Goal: Task Accomplishment & Management: Manage account settings

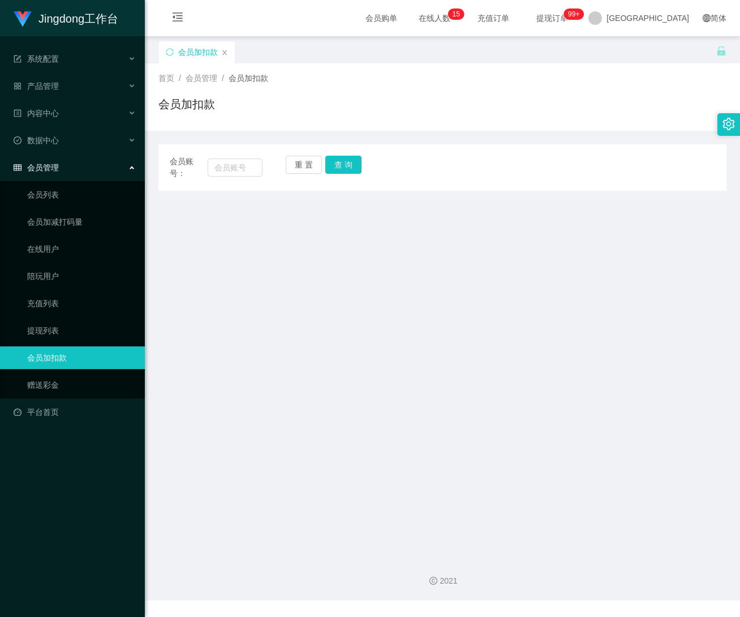
click at [730, 126] on icon "图标: setting" at bounding box center [729, 124] width 12 height 12
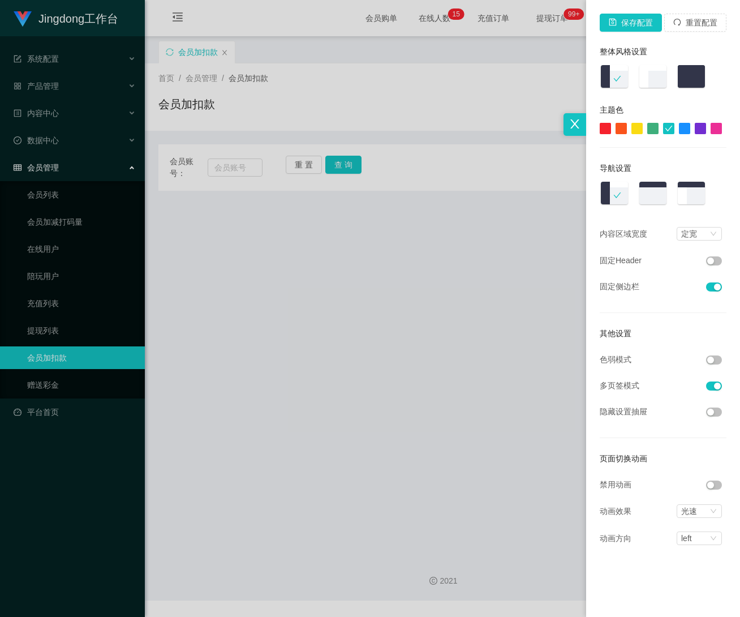
click at [711, 360] on button "button" at bounding box center [714, 359] width 16 height 9
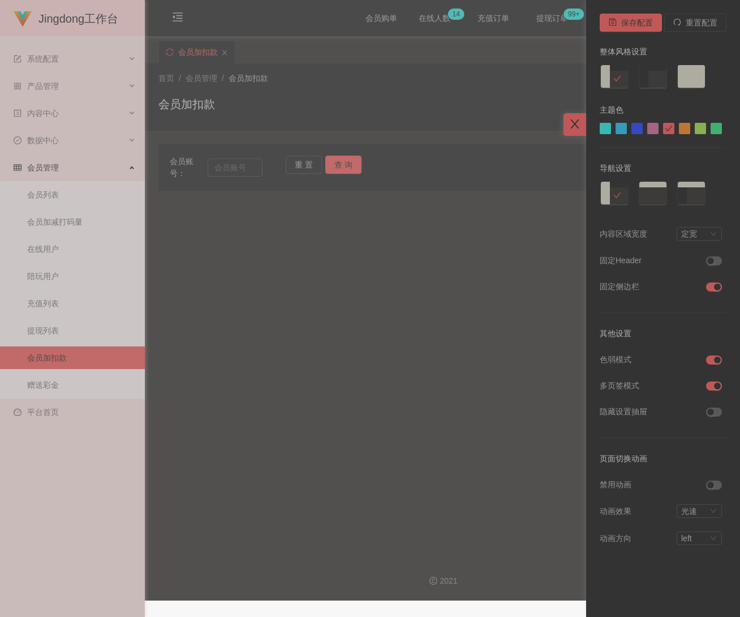
click at [574, 128] on icon "图标: close" at bounding box center [575, 124] width 12 height 12
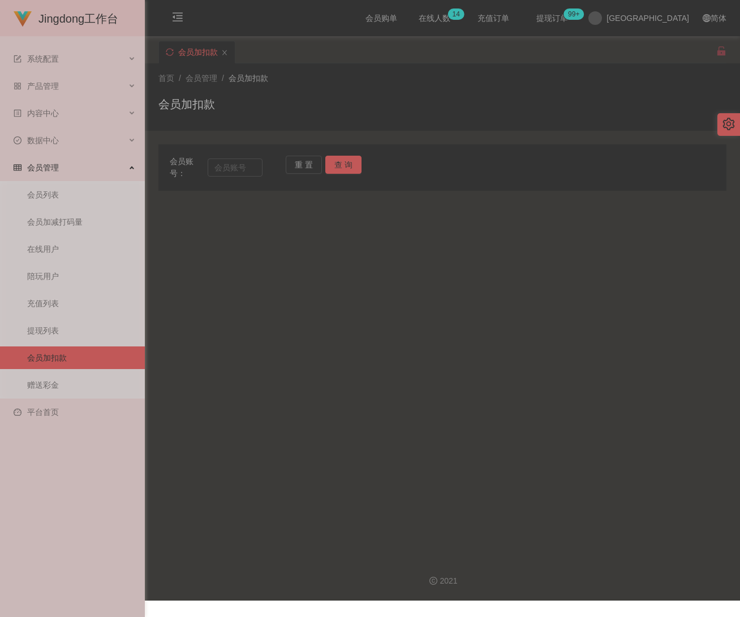
click at [70, 346] on link "会员加扣款" at bounding box center [81, 357] width 109 height 23
click at [54, 376] on link "赠送彩金" at bounding box center [81, 384] width 109 height 23
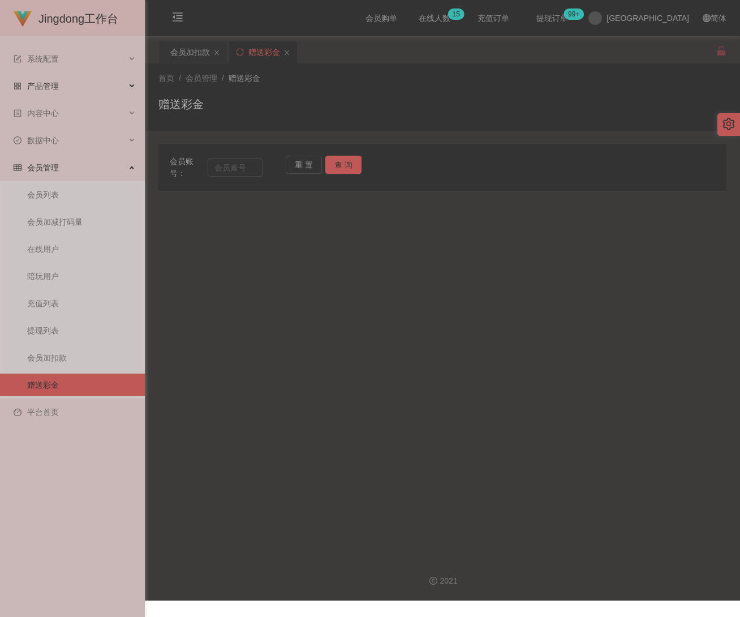
click at [48, 83] on span "产品管理" at bounding box center [36, 85] width 45 height 9
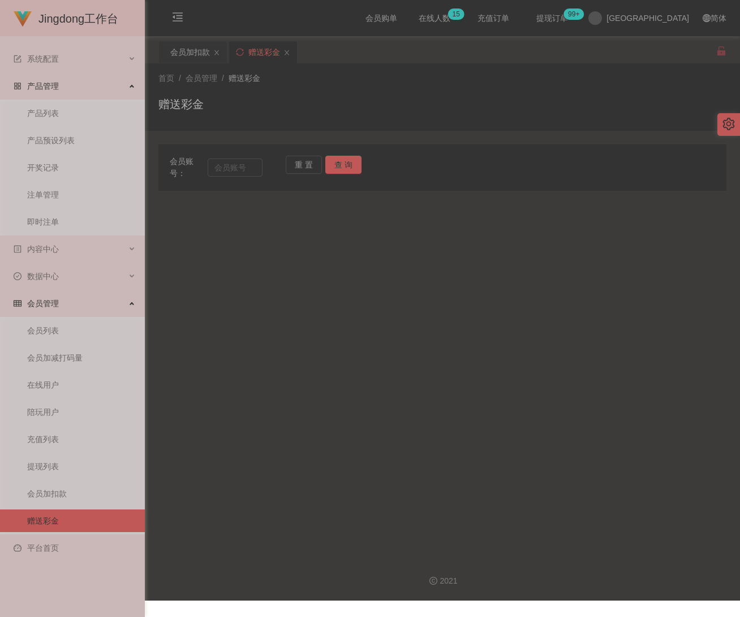
click at [48, 83] on span "产品管理" at bounding box center [36, 85] width 45 height 9
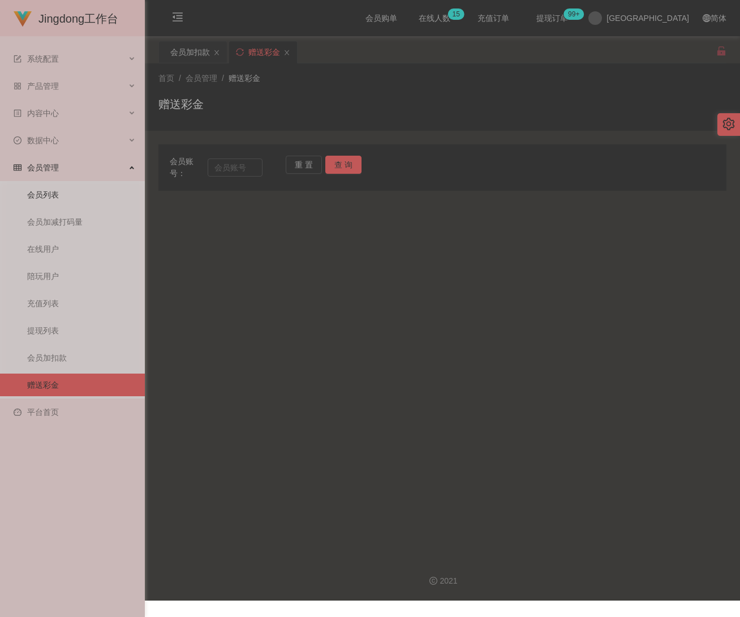
click at [51, 187] on link "会员列表" at bounding box center [81, 194] width 109 height 23
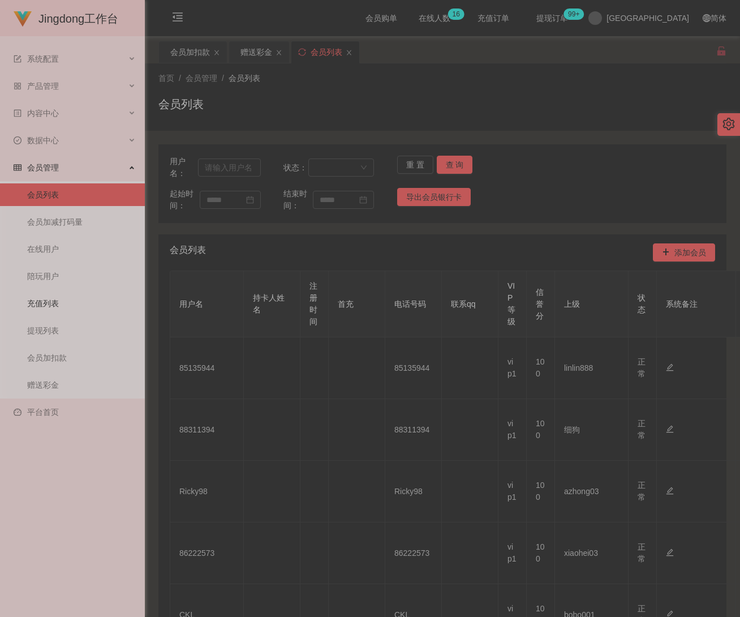
click at [48, 292] on link "充值列表" at bounding box center [81, 303] width 109 height 23
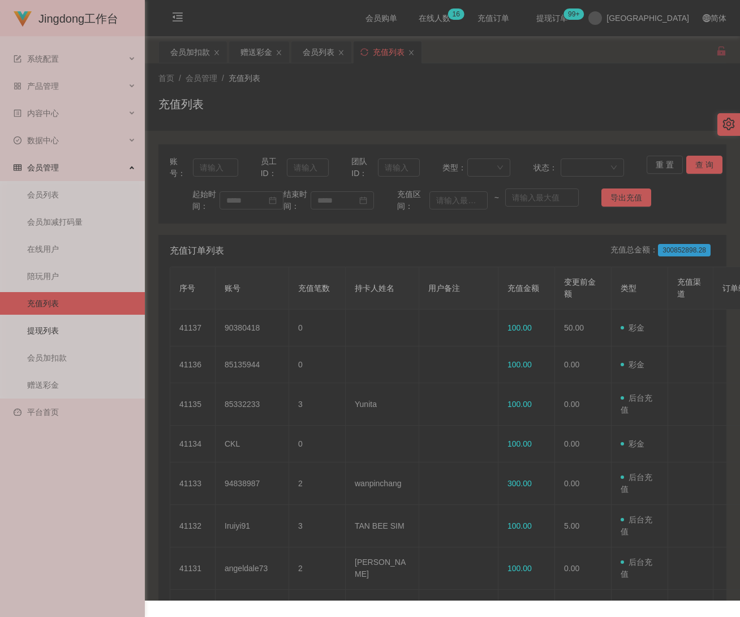
click at [44, 319] on link "提现列表" at bounding box center [81, 330] width 109 height 23
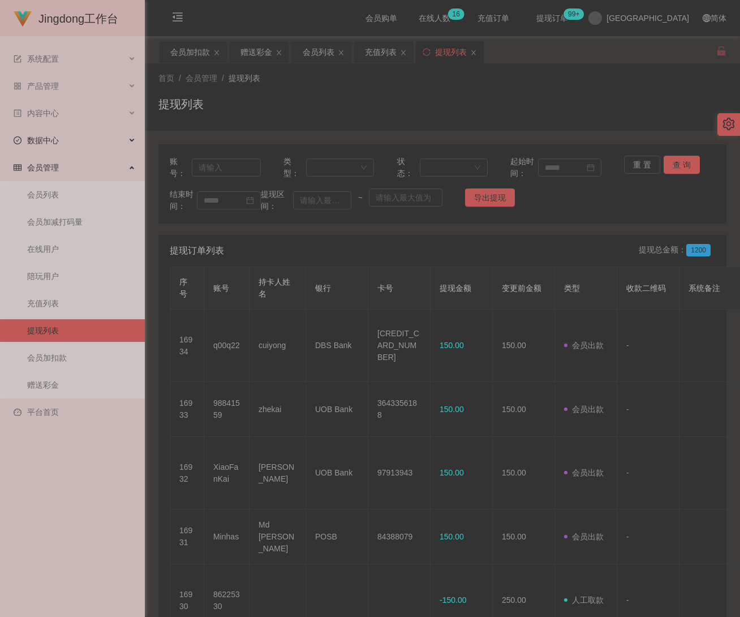
click at [41, 136] on span "数据中心" at bounding box center [36, 140] width 45 height 9
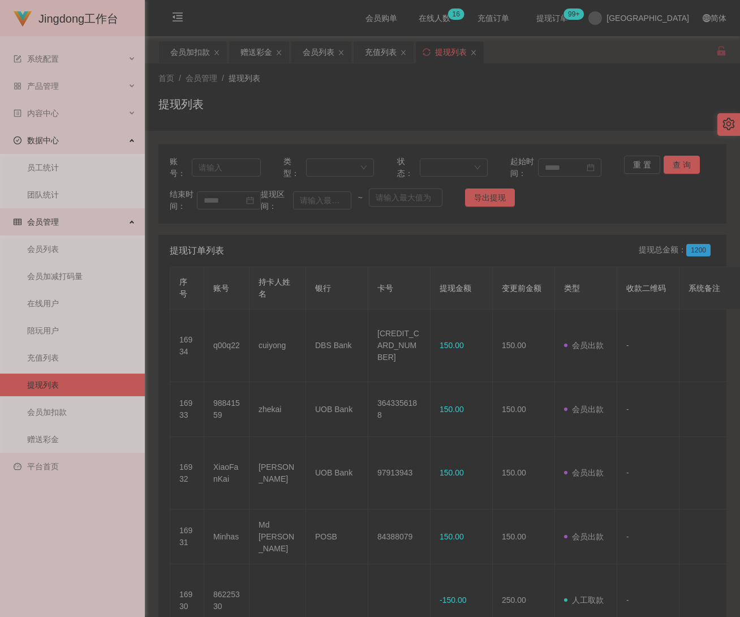
click at [41, 136] on span "数据中心" at bounding box center [36, 140] width 45 height 9
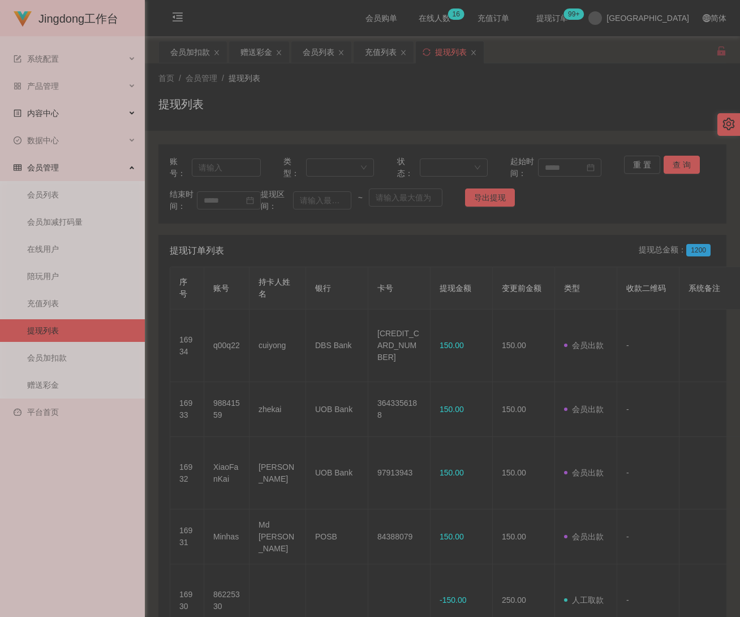
click at [45, 113] on span "内容中心" at bounding box center [36, 113] width 45 height 9
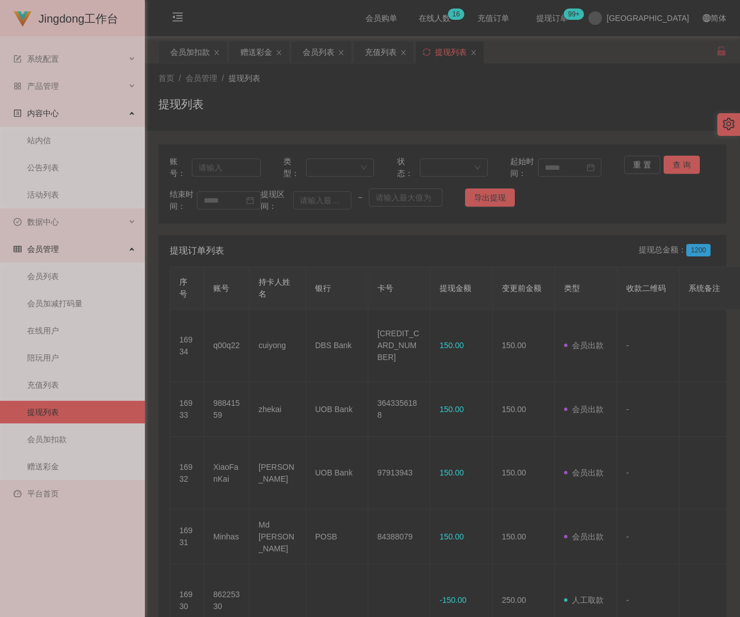
click at [45, 113] on span "内容中心" at bounding box center [36, 113] width 45 height 9
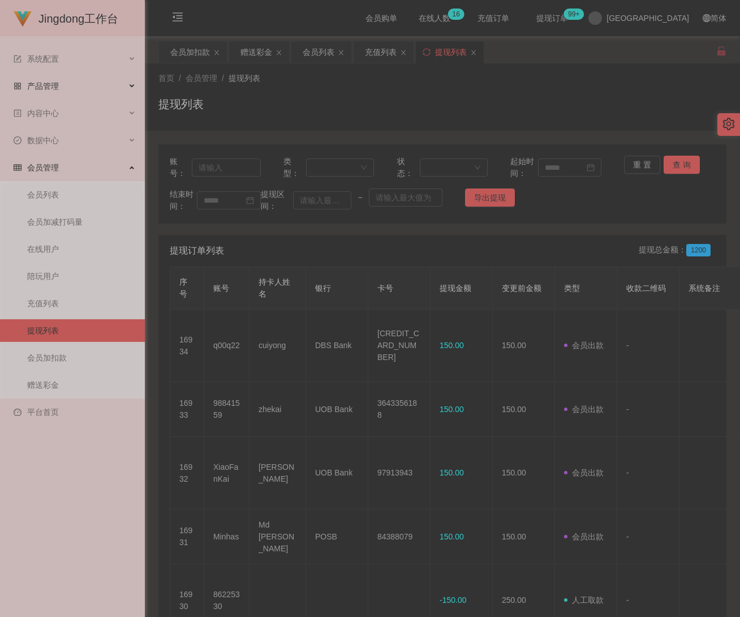
click at [46, 81] on span "产品管理" at bounding box center [36, 85] width 45 height 9
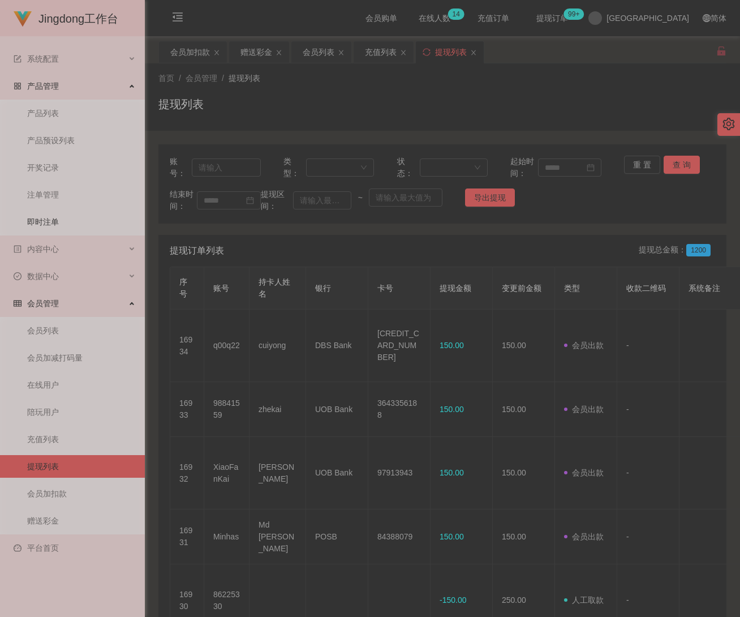
click at [56, 224] on link "即时注单" at bounding box center [81, 221] width 109 height 23
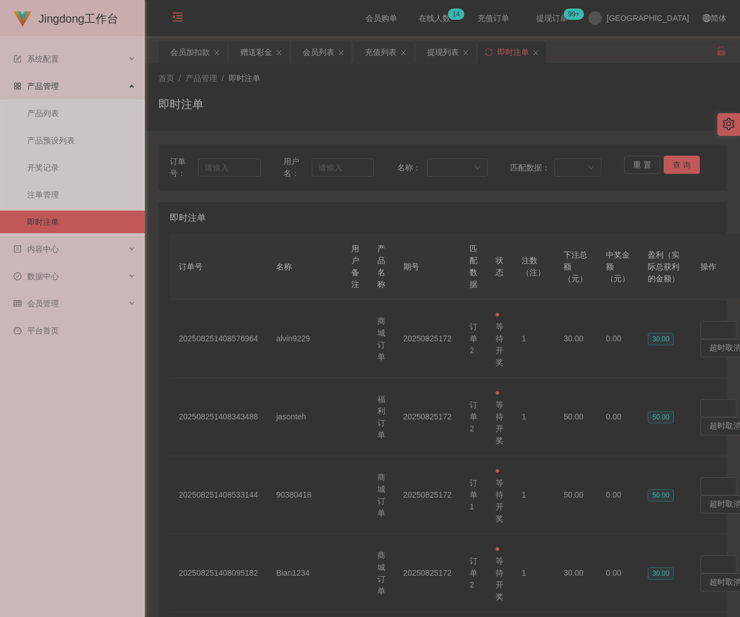
click at [172, 19] on icon "图标: menu-fold" at bounding box center [177, 16] width 11 height 11
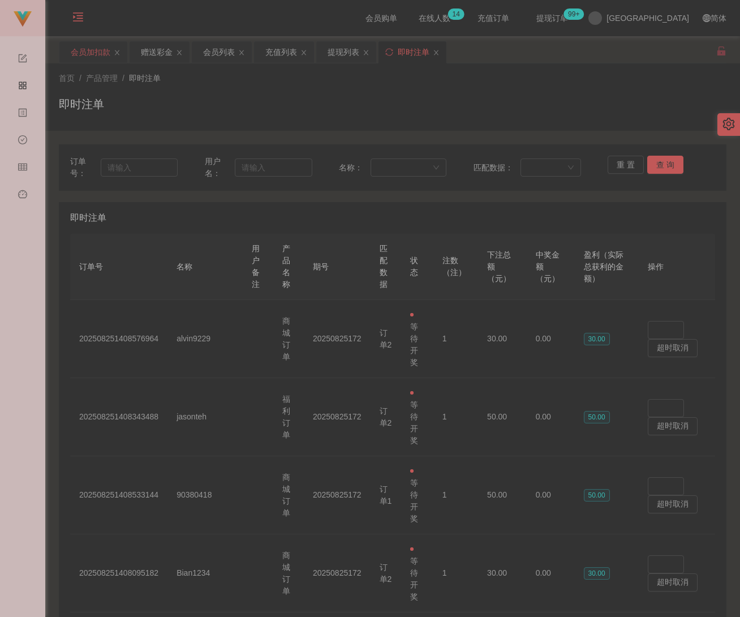
click at [101, 51] on div "会员加扣款" at bounding box center [91, 52] width 40 height 22
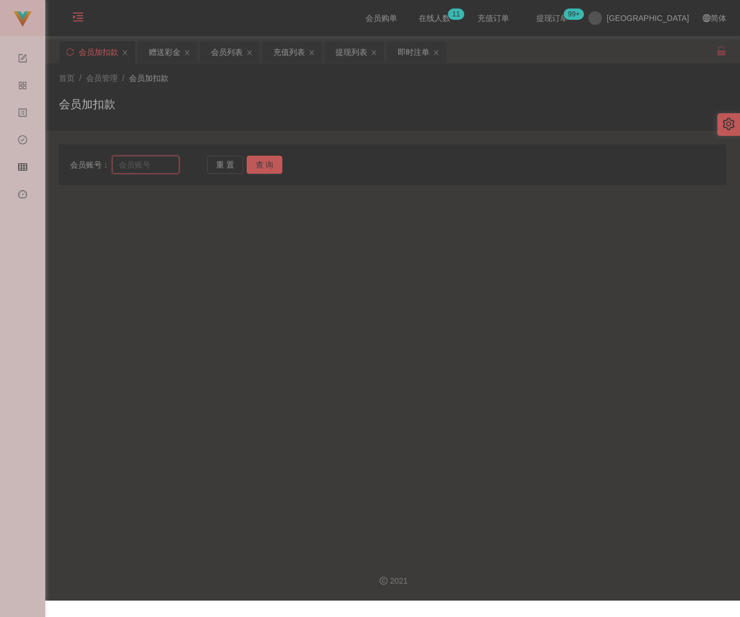
click at [149, 160] on input "text" at bounding box center [146, 165] width 68 height 18
click at [256, 165] on button "查 询" at bounding box center [265, 165] width 36 height 18
click at [145, 170] on input "text" at bounding box center [146, 165] width 68 height 18
click at [147, 168] on input "text" at bounding box center [146, 165] width 68 height 18
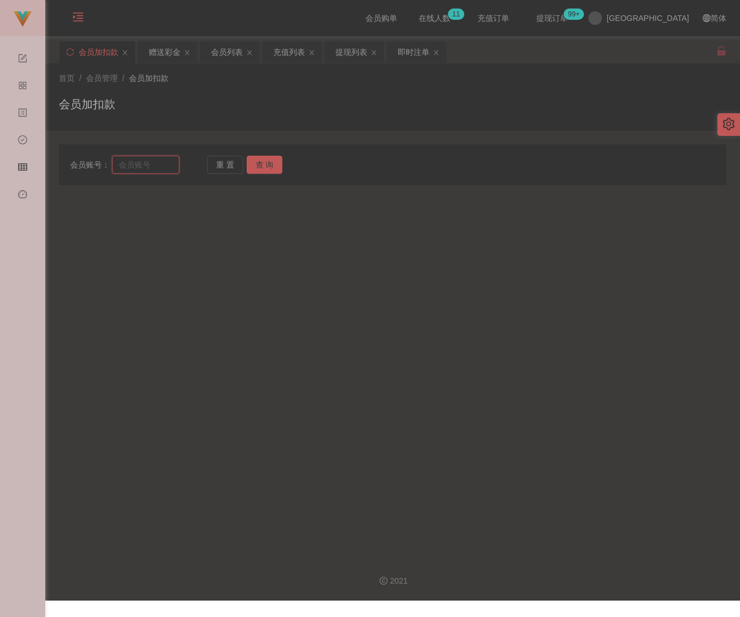
click at [147, 168] on input "text" at bounding box center [146, 165] width 68 height 18
click at [148, 170] on input "text" at bounding box center [146, 165] width 68 height 18
click at [150, 164] on input "text" at bounding box center [146, 165] width 68 height 18
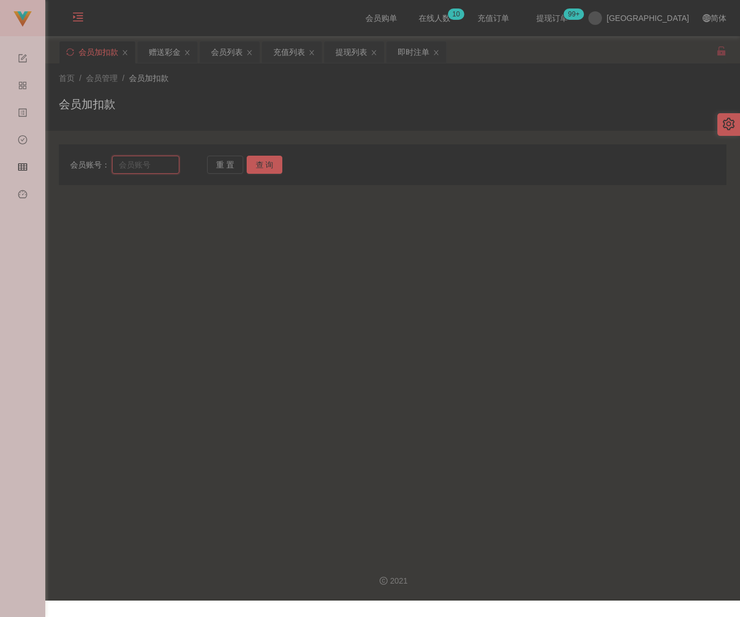
click at [150, 164] on input "text" at bounding box center [146, 165] width 68 height 18
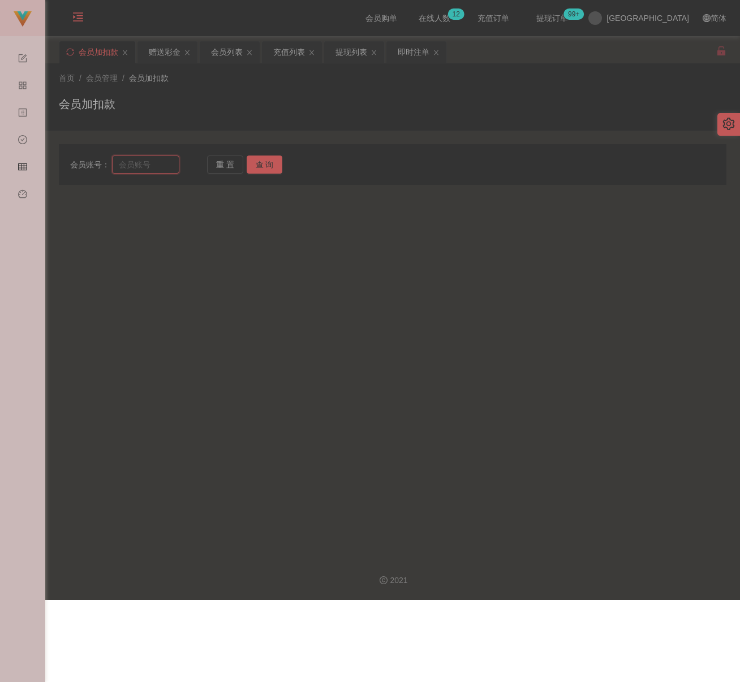
click at [148, 169] on input "text" at bounding box center [146, 165] width 68 height 18
click at [162, 166] on input "text" at bounding box center [146, 165] width 68 height 18
click at [143, 165] on input "text" at bounding box center [146, 165] width 68 height 18
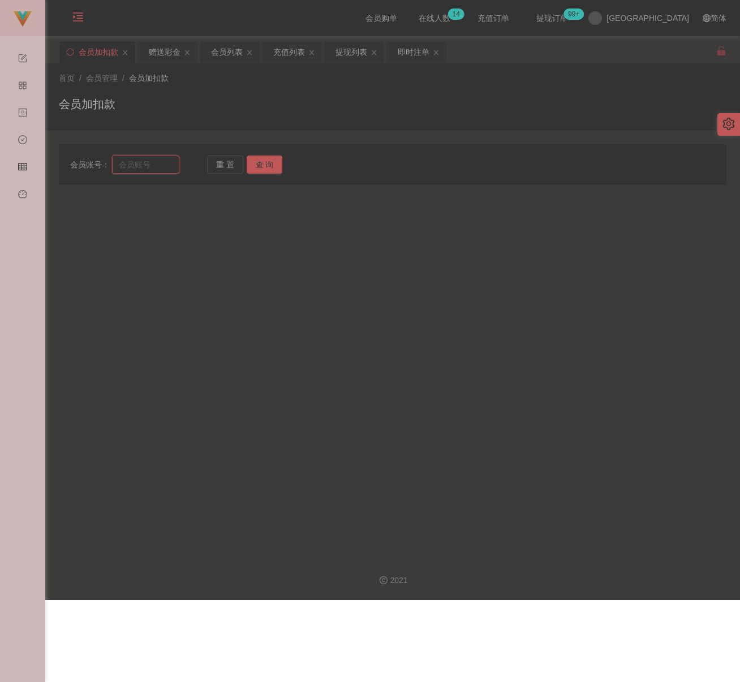
click at [143, 165] on input "text" at bounding box center [146, 165] width 68 height 18
click at [160, 165] on input "text" at bounding box center [146, 165] width 68 height 18
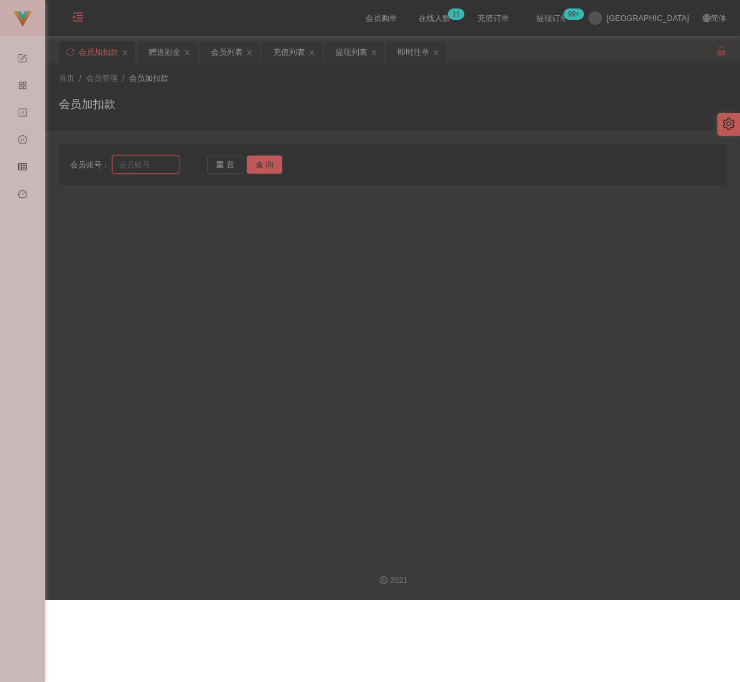
click at [160, 165] on input "text" at bounding box center [146, 165] width 68 height 18
click at [137, 166] on input "text" at bounding box center [146, 165] width 68 height 18
click at [265, 166] on button "查 询" at bounding box center [265, 165] width 36 height 18
click at [139, 170] on input "text" at bounding box center [146, 165] width 68 height 18
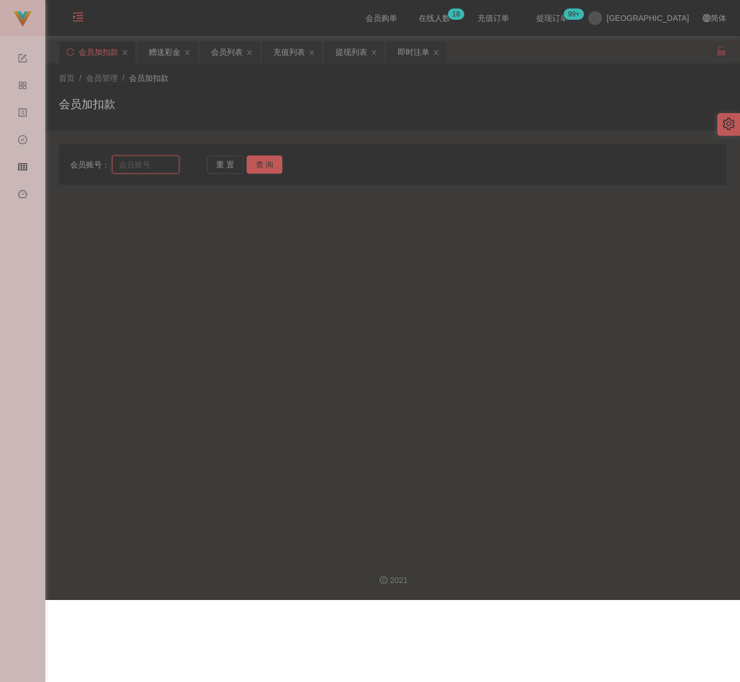
click at [146, 164] on input "text" at bounding box center [146, 165] width 68 height 18
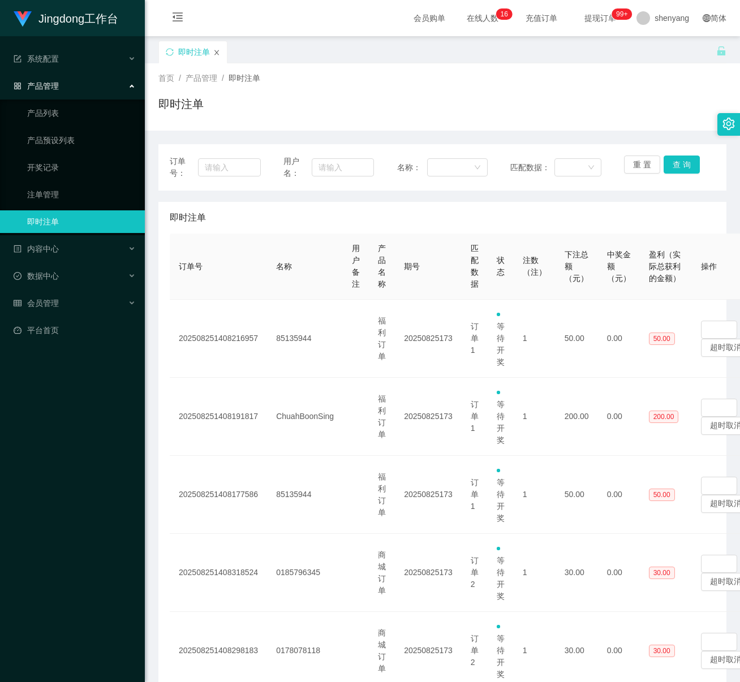
click at [219, 53] on icon "图标: close" at bounding box center [216, 52] width 7 height 7
click at [57, 299] on span "会员管理" at bounding box center [36, 303] width 45 height 9
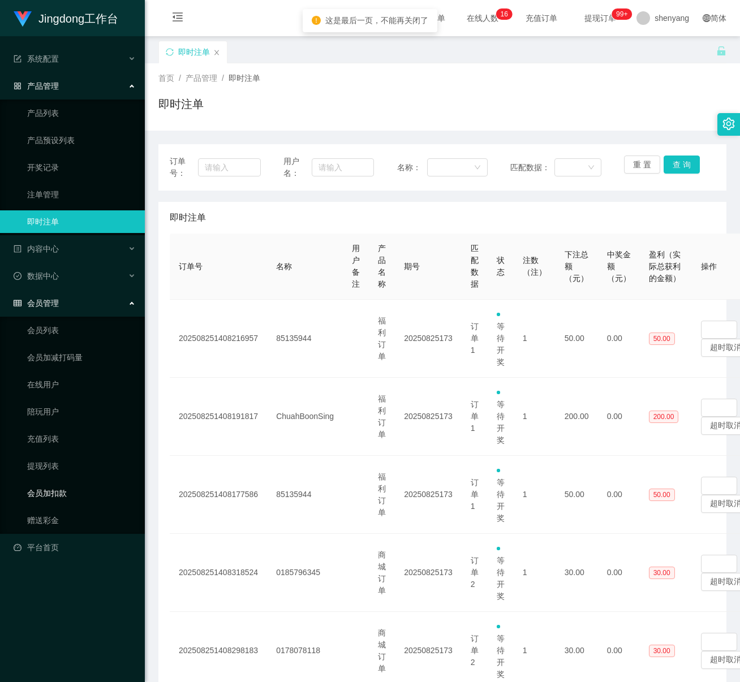
click at [57, 484] on link "会员加扣款" at bounding box center [81, 493] width 109 height 23
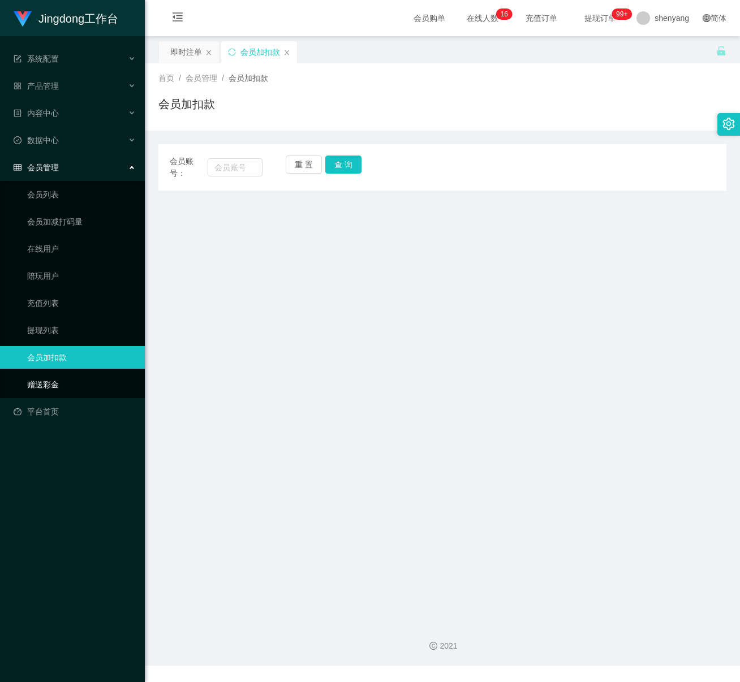
click at [45, 377] on link "赠送彩金" at bounding box center [81, 384] width 109 height 23
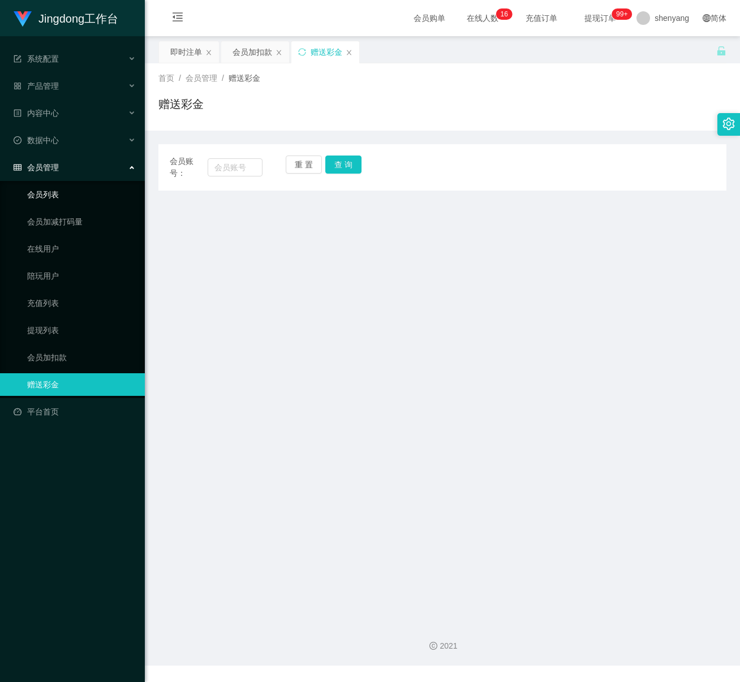
click at [44, 184] on link "会员列表" at bounding box center [81, 194] width 109 height 23
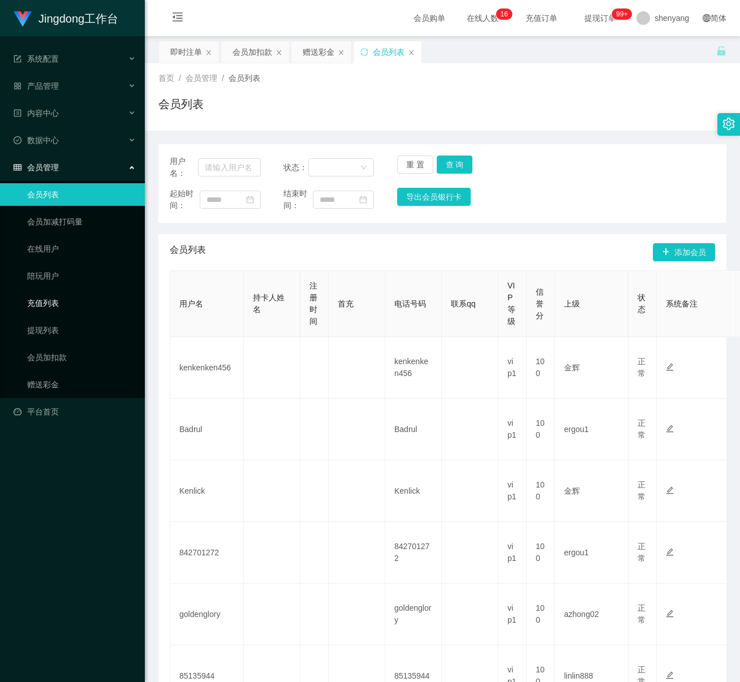
click at [38, 298] on link "充值列表" at bounding box center [81, 303] width 109 height 23
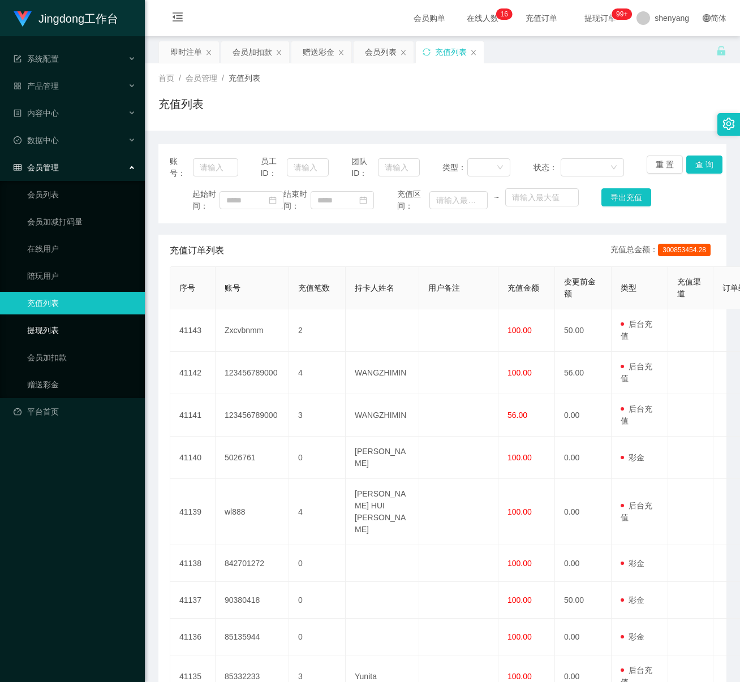
click at [42, 319] on link "提现列表" at bounding box center [81, 330] width 109 height 23
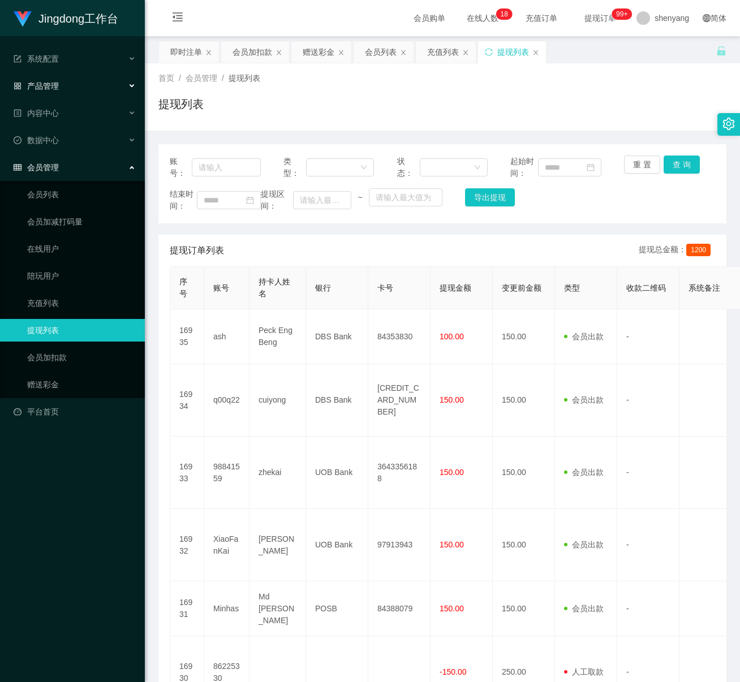
click at [54, 90] on div "产品管理" at bounding box center [72, 86] width 145 height 23
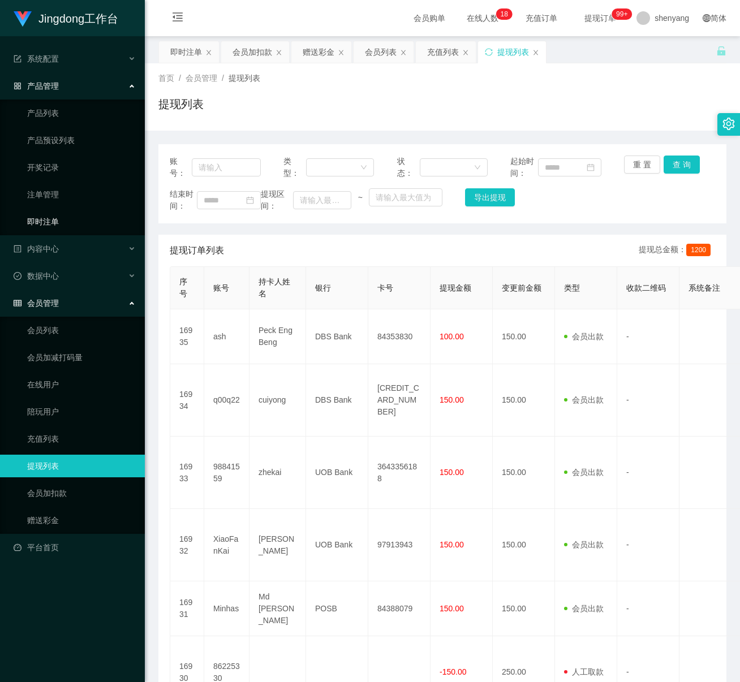
click at [57, 218] on link "即时注单" at bounding box center [81, 221] width 109 height 23
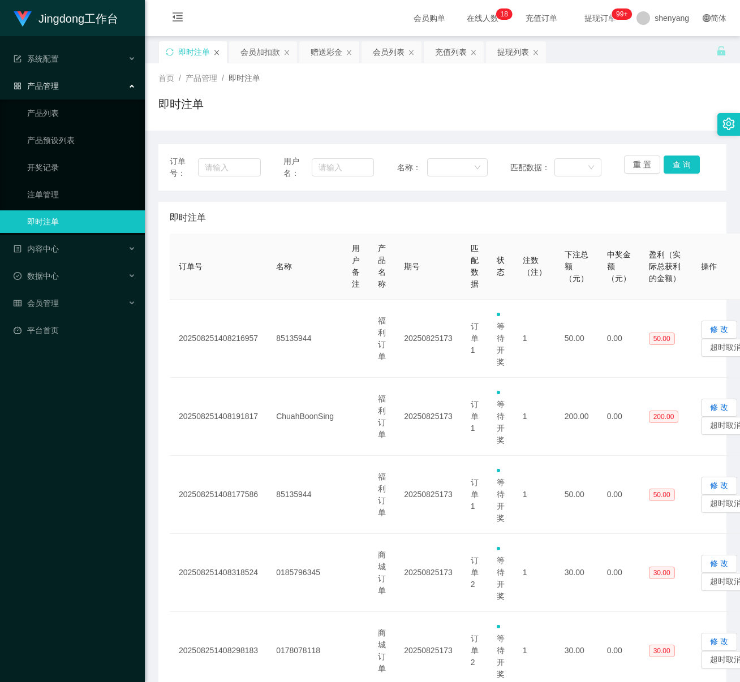
click at [214, 51] on icon "图标: close" at bounding box center [216, 52] width 7 height 7
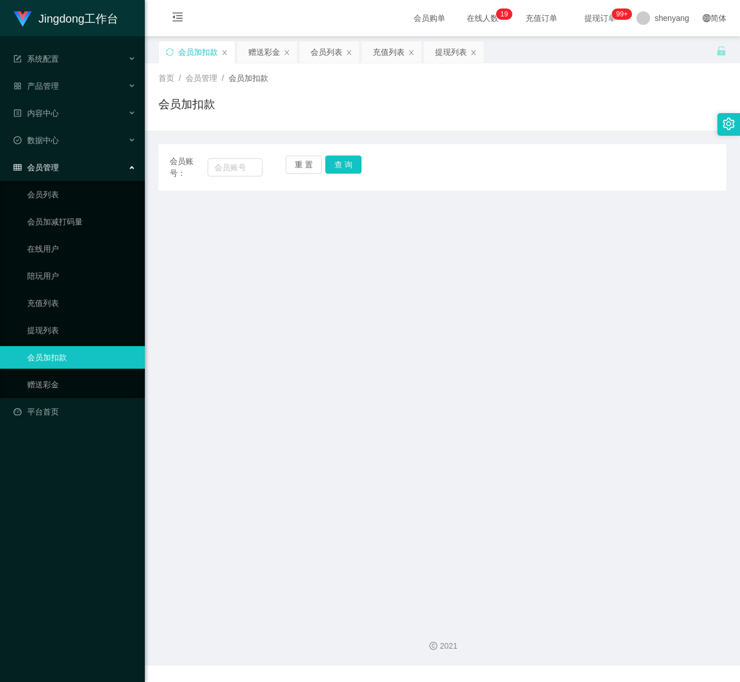
click at [196, 51] on div "会员加扣款" at bounding box center [198, 52] width 40 height 22
click at [238, 170] on input "text" at bounding box center [235, 167] width 55 height 18
click at [230, 167] on input "text" at bounding box center [235, 167] width 55 height 18
paste input "goldenglory"
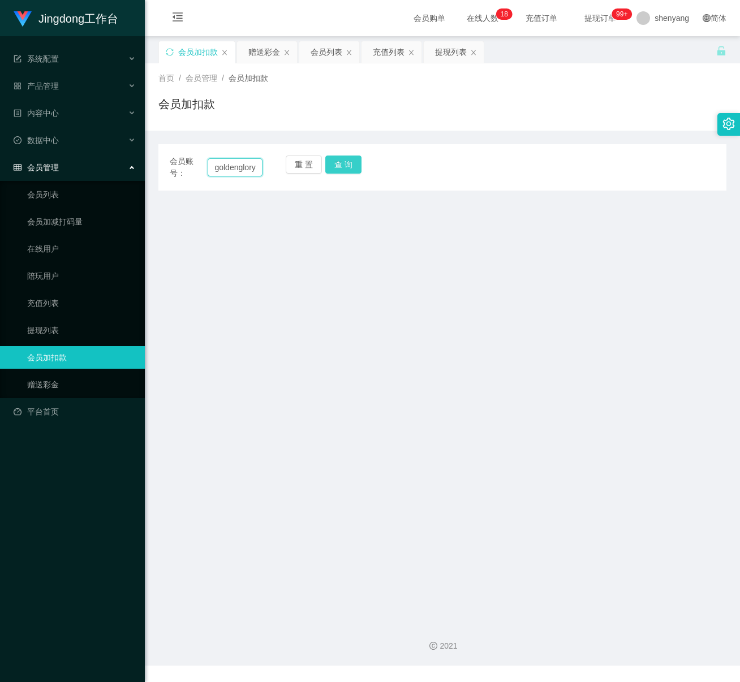
type input "goldenglory"
click at [339, 163] on button "查 询" at bounding box center [343, 165] width 36 height 18
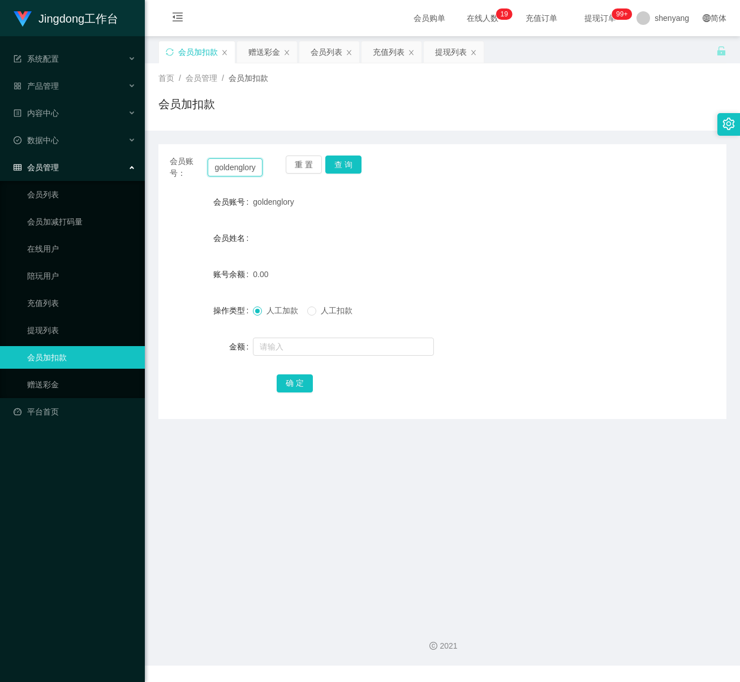
click at [240, 175] on input "goldenglory" at bounding box center [235, 167] width 55 height 18
click at [348, 160] on button "查 询" at bounding box center [343, 165] width 36 height 18
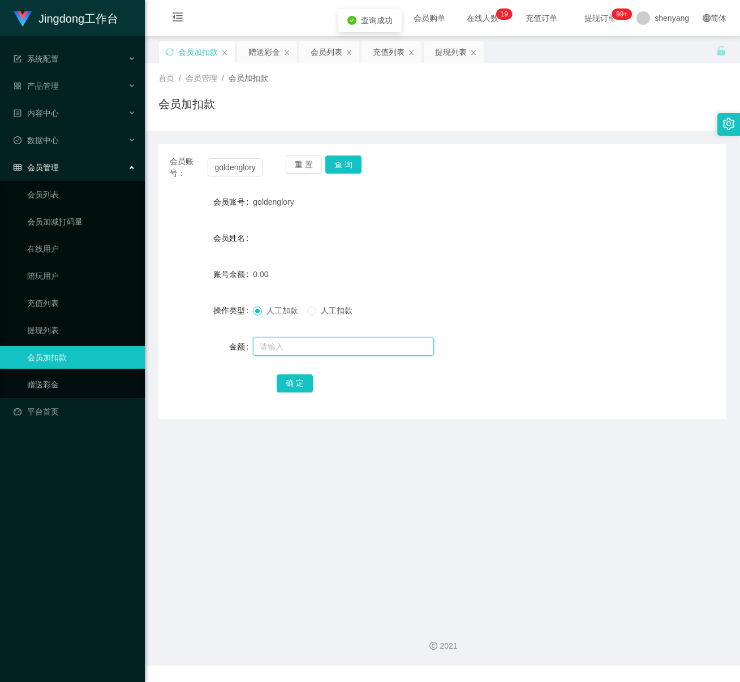
click at [323, 348] on input "text" at bounding box center [343, 347] width 181 height 18
type input "30"
click at [291, 386] on button "确 定" at bounding box center [295, 384] width 36 height 18
click at [237, 167] on input "goldenglory" at bounding box center [235, 167] width 55 height 18
click at [237, 166] on input "goldenglory" at bounding box center [235, 167] width 55 height 18
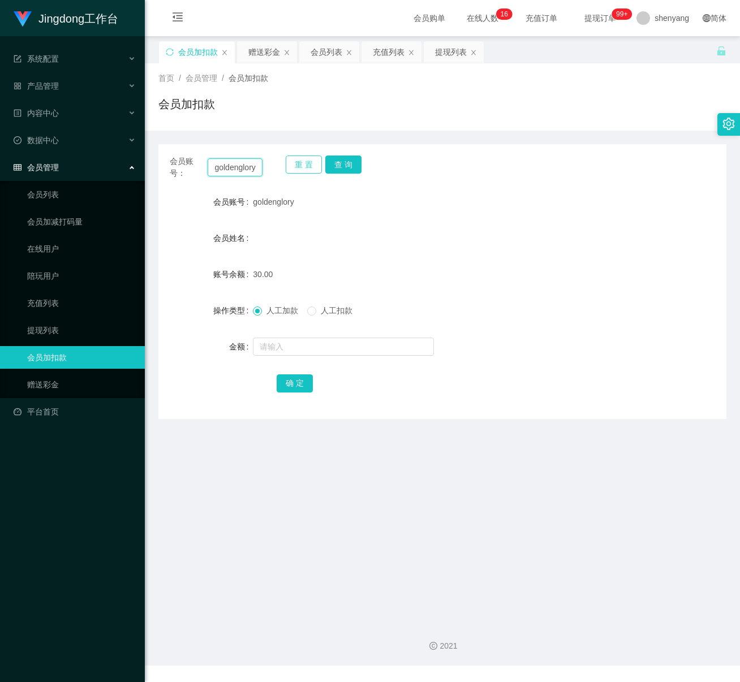
paste input "2001"
type input "2001"
click at [349, 161] on button "查 询" at bounding box center [343, 165] width 36 height 18
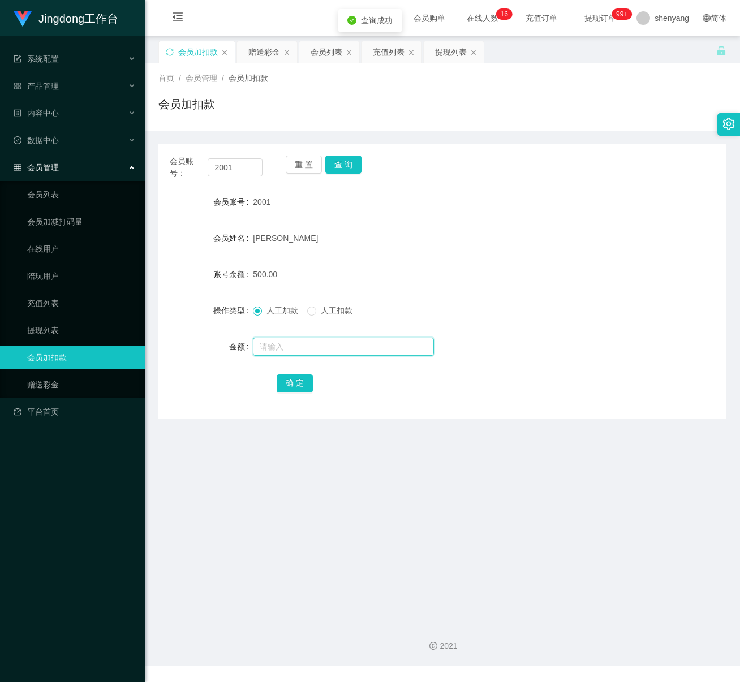
click at [324, 342] on input "text" at bounding box center [343, 347] width 181 height 18
type input "1000"
click at [290, 379] on button "确 定" at bounding box center [295, 384] width 36 height 18
click at [233, 163] on input "2001" at bounding box center [235, 167] width 55 height 18
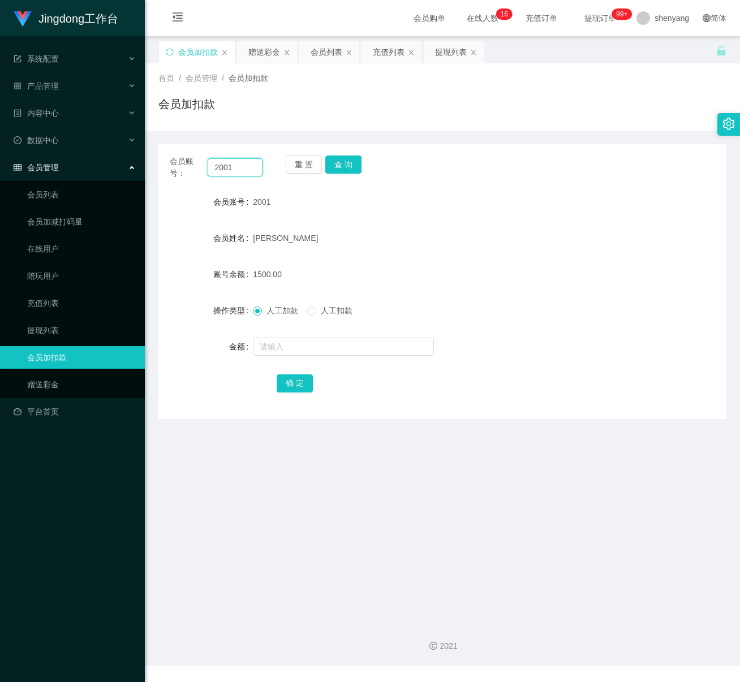
paste input "Leesernam"
type input "Leesernam"
click at [345, 160] on button "查 询" at bounding box center [343, 165] width 36 height 18
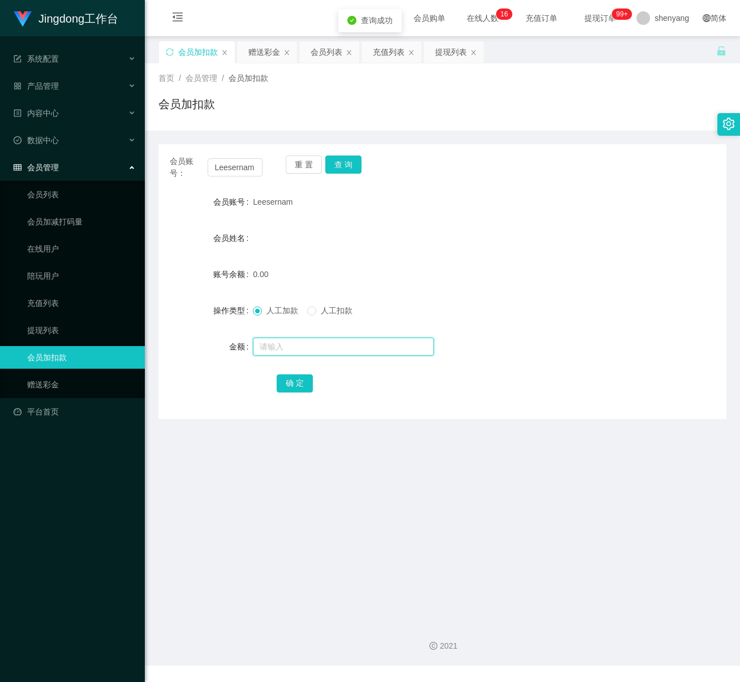
click at [323, 347] on input "text" at bounding box center [343, 347] width 181 height 18
type input "30"
click at [294, 390] on button "确 定" at bounding box center [295, 384] width 36 height 18
click at [729, 126] on icon "图标: setting" at bounding box center [729, 124] width 12 height 12
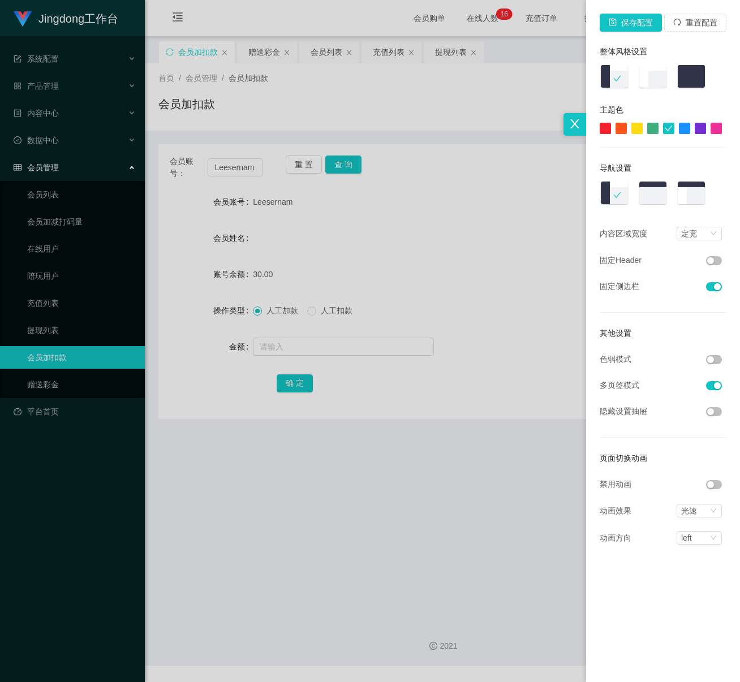
click at [712, 357] on button "button" at bounding box center [714, 359] width 16 height 9
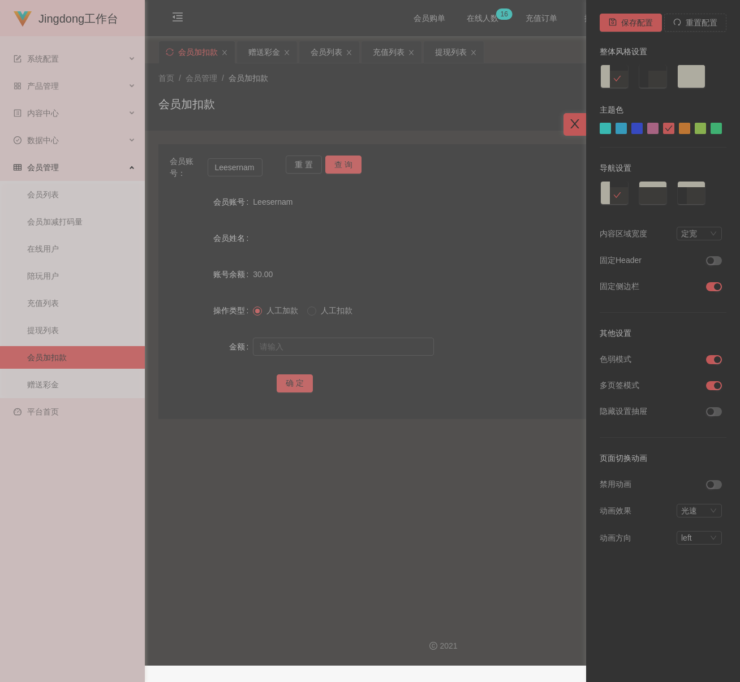
click at [578, 127] on icon "图标: close" at bounding box center [575, 124] width 12 height 12
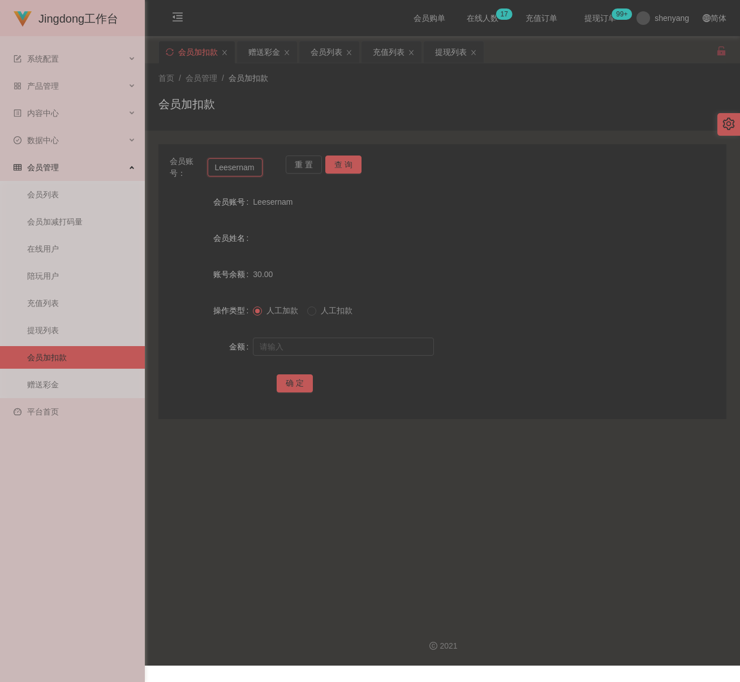
click at [252, 171] on input "Leesernam" at bounding box center [235, 167] width 55 height 18
paste input "181927219400"
type input "181927219400"
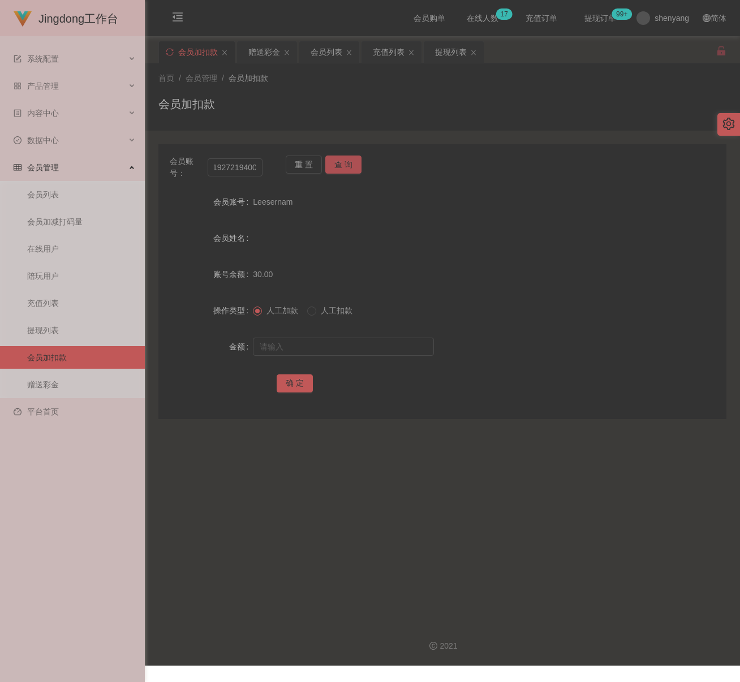
click at [345, 169] on button "查 询" at bounding box center [343, 165] width 36 height 18
click at [304, 353] on input "text" at bounding box center [343, 347] width 181 height 18
type input "30"
click at [293, 384] on button "确 定" at bounding box center [295, 384] width 36 height 18
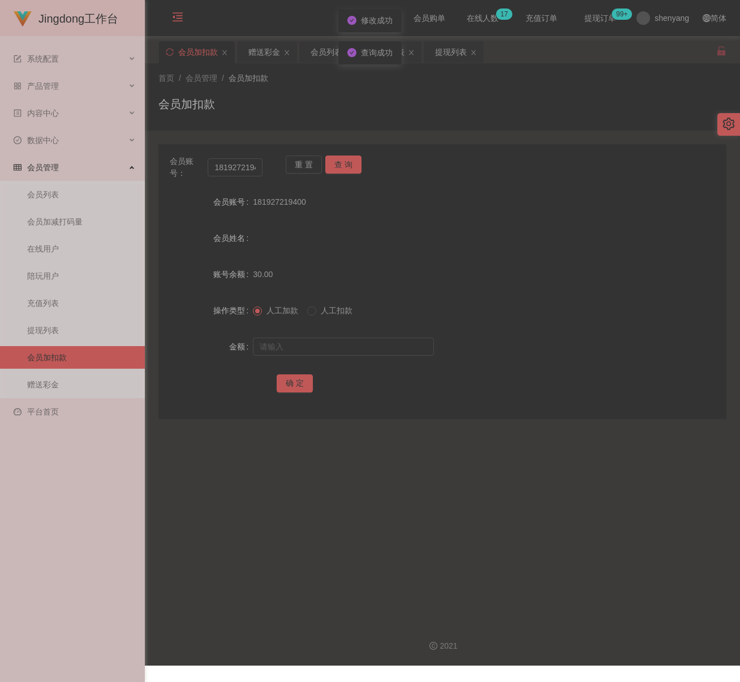
click at [173, 12] on icon "图标: menu-fold" at bounding box center [177, 16] width 11 height 11
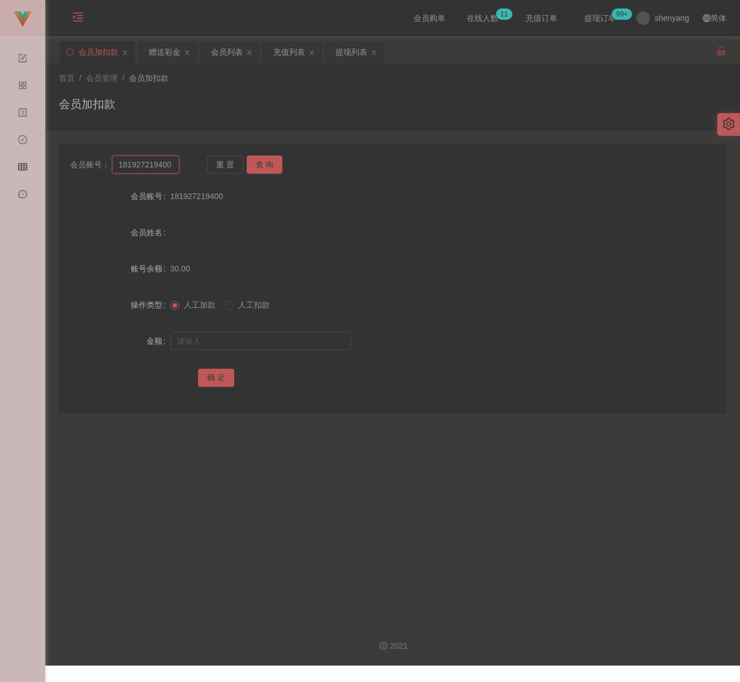
click at [155, 163] on input "181927219400" at bounding box center [146, 165] width 68 height 18
paste input "Lhy"
type input "Lhy"
drag, startPoint x: 261, startPoint y: 157, endPoint x: 262, endPoint y: 171, distance: 14.7
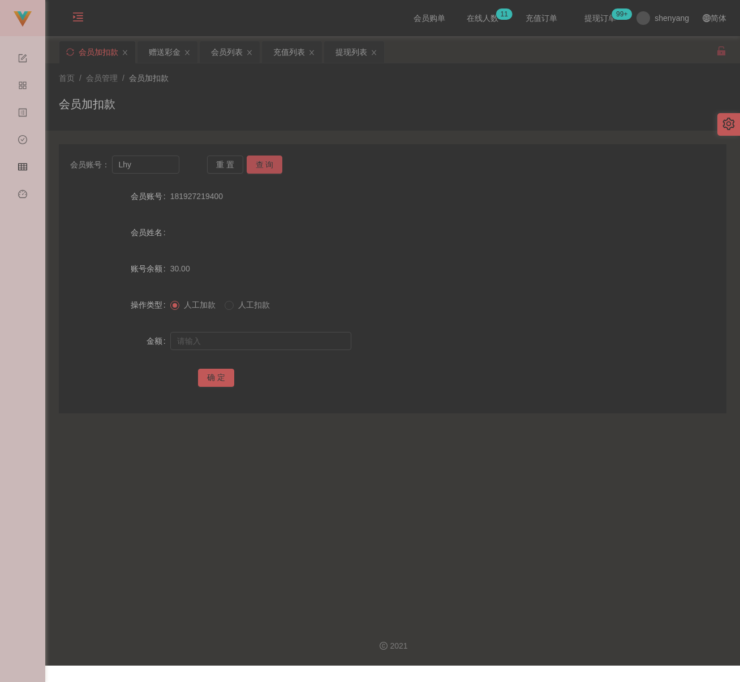
click at [261, 157] on button "查 询" at bounding box center [265, 165] width 36 height 18
click at [244, 341] on input "text" at bounding box center [260, 341] width 181 height 18
click at [289, 342] on input "text" at bounding box center [260, 341] width 181 height 18
paste input "500"
type input "500"
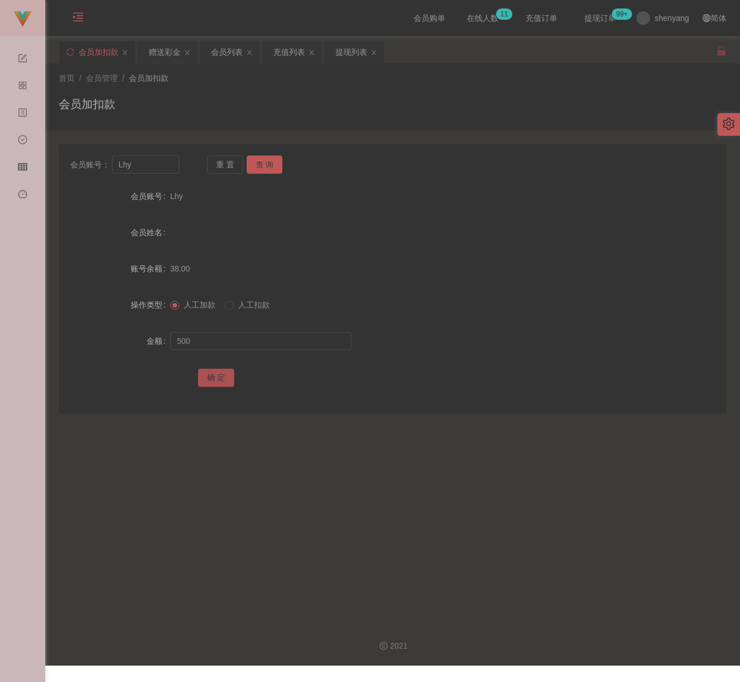
click at [206, 379] on button "确 定" at bounding box center [216, 378] width 36 height 18
click at [165, 173] on input "Lhy" at bounding box center [146, 165] width 68 height 18
click at [164, 173] on input "Lhy" at bounding box center [146, 165] width 68 height 18
paste input "incheon977"
type input "incheon977"
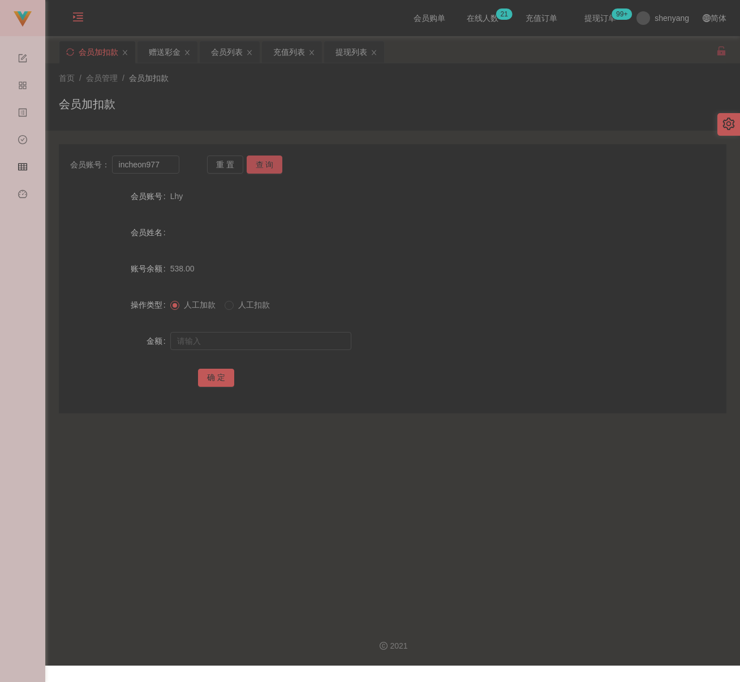
click at [277, 170] on button "查 询" at bounding box center [265, 165] width 36 height 18
click at [267, 339] on input "text" at bounding box center [260, 341] width 181 height 18
click at [320, 338] on input "text" at bounding box center [260, 341] width 181 height 18
paste input "30"
type input "30"
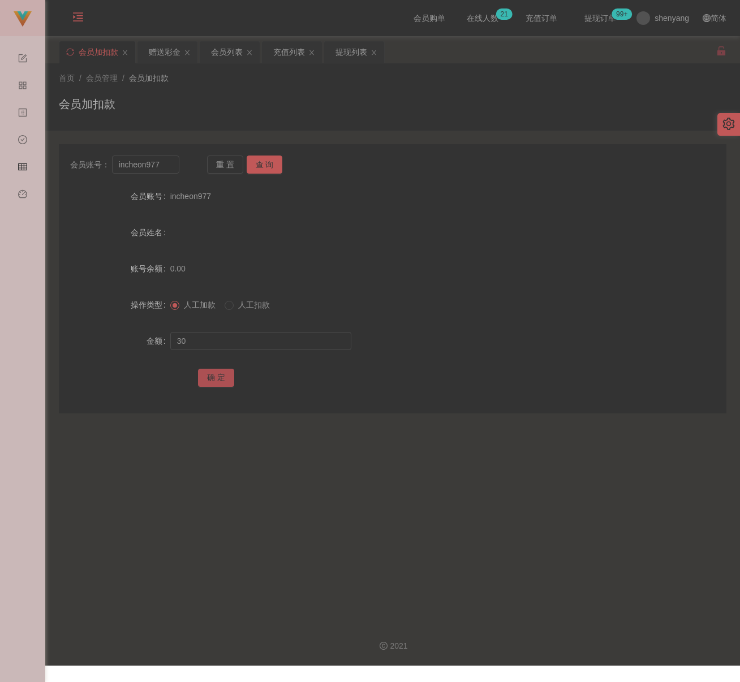
click at [223, 374] on button "确 定" at bounding box center [216, 378] width 36 height 18
click at [160, 160] on input "incheon977" at bounding box center [146, 165] width 68 height 18
paste input "Poulng32"
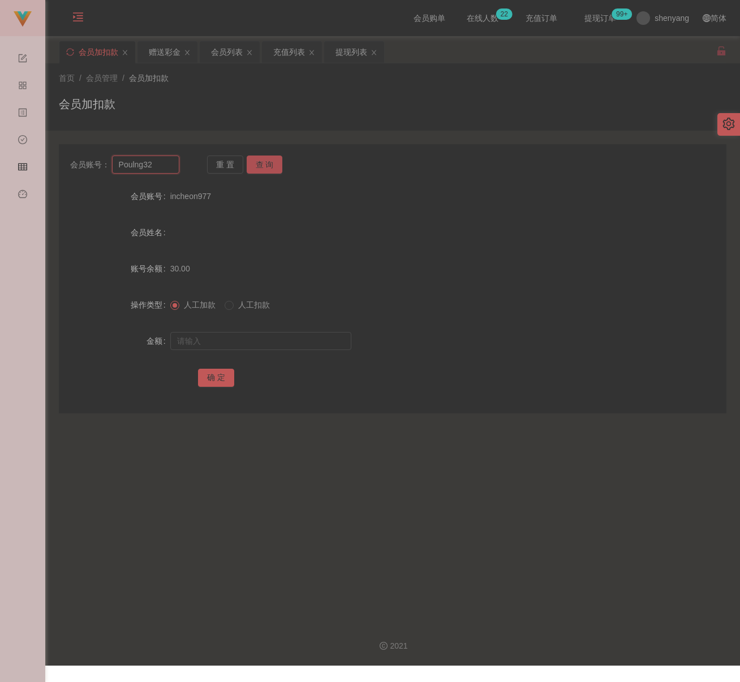
type input "Poulng32"
click at [261, 162] on button "查 询" at bounding box center [265, 165] width 36 height 18
click at [236, 334] on input "text" at bounding box center [260, 341] width 181 height 18
drag, startPoint x: 301, startPoint y: 339, endPoint x: 286, endPoint y: 342, distance: 15.4
click at [301, 339] on input "text" at bounding box center [260, 341] width 181 height 18
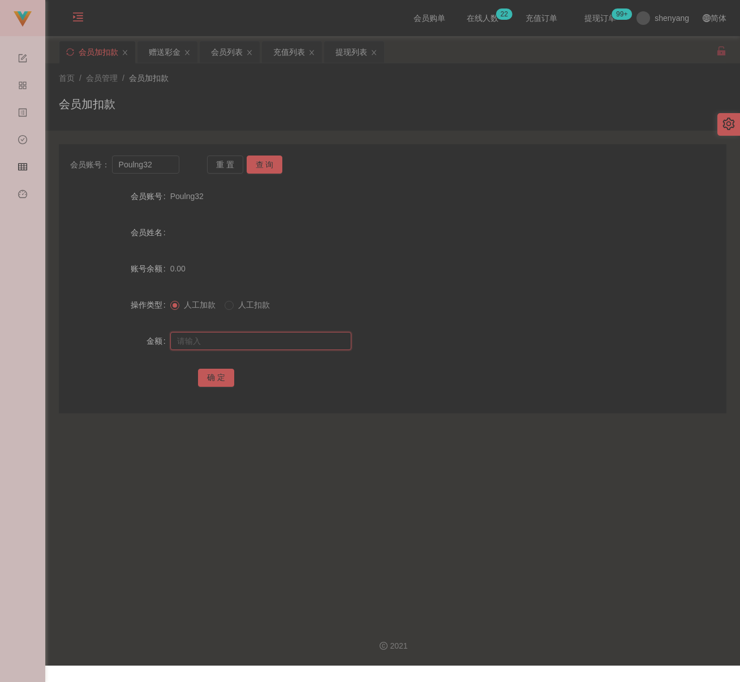
paste input "30"
type input "30"
click at [216, 372] on button "确 定" at bounding box center [216, 378] width 36 height 18
click at [154, 172] on input "Poulng32" at bounding box center [146, 165] width 68 height 18
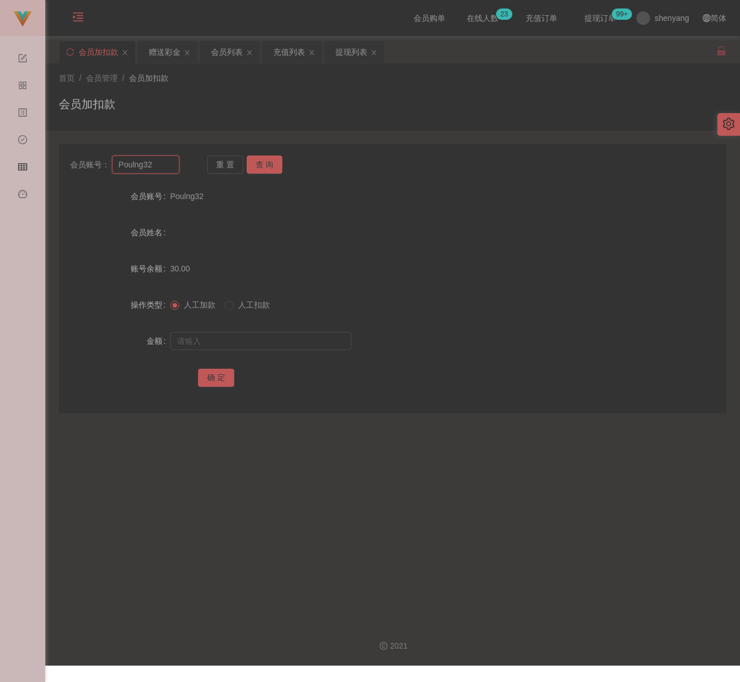
paste input "xiaowei"
type input "xiaowei"
click at [269, 168] on button "查 询" at bounding box center [265, 165] width 36 height 18
drag, startPoint x: 248, startPoint y: 334, endPoint x: 265, endPoint y: 334, distance: 16.4
click at [248, 334] on input "text" at bounding box center [260, 341] width 181 height 18
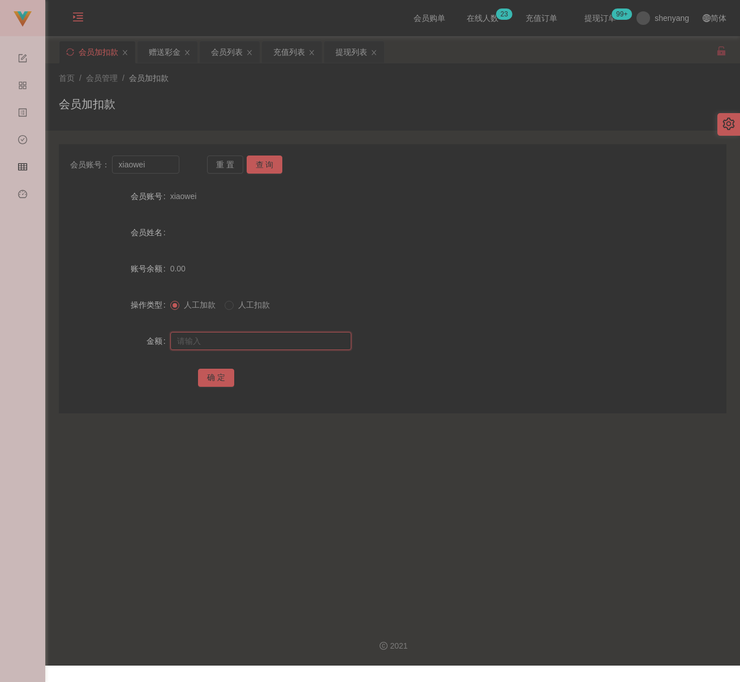
click at [292, 341] on input "text" at bounding box center [260, 341] width 181 height 18
paste input "30"
type input "30"
drag, startPoint x: 220, startPoint y: 372, endPoint x: 226, endPoint y: 372, distance: 6.8
click at [220, 372] on button "确 定" at bounding box center [216, 378] width 36 height 18
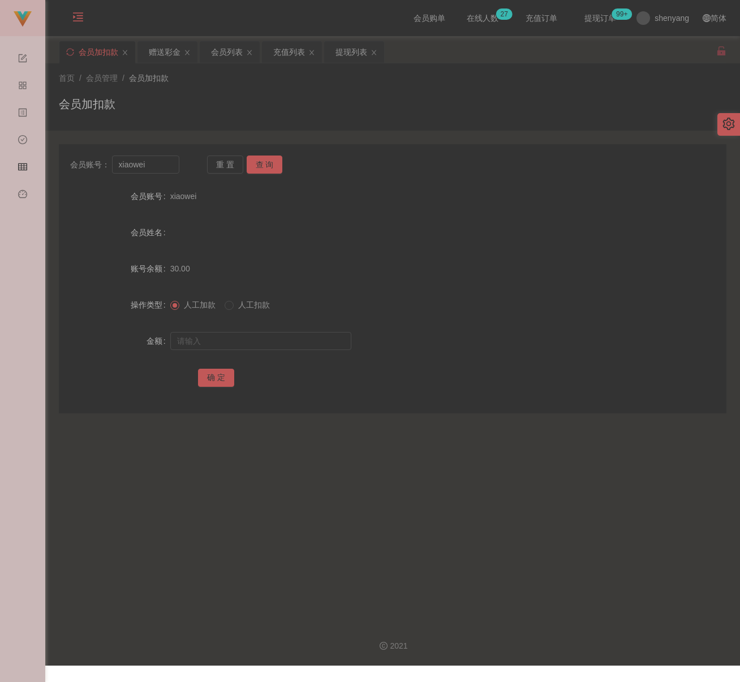
click at [231, 96] on div "会员加扣款" at bounding box center [393, 109] width 668 height 26
click at [302, 102] on div "会员加扣款" at bounding box center [393, 109] width 668 height 26
click at [160, 168] on input "xiaowei" at bounding box center [146, 165] width 68 height 18
paste input "limyanhong"
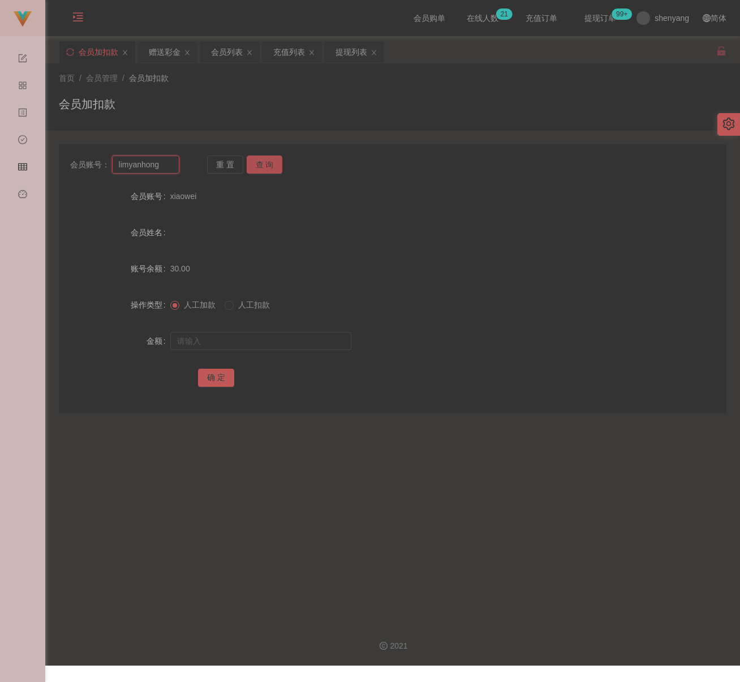
type input "limyanhong"
click at [253, 163] on button "查 询" at bounding box center [265, 165] width 36 height 18
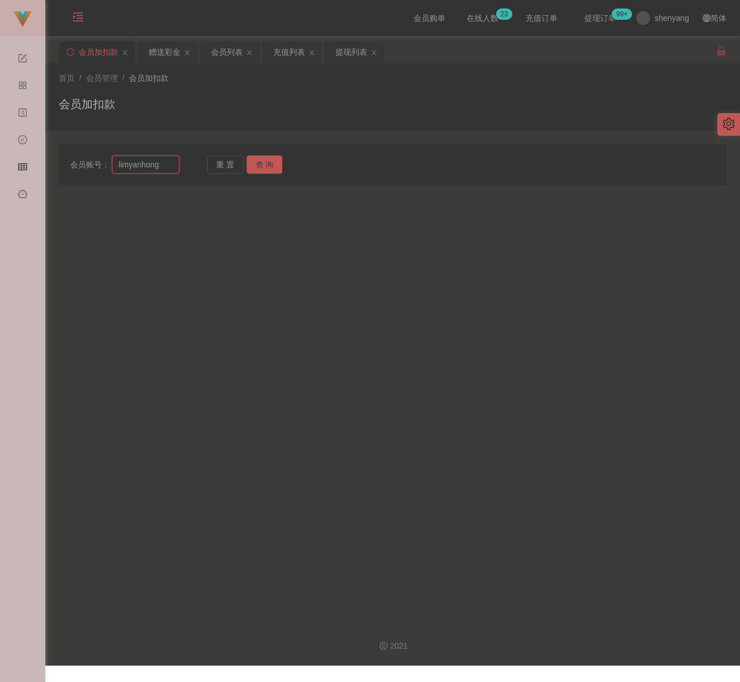
click at [163, 169] on input "limyanhong" at bounding box center [146, 165] width 68 height 18
paste input "777888999"
type input "777888999"
click at [257, 162] on button "查 询" at bounding box center [265, 165] width 36 height 18
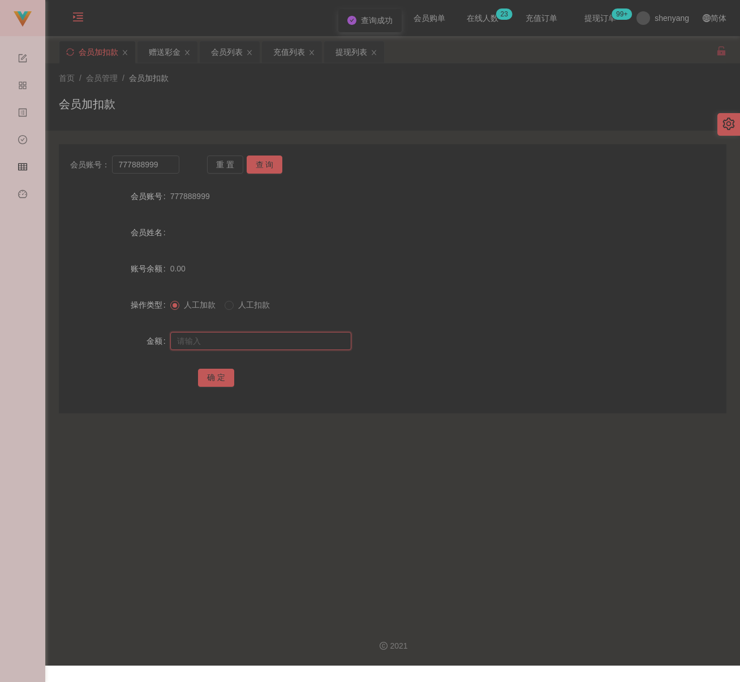
click at [220, 348] on input "text" at bounding box center [260, 341] width 181 height 18
type input "30"
click at [218, 374] on button "确 定" at bounding box center [216, 378] width 36 height 18
click at [157, 162] on input "777888999" at bounding box center [146, 165] width 68 height 18
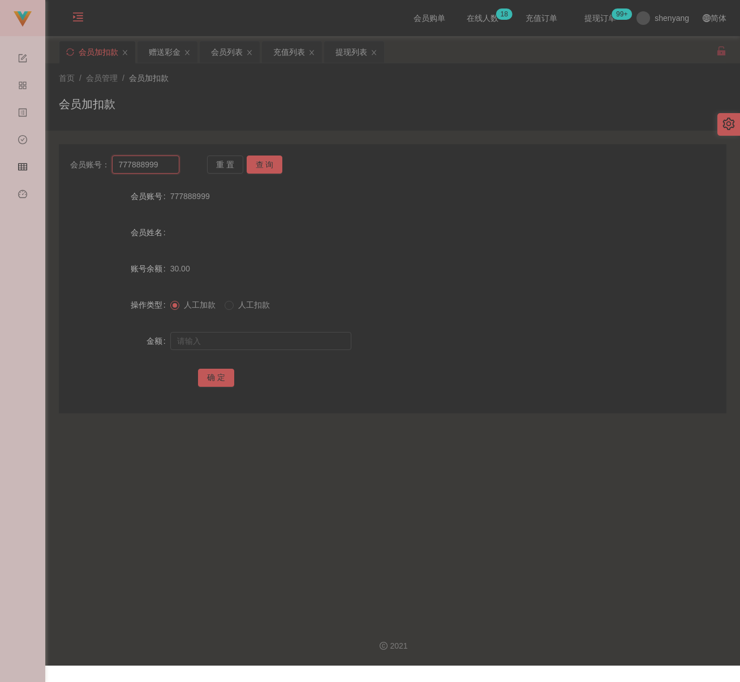
paste input "limhe"
type input "limhe"
click at [259, 158] on button "查 询" at bounding box center [265, 165] width 36 height 18
click at [255, 342] on input "text" at bounding box center [260, 341] width 181 height 18
type input "250"
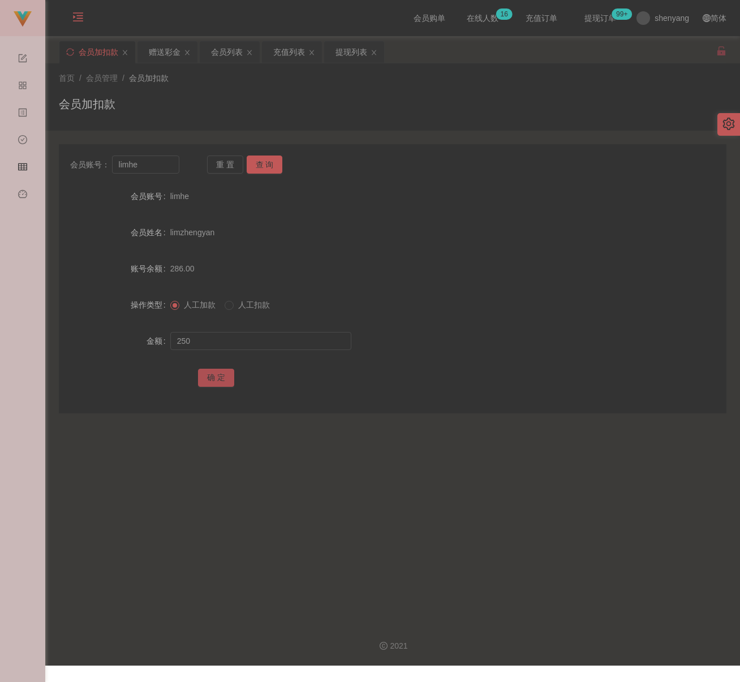
click at [218, 374] on button "确 定" at bounding box center [216, 378] width 36 height 18
drag, startPoint x: 362, startPoint y: 49, endPoint x: 357, endPoint y: 53, distance: 6.5
click at [362, 49] on div "提现列表" at bounding box center [352, 52] width 32 height 22
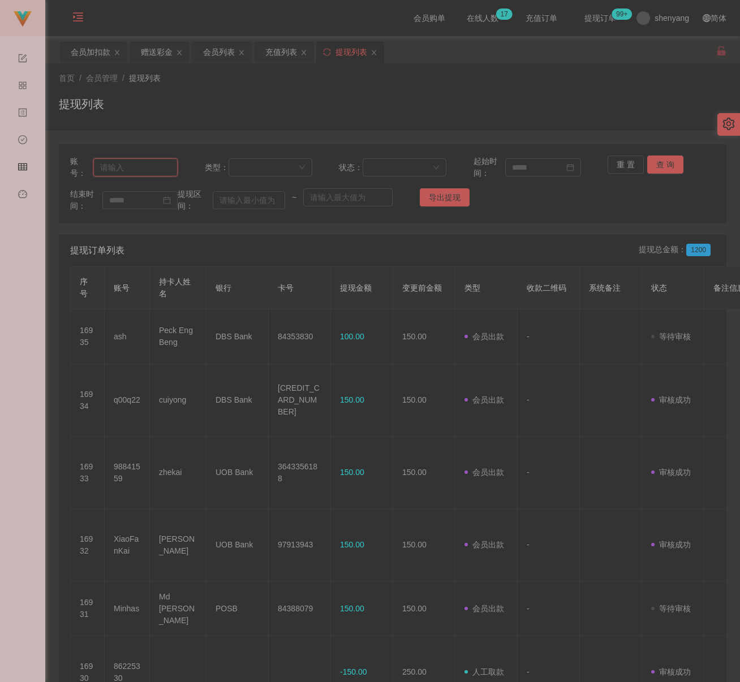
click at [162, 168] on input "text" at bounding box center [135, 167] width 84 height 18
paste input "CHIAKH"
type input "CHIAKH"
click at [664, 165] on button "查 询" at bounding box center [665, 165] width 36 height 18
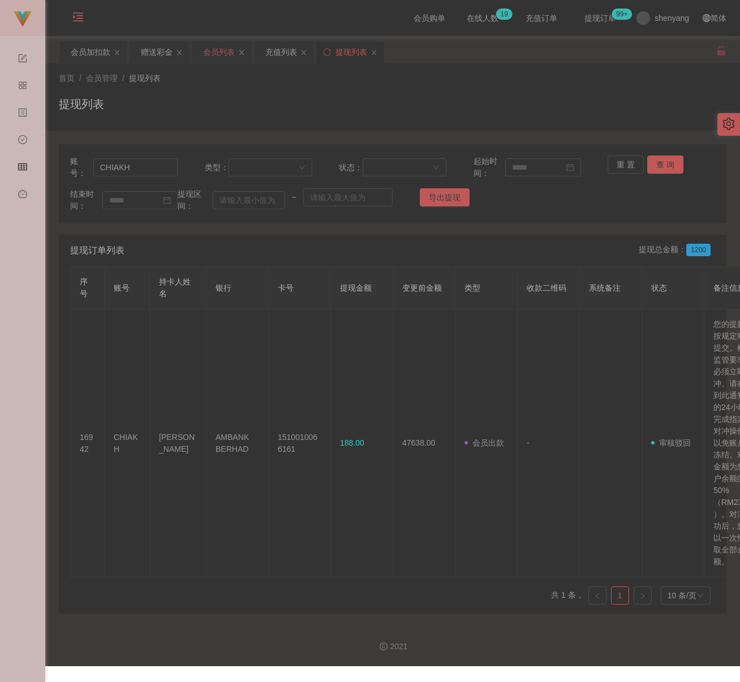
click at [221, 53] on div "会员列表" at bounding box center [219, 52] width 32 height 22
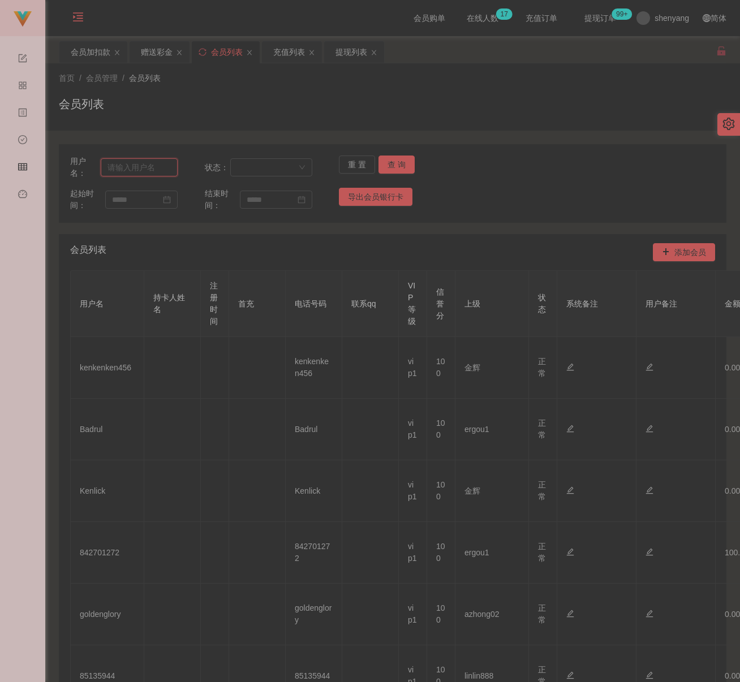
click at [158, 168] on input "text" at bounding box center [139, 167] width 77 height 18
click at [157, 168] on input "text" at bounding box center [139, 167] width 77 height 18
paste input "CHIAKH"
type input "CHIAKH"
click at [409, 153] on div "用户名： CHIAKH 状态： 重 置 查 询 起始时间： 结束时间： 导出会员银行卡" at bounding box center [393, 183] width 668 height 79
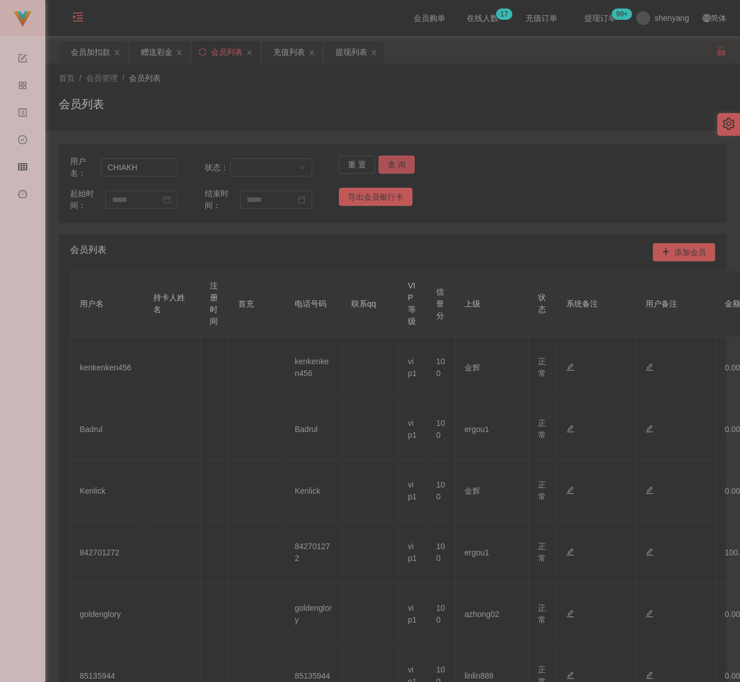
click at [398, 160] on button "查 询" at bounding box center [397, 165] width 36 height 18
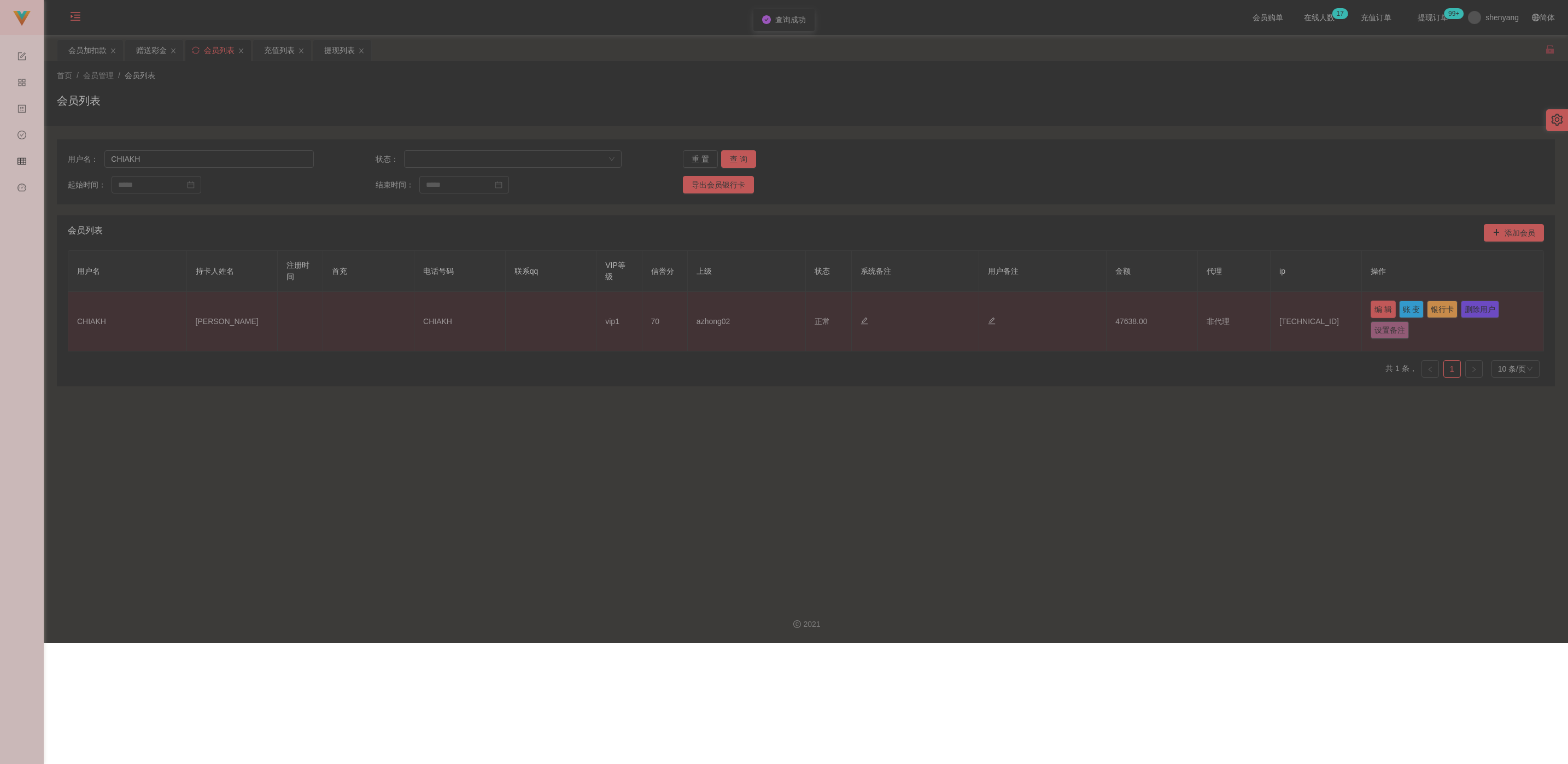
click at [715, 304] on button "编 辑" at bounding box center [1383, 309] width 25 height 17
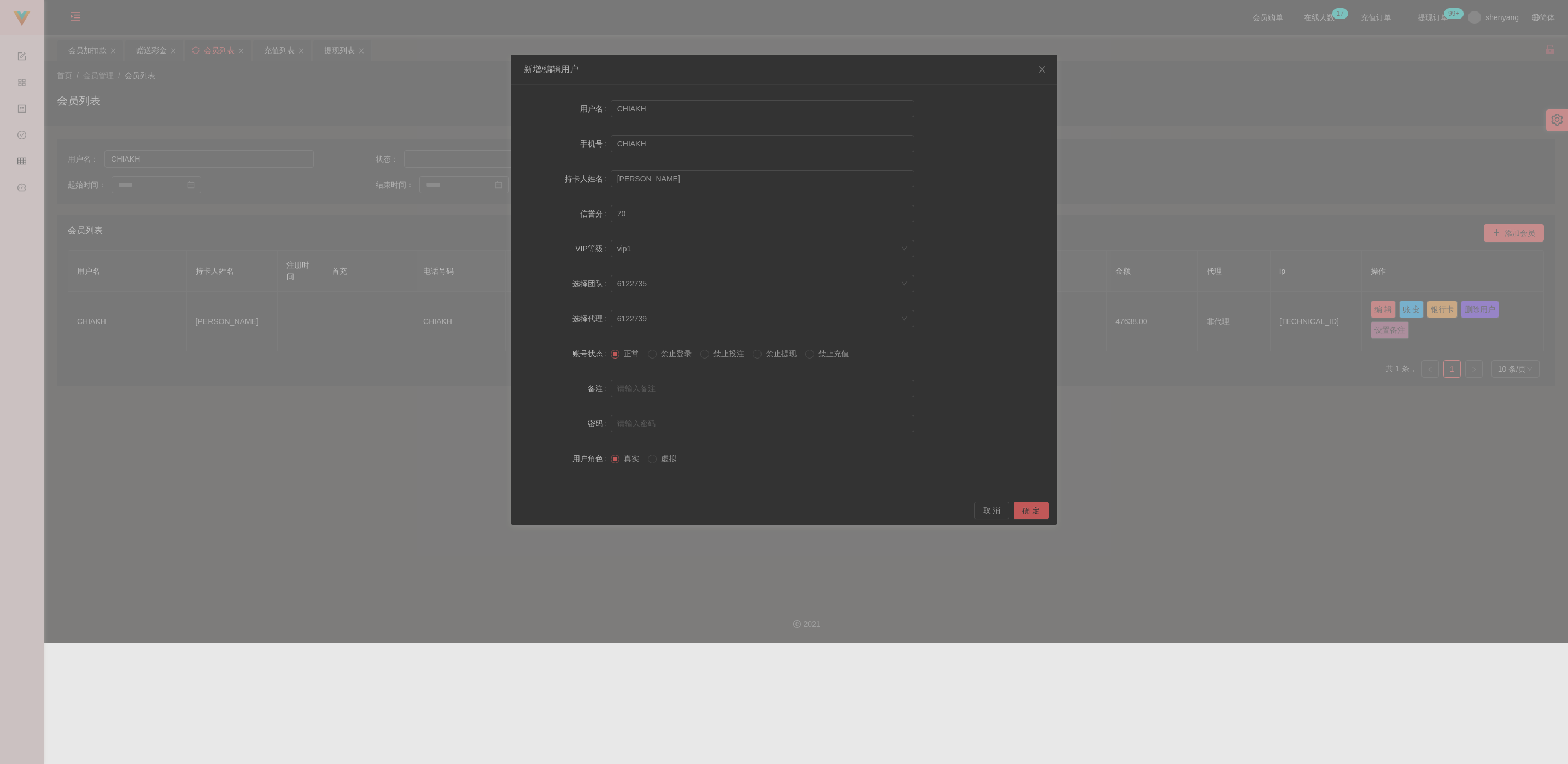
click at [715, 350] on span "禁止提现" at bounding box center [781, 354] width 40 height 9
click at [715, 505] on button "确 定" at bounding box center [1031, 510] width 35 height 17
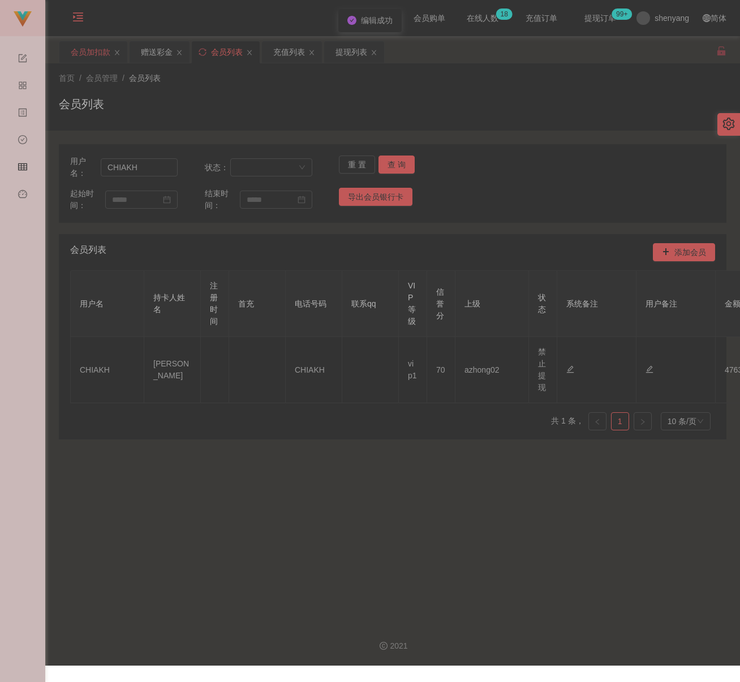
click at [95, 53] on div "会员加扣款" at bounding box center [91, 52] width 40 height 22
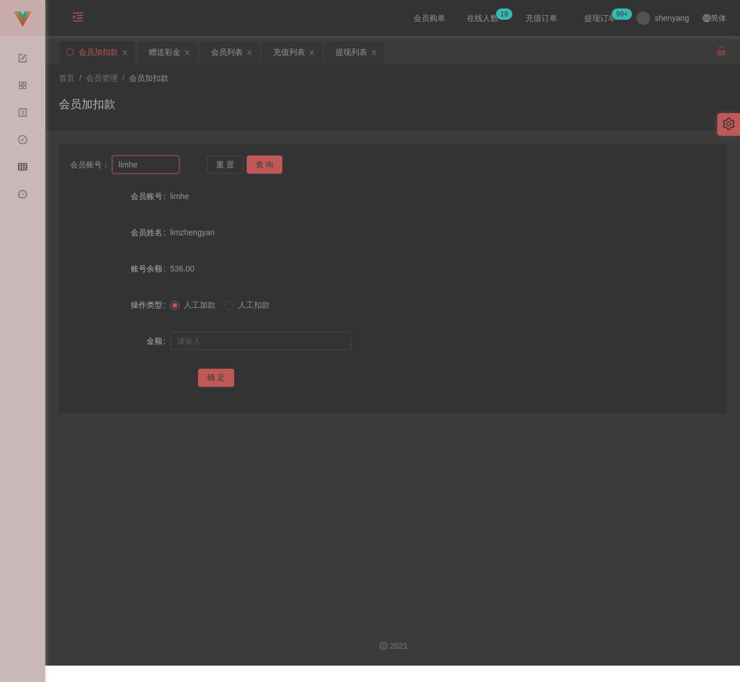
click at [165, 170] on input "limhe" at bounding box center [146, 165] width 68 height 18
paste input "alvin9229"
type input "alvin9229"
click at [253, 162] on button "查 询" at bounding box center [265, 165] width 36 height 18
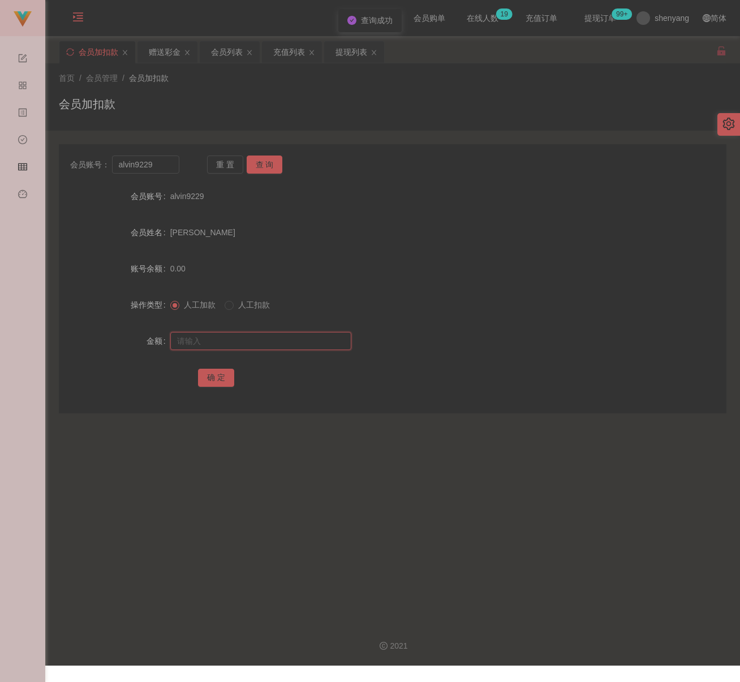
click at [255, 340] on input "text" at bounding box center [260, 341] width 181 height 18
click at [272, 333] on input "text" at bounding box center [260, 341] width 181 height 18
paste input "100"
type input "100"
click at [208, 371] on button "确 定" at bounding box center [216, 378] width 36 height 18
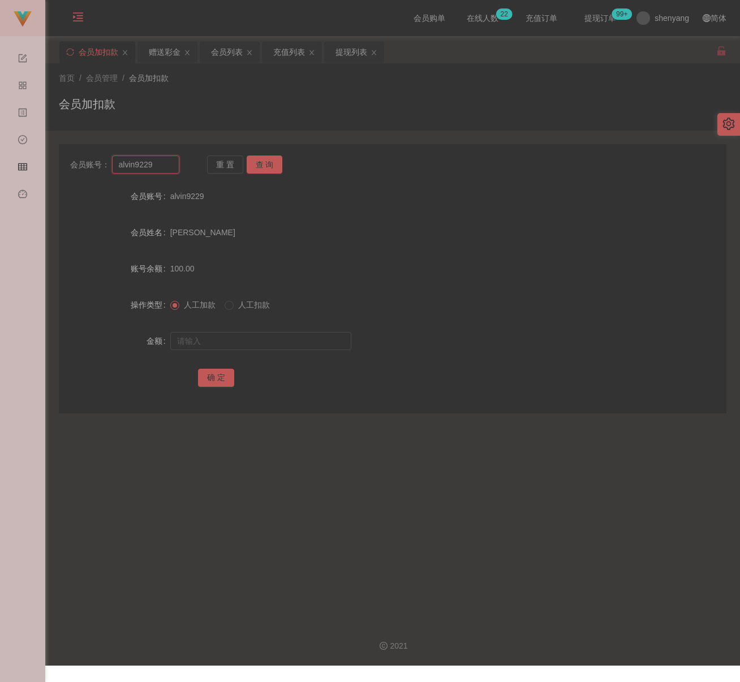
click at [163, 167] on input "alvin9229" at bounding box center [146, 165] width 68 height 18
paste input "hvee"
type input "ahvee"
click at [276, 170] on button "查 询" at bounding box center [265, 165] width 36 height 18
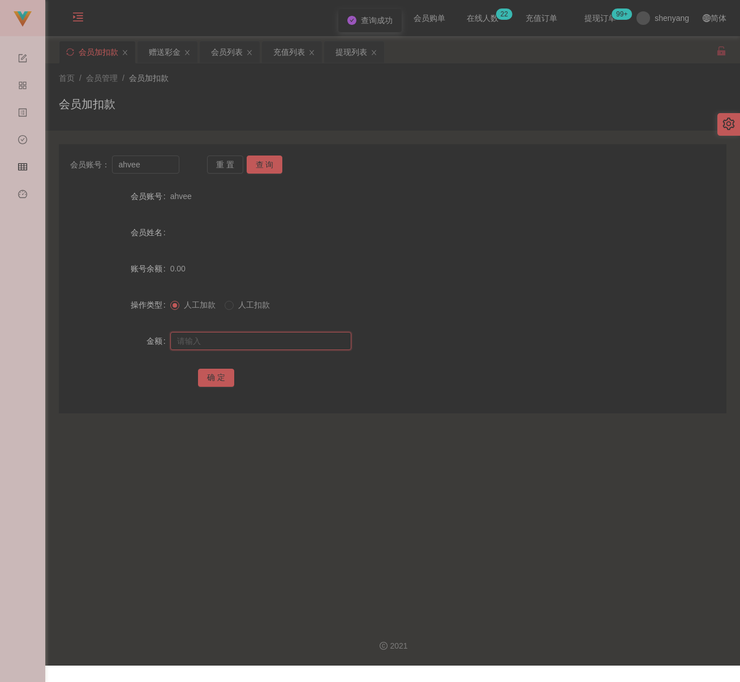
drag, startPoint x: 240, startPoint y: 339, endPoint x: 267, endPoint y: 346, distance: 27.4
click at [240, 339] on input "text" at bounding box center [260, 341] width 181 height 18
click at [307, 343] on input "text" at bounding box center [260, 341] width 181 height 18
paste input "100"
type input "100"
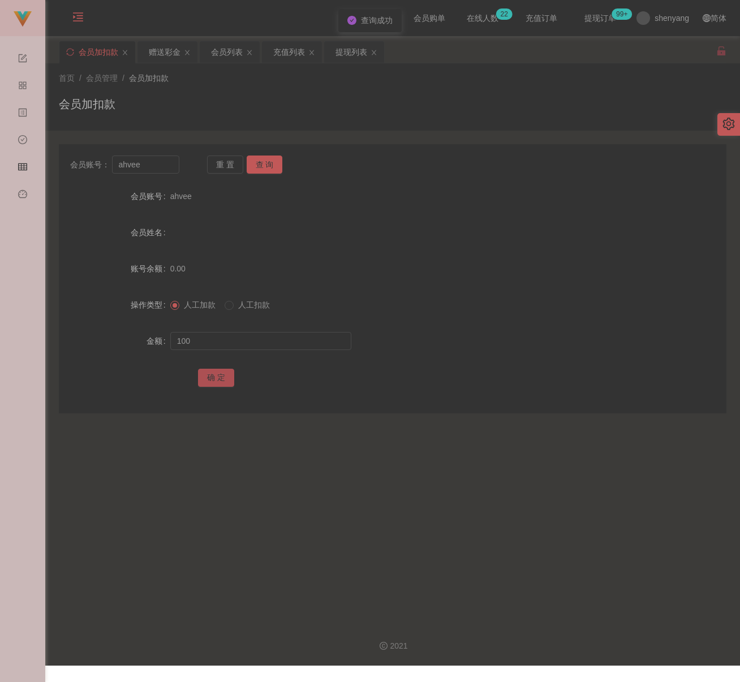
click at [229, 374] on button "确 定" at bounding box center [216, 378] width 36 height 18
click at [153, 160] on input "ahvee" at bounding box center [146, 165] width 68 height 18
paste input "beng1997"
type input "abeng1997"
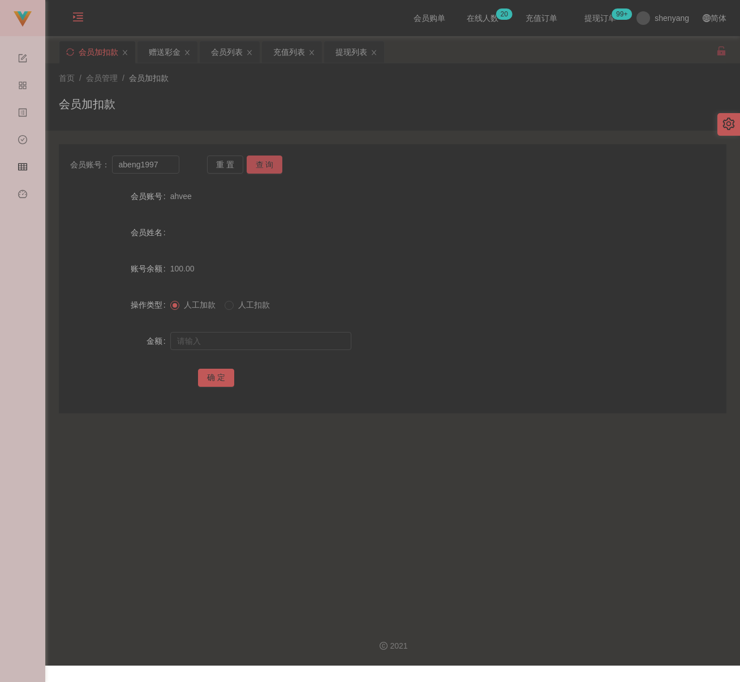
drag, startPoint x: 268, startPoint y: 160, endPoint x: 255, endPoint y: 214, distance: 56.5
click at [268, 160] on button "查 询" at bounding box center [265, 165] width 36 height 18
click at [255, 349] on input "text" at bounding box center [260, 341] width 181 height 18
type input "100"
click at [222, 371] on button "确 定" at bounding box center [216, 378] width 36 height 18
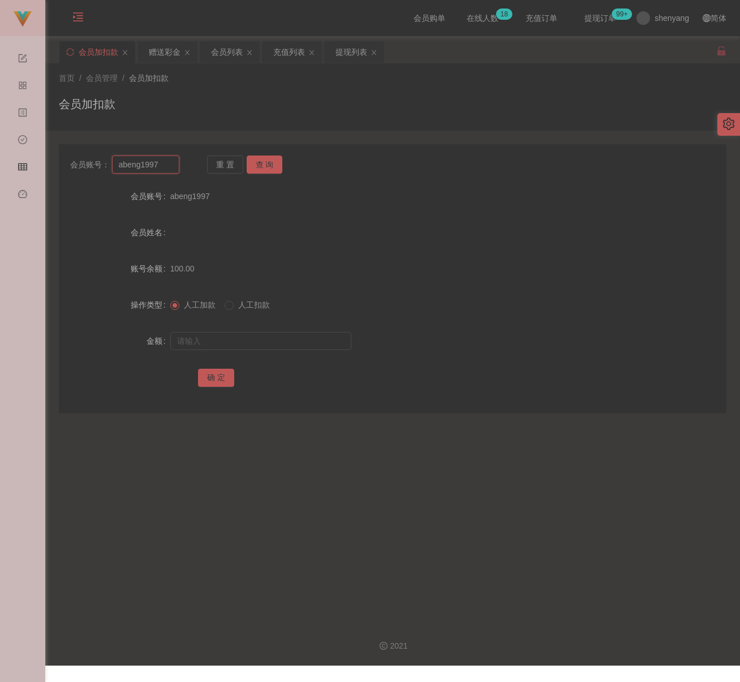
click at [173, 167] on input "abeng1997" at bounding box center [146, 165] width 68 height 18
paste input "haydenyew"
type input "haydenyew"
click at [272, 165] on button "查 询" at bounding box center [265, 165] width 36 height 18
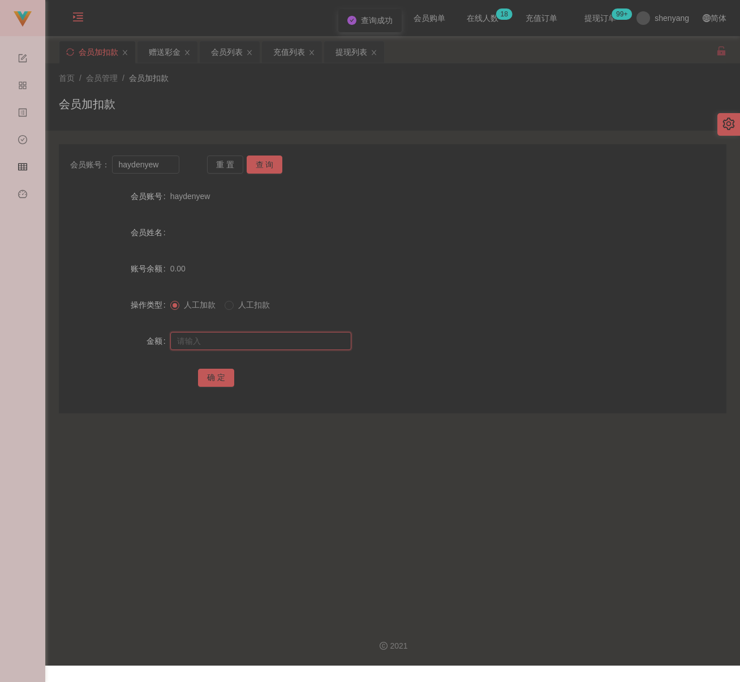
click at [234, 334] on input "text" at bounding box center [260, 341] width 181 height 18
click at [320, 342] on input "text" at bounding box center [260, 341] width 181 height 18
paste input "100"
type input "100"
click at [221, 375] on button "确 定" at bounding box center [216, 378] width 36 height 18
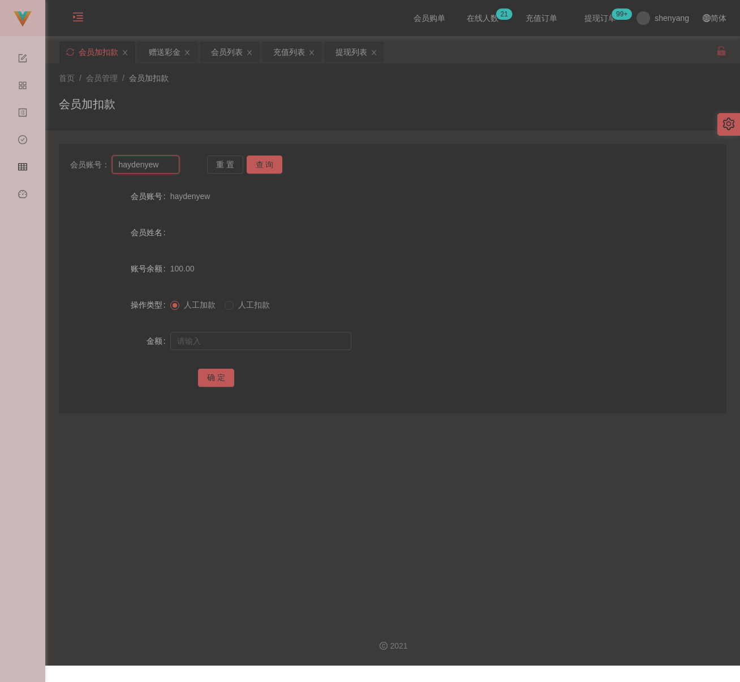
click at [164, 164] on input "haydenyew" at bounding box center [146, 165] width 68 height 18
paste input "qq123"
type input "qq123"
click at [273, 161] on button "查 询" at bounding box center [265, 165] width 36 height 18
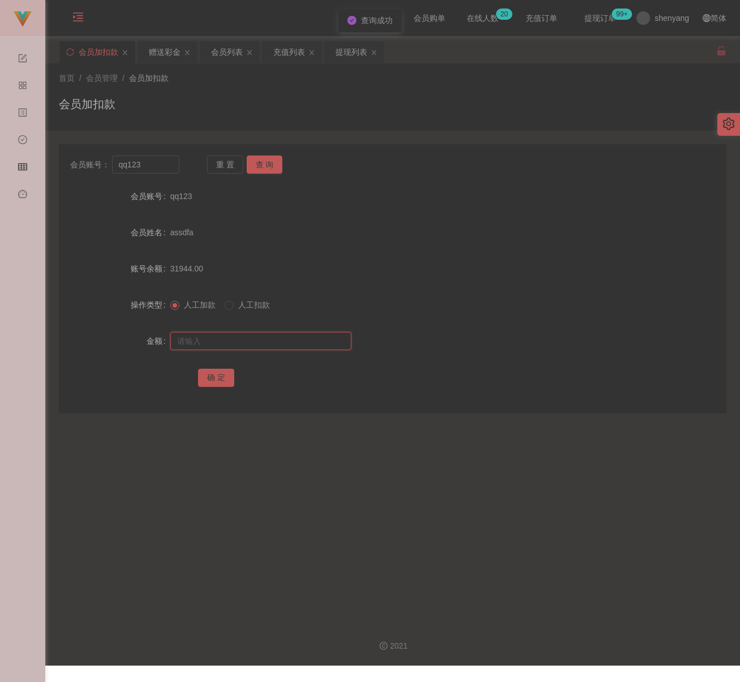
click at [223, 343] on input "text" at bounding box center [260, 341] width 181 height 18
click at [310, 337] on input "text" at bounding box center [260, 341] width 181 height 18
paste input "300"
type input "300"
click at [216, 373] on button "确 定" at bounding box center [216, 378] width 36 height 18
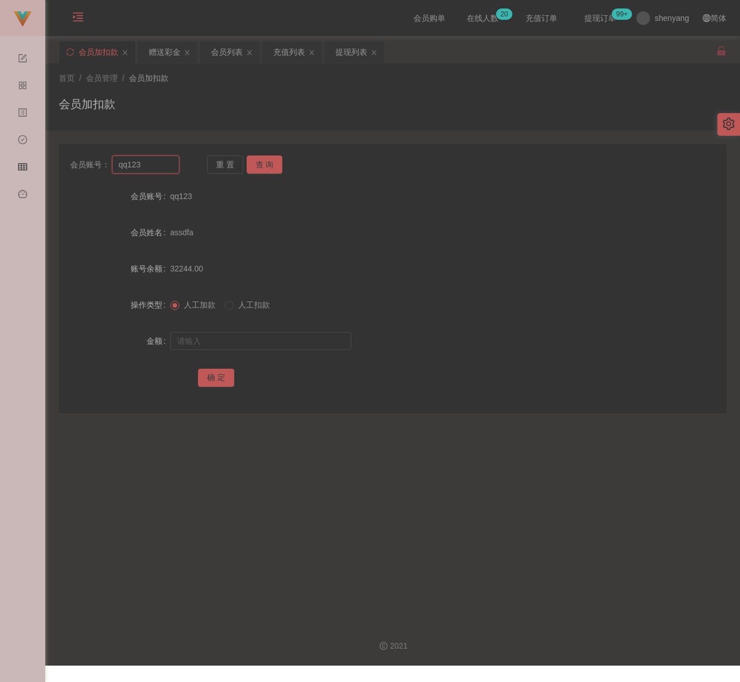
click at [161, 167] on input "qq123" at bounding box center [146, 165] width 68 height 18
paste input "qq123"
click at [170, 163] on input "qq123qq123" at bounding box center [146, 165] width 68 height 18
paste input "text"
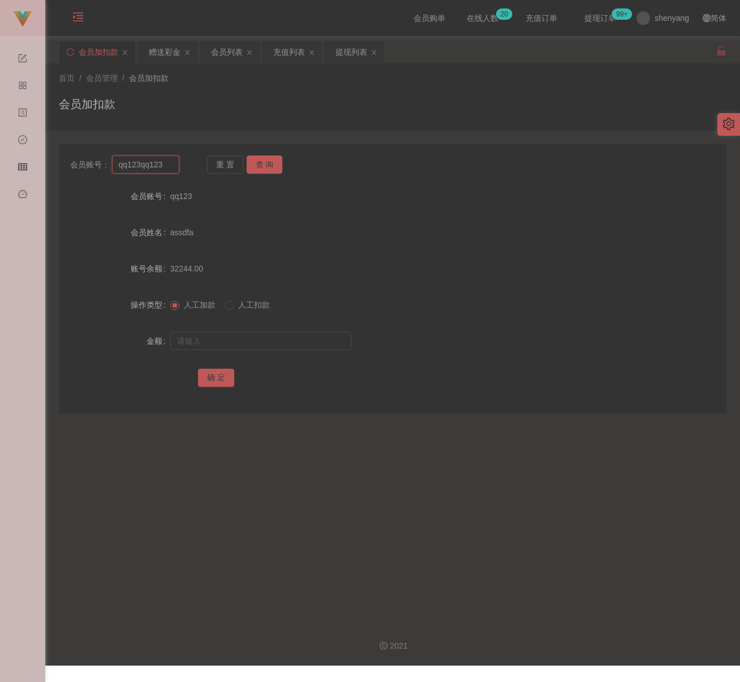
type input "qq123"
click at [257, 161] on button "查 询" at bounding box center [265, 165] width 36 height 18
click at [267, 335] on input "text" at bounding box center [260, 341] width 181 height 18
type input "300"
click at [206, 372] on button "确 定" at bounding box center [216, 378] width 36 height 18
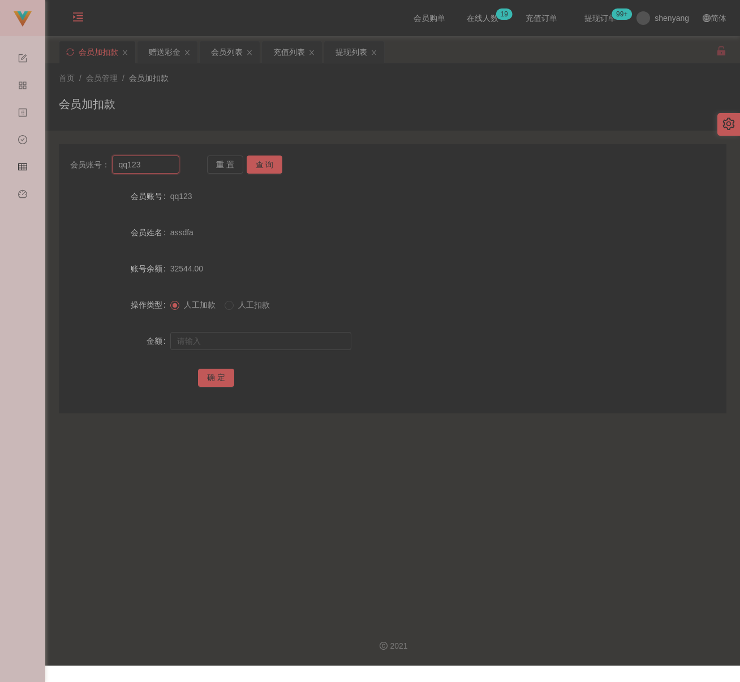
click at [164, 160] on input "qq123" at bounding box center [146, 165] width 68 height 18
paste input "Poulng32"
type input "Poulng32"
click at [270, 169] on button "查 询" at bounding box center [265, 165] width 36 height 18
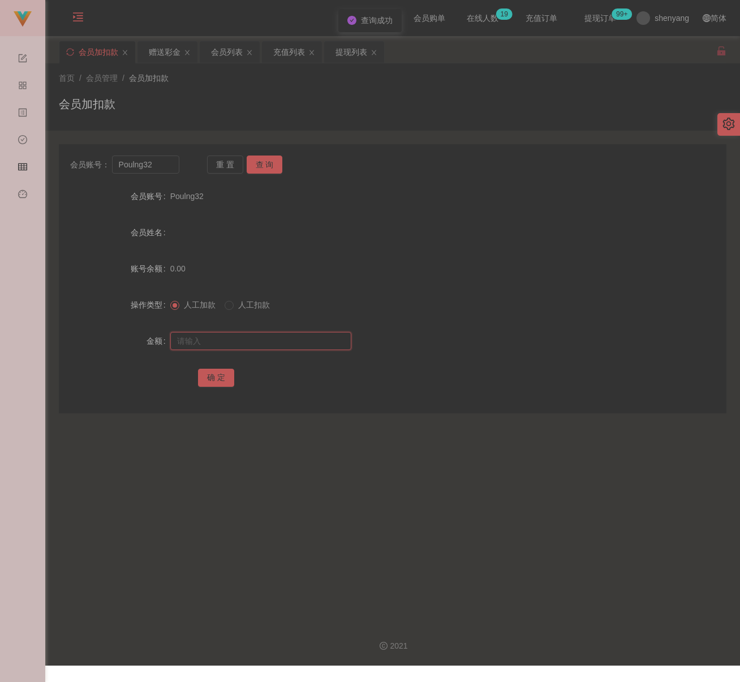
click at [272, 332] on input "text" at bounding box center [260, 341] width 181 height 18
type input "100"
click at [221, 382] on button "确 定" at bounding box center [216, 378] width 36 height 18
click at [170, 167] on input "Poulng32" at bounding box center [146, 165] width 68 height 18
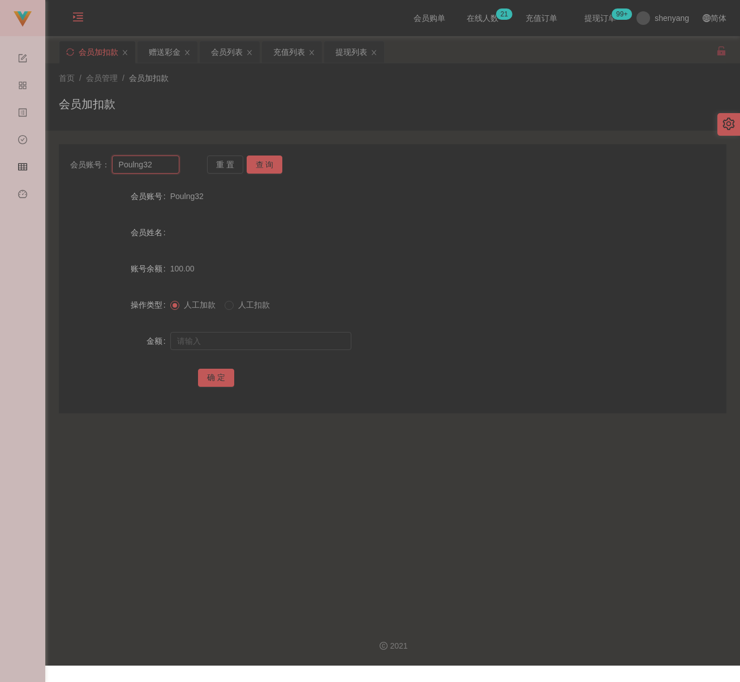
paste input "YKTEOH"
type input "YKTEOH"
drag, startPoint x: 273, startPoint y: 155, endPoint x: 272, endPoint y: 163, distance: 8.1
click at [273, 156] on button "查 询" at bounding box center [265, 165] width 36 height 18
click at [250, 345] on input "text" at bounding box center [260, 341] width 181 height 18
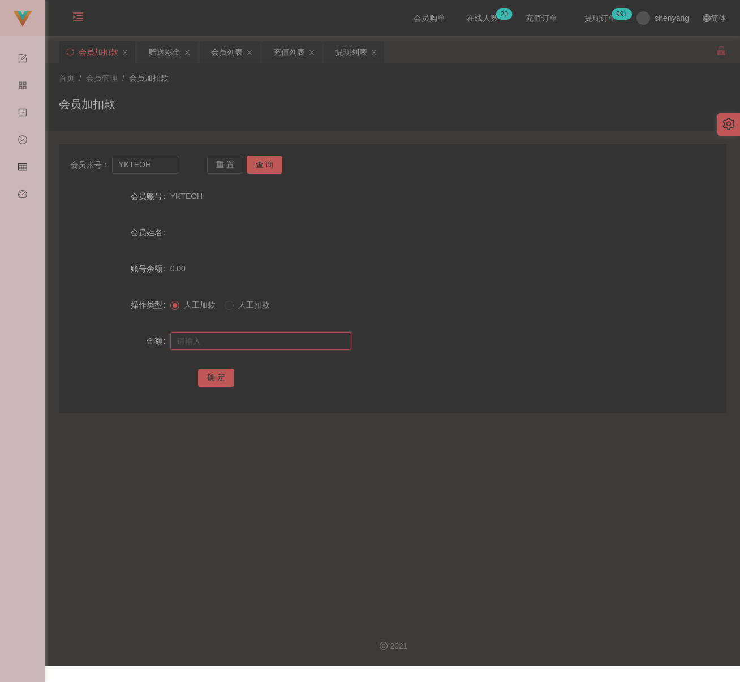
click at [319, 333] on input "text" at bounding box center [260, 341] width 181 height 18
paste input "300"
type input "300"
drag, startPoint x: 221, startPoint y: 372, endPoint x: 216, endPoint y: 376, distance: 6.5
click at [220, 372] on button "确 定" at bounding box center [216, 378] width 36 height 18
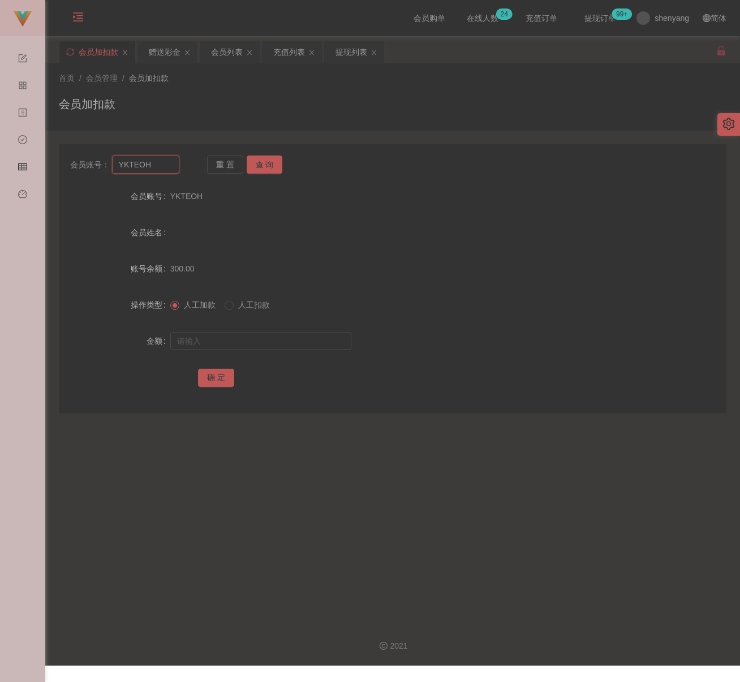
click at [153, 163] on input "YKTEOH" at bounding box center [146, 165] width 68 height 18
paste input "wxlws0623"
type input "wxlws0623"
click at [257, 164] on button "查 询" at bounding box center [265, 165] width 36 height 18
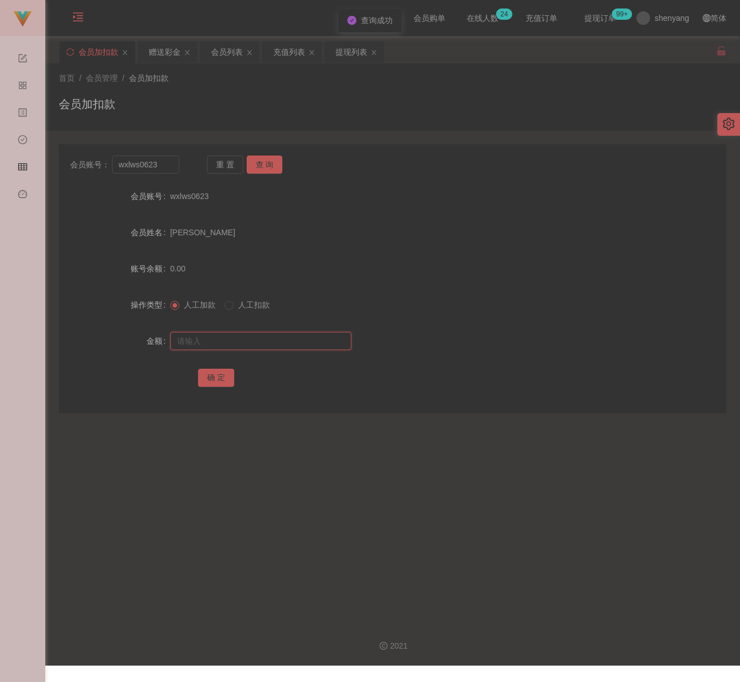
click at [243, 336] on input "text" at bounding box center [260, 341] width 181 height 18
click at [298, 340] on input "text" at bounding box center [260, 341] width 181 height 18
paste input "200"
type input "200"
click at [204, 379] on button "确 定" at bounding box center [216, 378] width 36 height 18
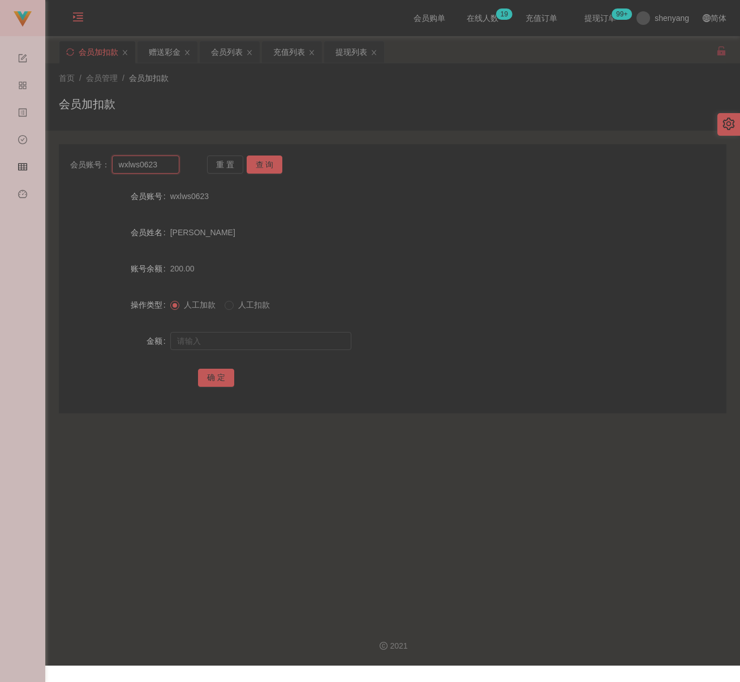
click at [163, 163] on input "wxlws0623" at bounding box center [146, 165] width 68 height 18
paste input "[DEMOGRAPHIC_DATA]"
type input "[DEMOGRAPHIC_DATA]"
click at [267, 164] on button "查 询" at bounding box center [265, 165] width 36 height 18
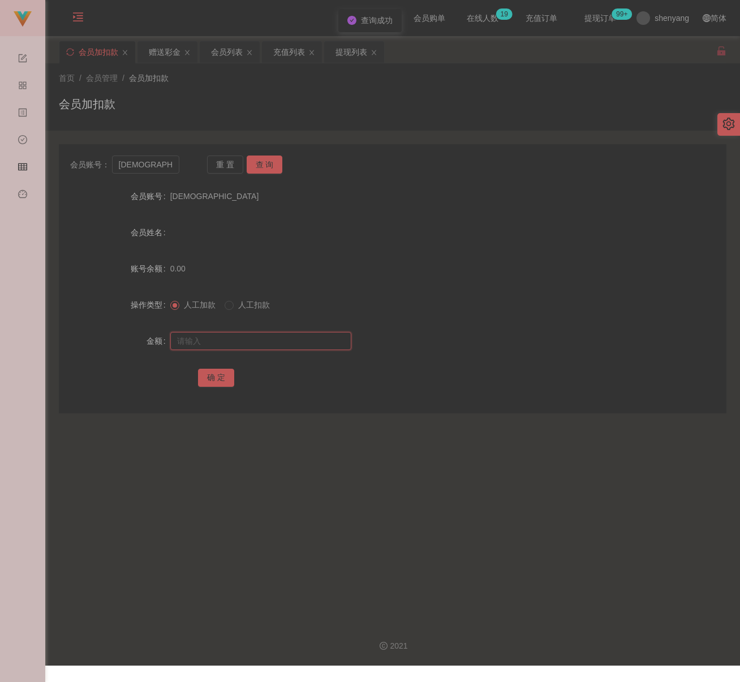
click at [229, 345] on input "text" at bounding box center [260, 341] width 181 height 18
click at [299, 339] on input "text" at bounding box center [260, 341] width 181 height 18
paste input "100"
type input "100"
drag, startPoint x: 206, startPoint y: 373, endPoint x: 349, endPoint y: 423, distance: 150.8
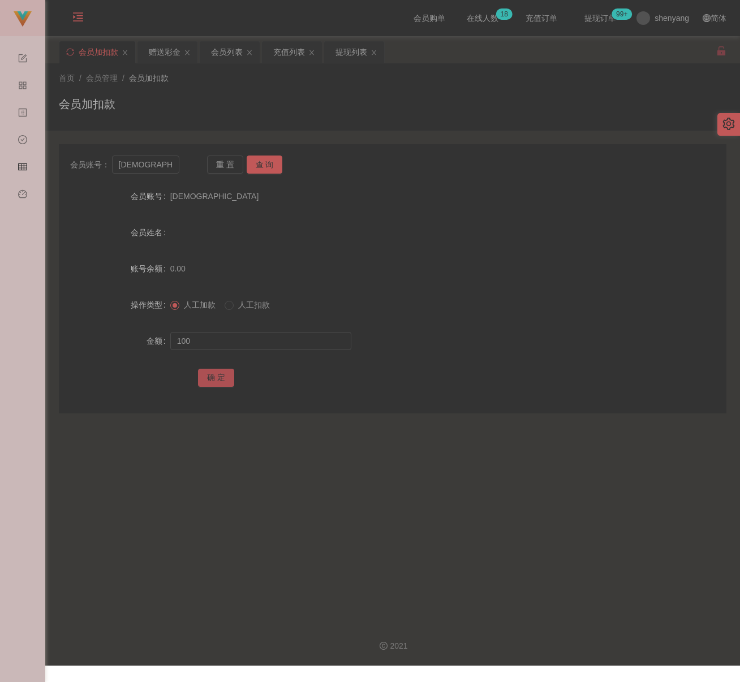
click at [207, 373] on button "确 定" at bounding box center [216, 378] width 36 height 18
click at [164, 165] on input "[DEMOGRAPHIC_DATA]" at bounding box center [146, 165] width 68 height 18
paste input "qq123"
type input "qq123"
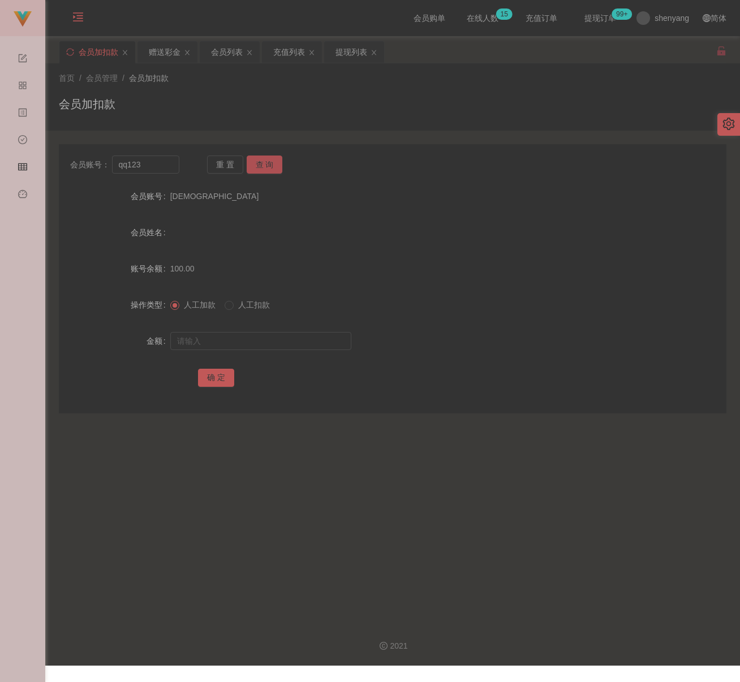
click at [267, 164] on button "查 询" at bounding box center [265, 165] width 36 height 18
drag, startPoint x: 258, startPoint y: 340, endPoint x: 277, endPoint y: 345, distance: 19.4
click at [258, 340] on input "text" at bounding box center [260, 341] width 181 height 18
click at [306, 342] on input "text" at bounding box center [260, 341] width 181 height 18
paste input "100"
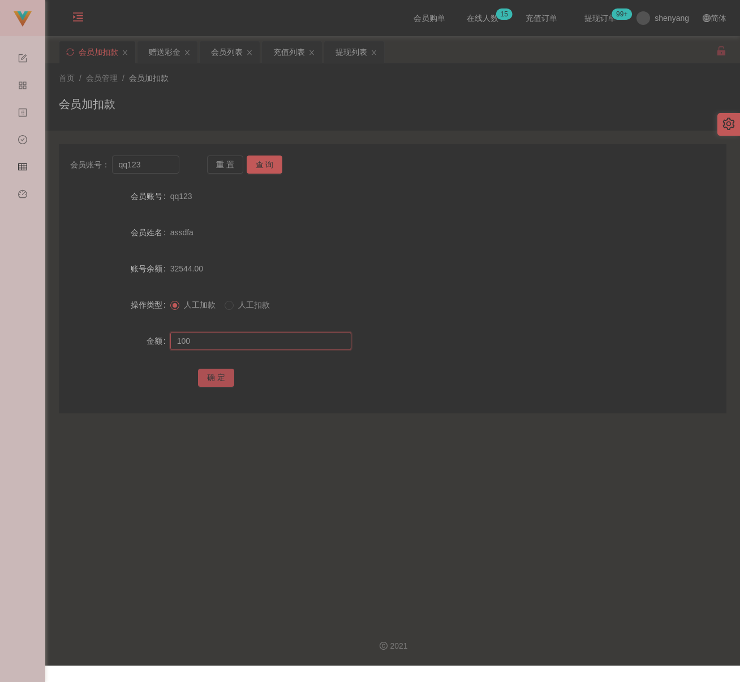
type input "100"
drag, startPoint x: 217, startPoint y: 380, endPoint x: 277, endPoint y: 390, distance: 60.8
click at [217, 380] on button "确 定" at bounding box center [216, 378] width 36 height 18
click at [165, 164] on input "qq123" at bounding box center [146, 165] width 68 height 18
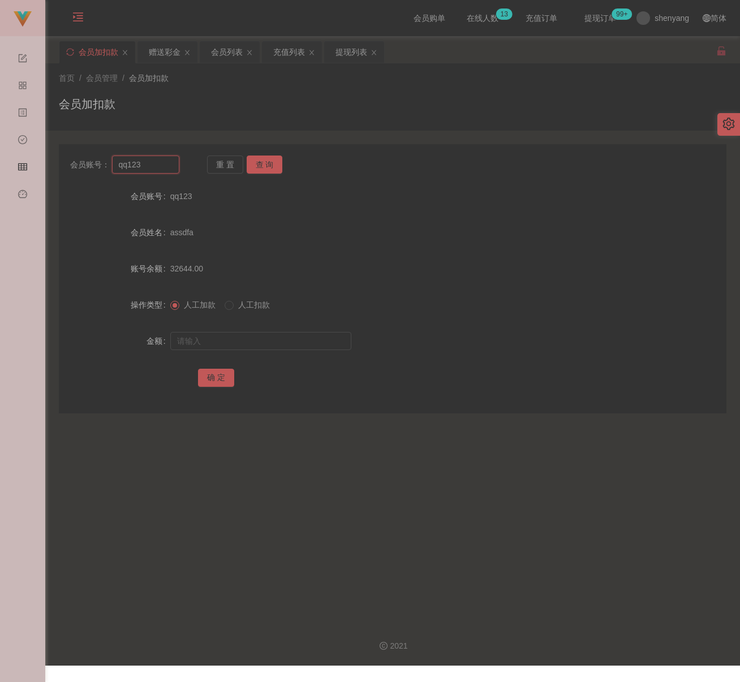
paste input "Sookim"
type input "Sookim"
drag, startPoint x: 261, startPoint y: 162, endPoint x: 260, endPoint y: 168, distance: 6.5
click at [261, 162] on button "查 询" at bounding box center [265, 165] width 36 height 18
click at [234, 336] on input "text" at bounding box center [260, 341] width 181 height 18
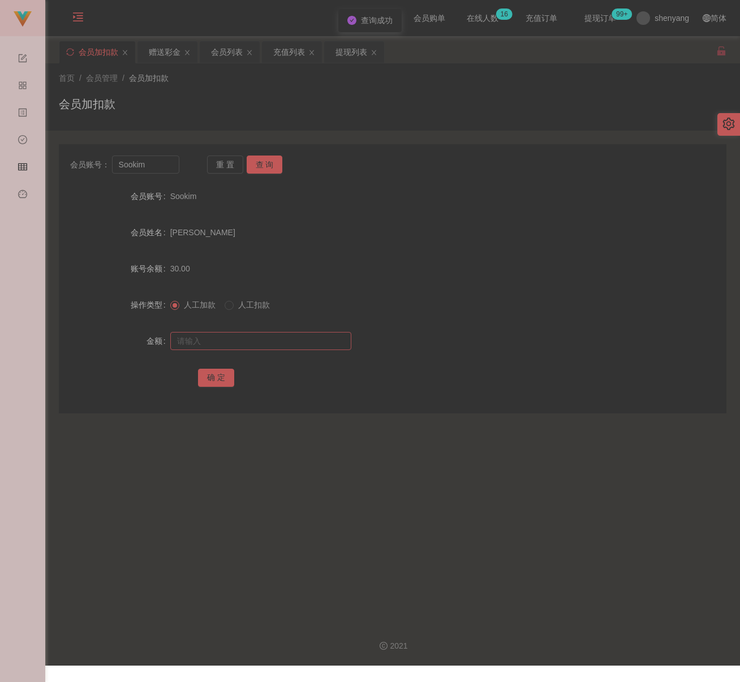
click at [263, 350] on div at bounding box center [364, 341] width 389 height 23
click at [253, 341] on input "text" at bounding box center [260, 341] width 181 height 18
click at [253, 340] on input "text" at bounding box center [260, 341] width 181 height 18
paste input "100"
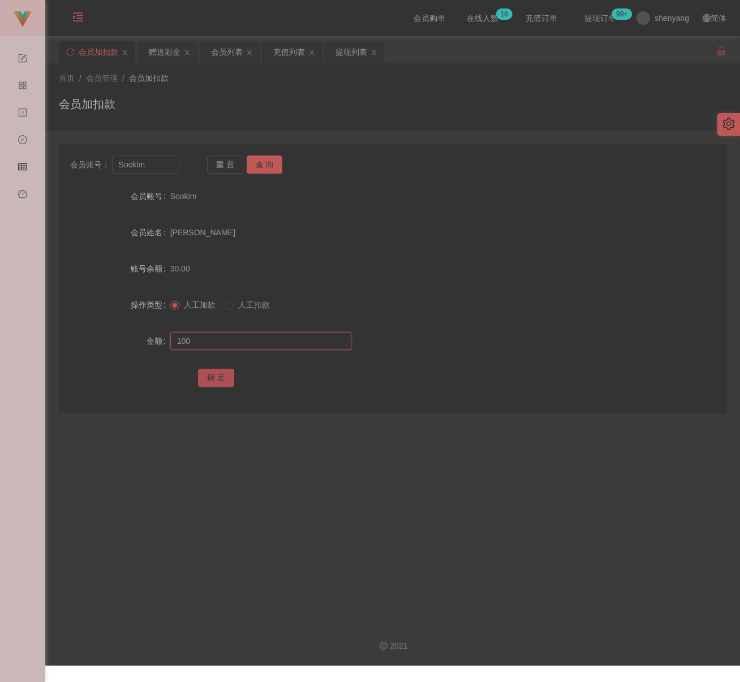
type input "100"
click at [212, 380] on button "确 定" at bounding box center [216, 378] width 36 height 18
click at [148, 157] on input "Sookim" at bounding box center [146, 165] width 68 height 18
paste input "qq123"
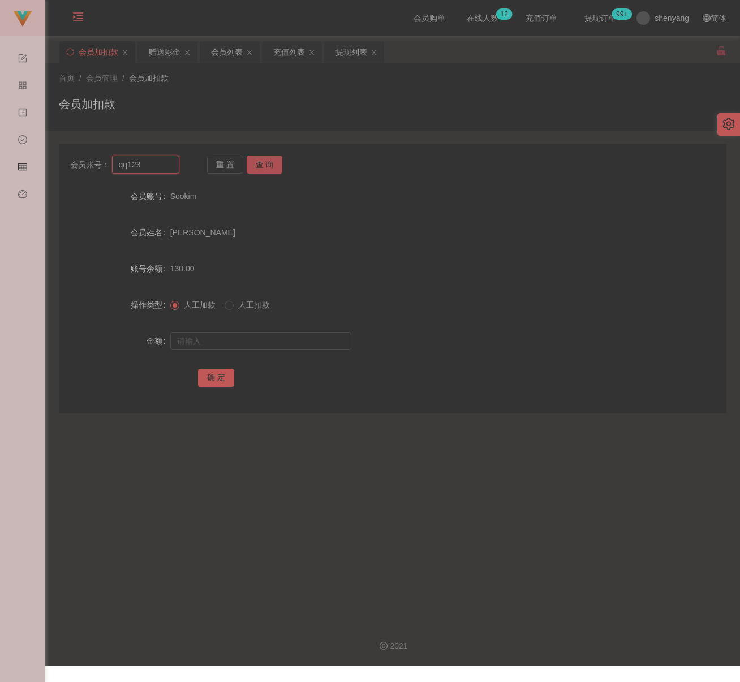
type input "qq123"
click at [267, 163] on button "查 询" at bounding box center [265, 165] width 36 height 18
click at [238, 346] on input "text" at bounding box center [260, 341] width 181 height 18
type input "100"
click at [211, 372] on button "确 定" at bounding box center [216, 378] width 36 height 18
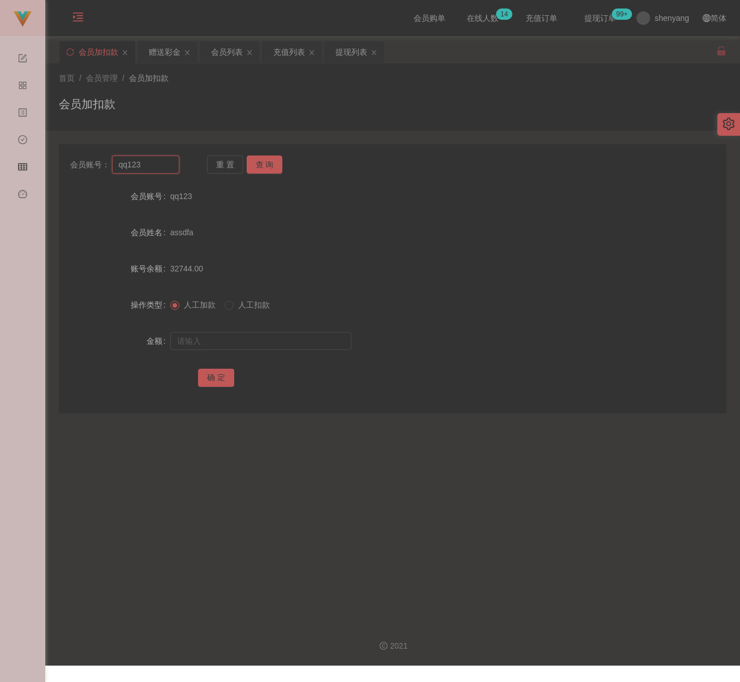
click at [153, 169] on input "qq123" at bounding box center [146, 165] width 68 height 18
paste input "dannytan"
type input "dannytan"
click at [264, 161] on button "查 询" at bounding box center [265, 165] width 36 height 18
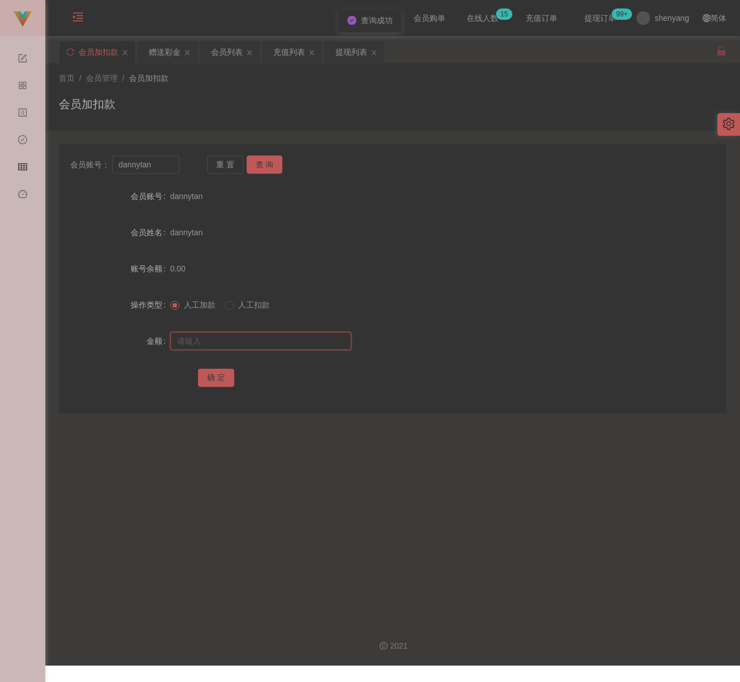
click at [251, 347] on input "text" at bounding box center [260, 341] width 181 height 18
click at [250, 345] on input "text" at bounding box center [260, 341] width 181 height 18
paste input "100"
type input "100"
click at [214, 377] on button "确 定" at bounding box center [216, 378] width 36 height 18
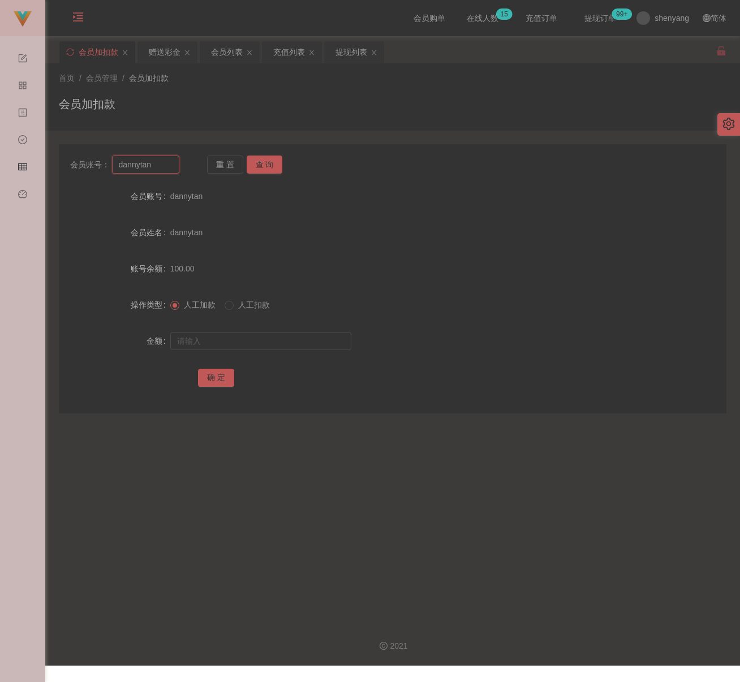
click at [158, 165] on input "dannytan" at bounding box center [146, 165] width 68 height 18
paste input "calvinc5535"
type input "calvinc5535"
click at [272, 168] on button "查 询" at bounding box center [265, 165] width 36 height 18
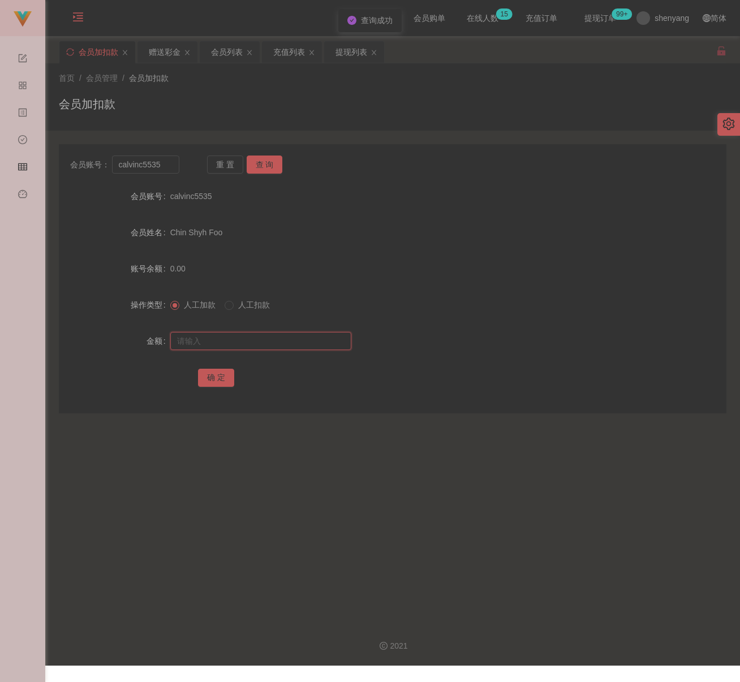
click at [250, 343] on input "text" at bounding box center [260, 341] width 181 height 18
type input "100"
click at [216, 379] on button "确 定" at bounding box center [216, 378] width 36 height 18
click at [161, 167] on input "calvinc5535" at bounding box center [146, 165] width 68 height 18
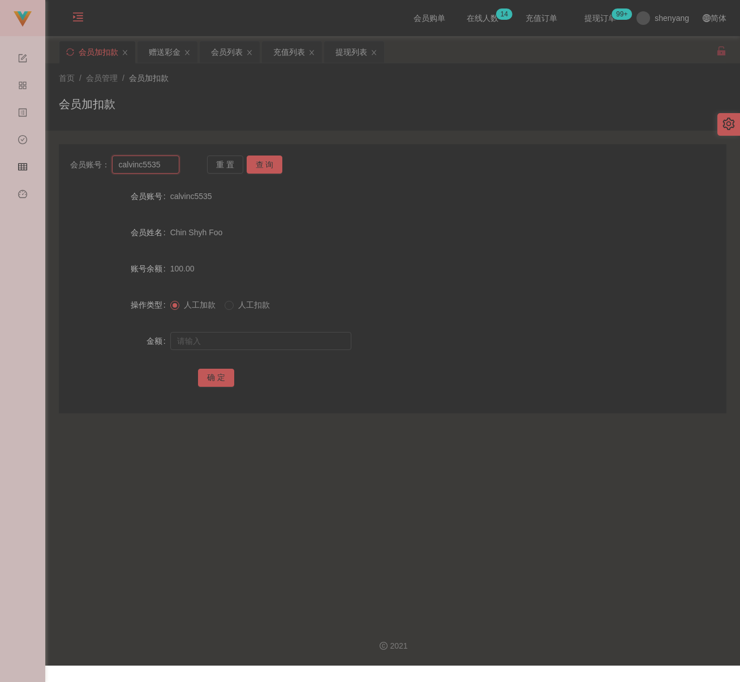
paste input "NCpang"
type input "NCpang"
click at [267, 165] on button "查 询" at bounding box center [265, 165] width 36 height 18
click at [221, 340] on input "text" at bounding box center [260, 341] width 181 height 18
click at [289, 338] on input "text" at bounding box center [260, 341] width 181 height 18
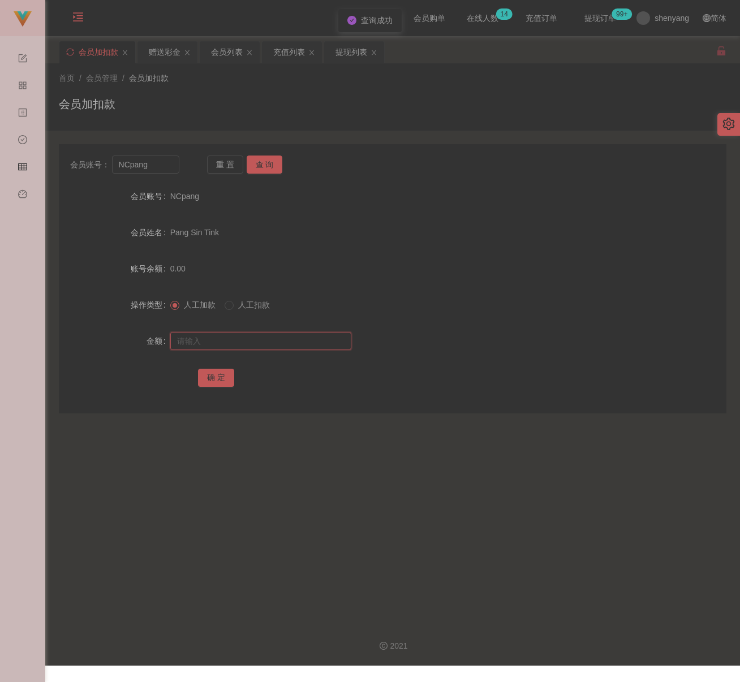
paste input "100"
type input "100"
drag, startPoint x: 204, startPoint y: 381, endPoint x: 226, endPoint y: 382, distance: 21.6
click at [204, 381] on button "确 定" at bounding box center [216, 378] width 36 height 18
click at [162, 170] on input "NCpang" at bounding box center [146, 165] width 68 height 18
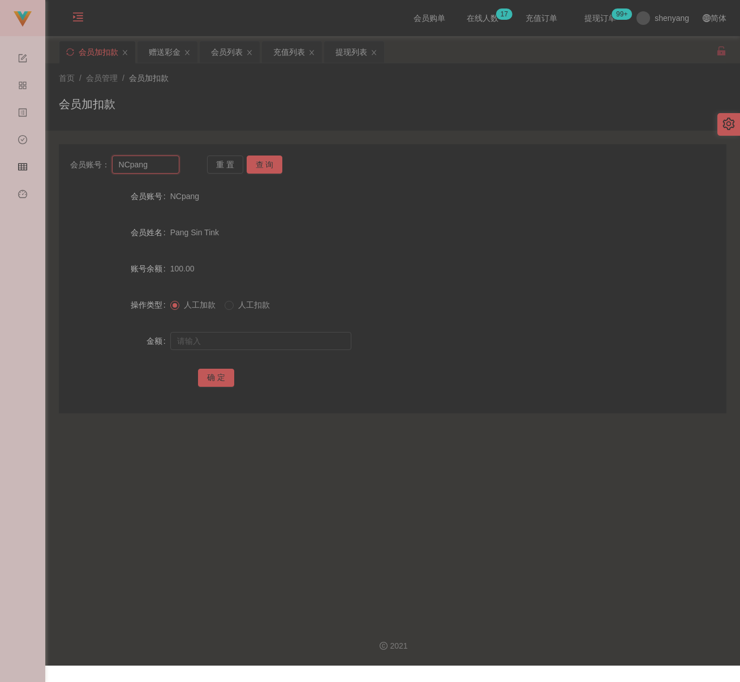
click at [162, 170] on input "NCpang" at bounding box center [146, 165] width 68 height 18
paste input "youtub1"
type input "youtub1"
click at [258, 165] on button "查 询" at bounding box center [265, 165] width 36 height 18
drag, startPoint x: 248, startPoint y: 336, endPoint x: 255, endPoint y: 338, distance: 6.6
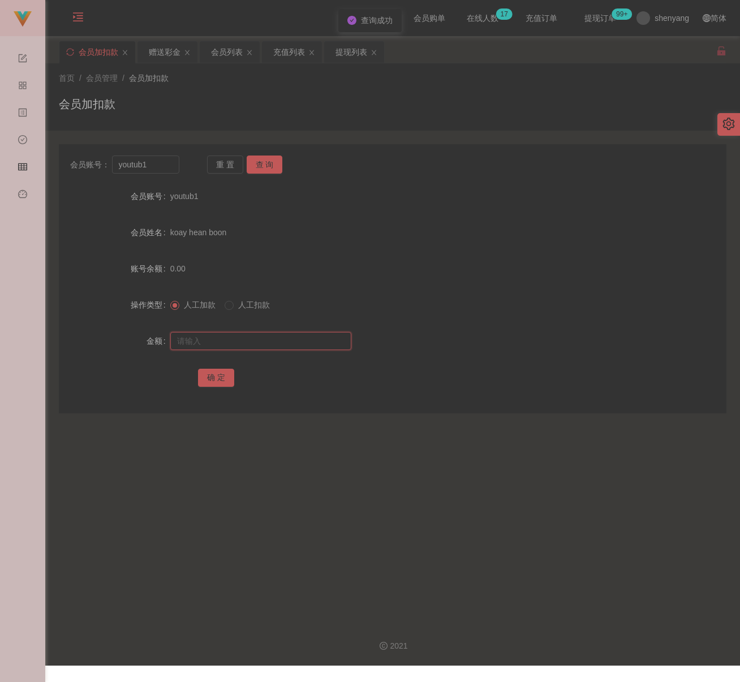
click at [248, 336] on input "text" at bounding box center [260, 341] width 181 height 18
click at [240, 343] on input "text" at bounding box center [260, 341] width 181 height 18
paste input "100"
type input "100"
click at [220, 372] on button "确 定" at bounding box center [216, 378] width 36 height 18
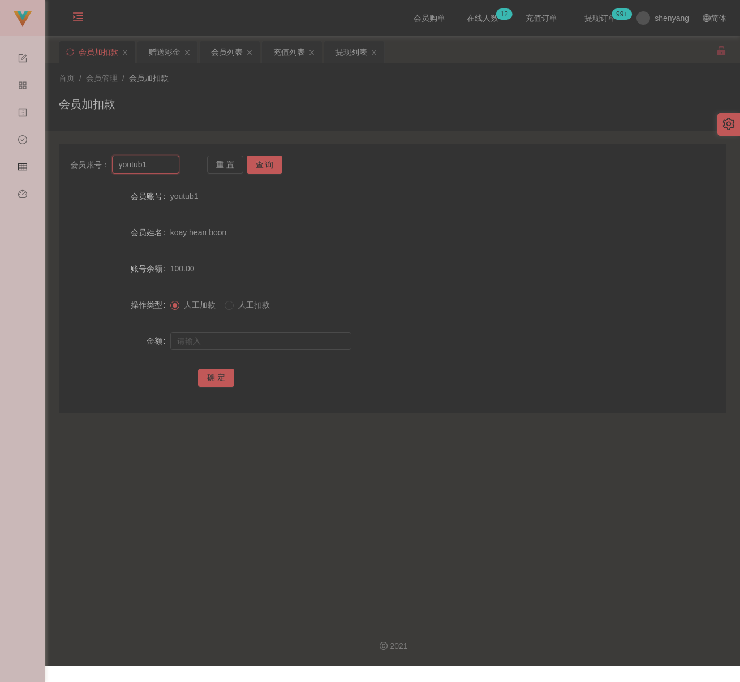
click at [152, 168] on input "youtub1" at bounding box center [146, 165] width 68 height 18
paste input "Jennie1314"
type input "Jennie1314"
drag, startPoint x: 259, startPoint y: 167, endPoint x: 252, endPoint y: 200, distance: 34.1
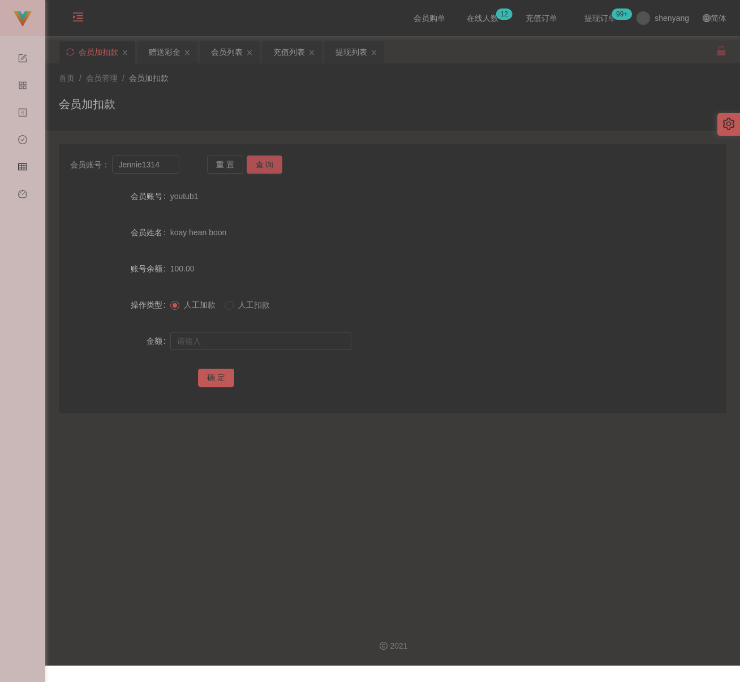
click at [260, 167] on button "查 询" at bounding box center [265, 165] width 36 height 18
click at [227, 333] on input "text" at bounding box center [260, 341] width 181 height 18
click at [310, 346] on input "text" at bounding box center [260, 341] width 181 height 18
paste input "100"
type input "100"
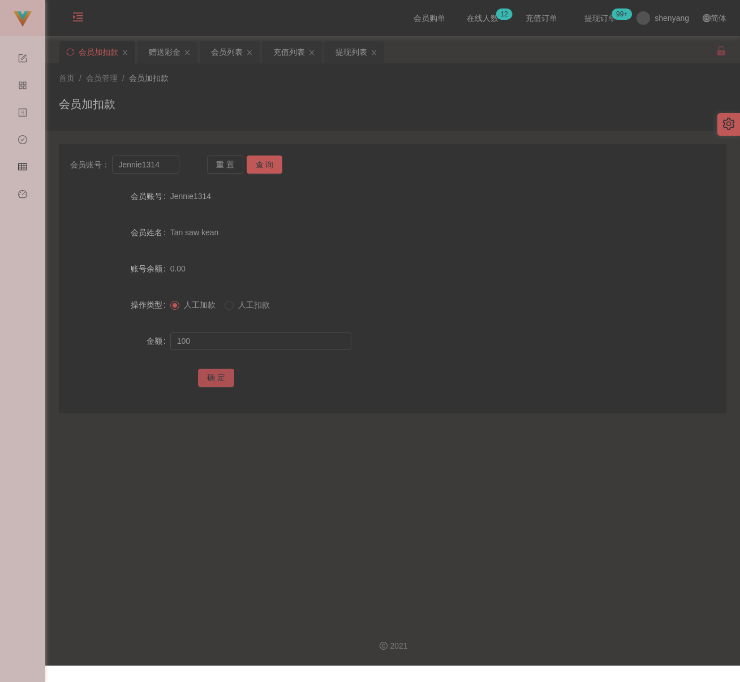
click at [221, 373] on button "确 定" at bounding box center [216, 378] width 36 height 18
click at [160, 166] on input "Jennie1314" at bounding box center [146, 165] width 68 height 18
paste input "wa3"
type input "wa3"
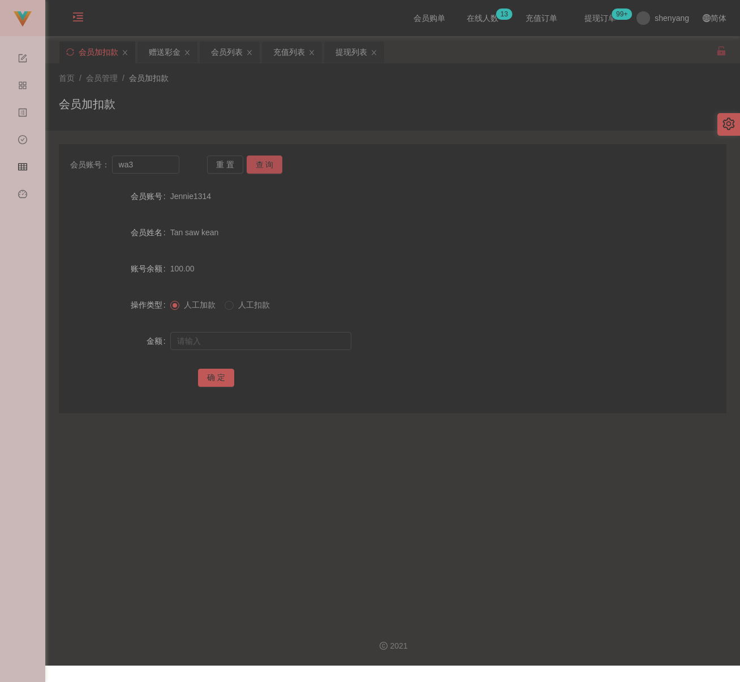
drag, startPoint x: 261, startPoint y: 163, endPoint x: 252, endPoint y: 185, distance: 24.1
click at [261, 163] on button "查 询" at bounding box center [265, 165] width 36 height 18
click at [236, 335] on input "text" at bounding box center [260, 341] width 181 height 18
click at [329, 341] on input "text" at bounding box center [260, 341] width 181 height 18
paste input "100"
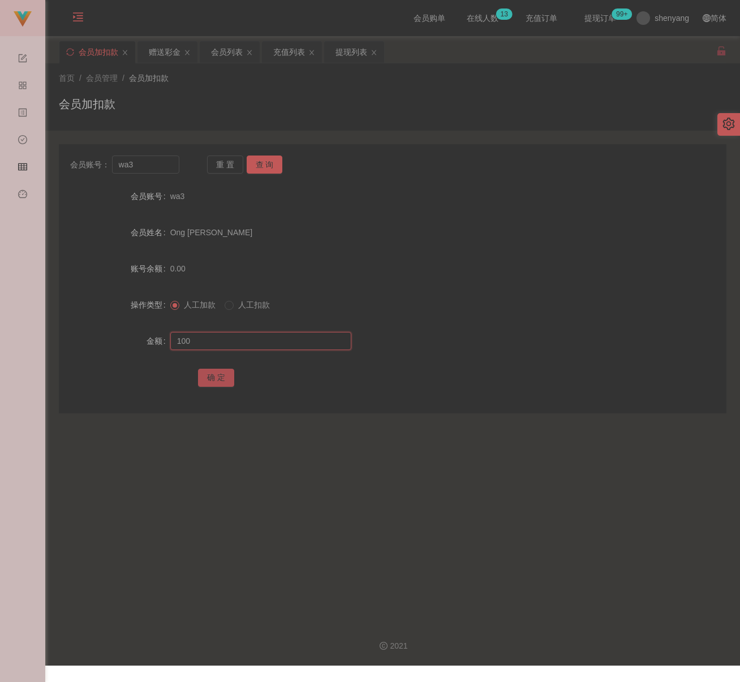
type input "100"
click at [217, 372] on button "确 定" at bounding box center [216, 378] width 36 height 18
click at [160, 167] on input "wa3" at bounding box center [146, 165] width 68 height 18
click at [160, 166] on input "wa3" at bounding box center [146, 165] width 68 height 18
paste input "110152864358"
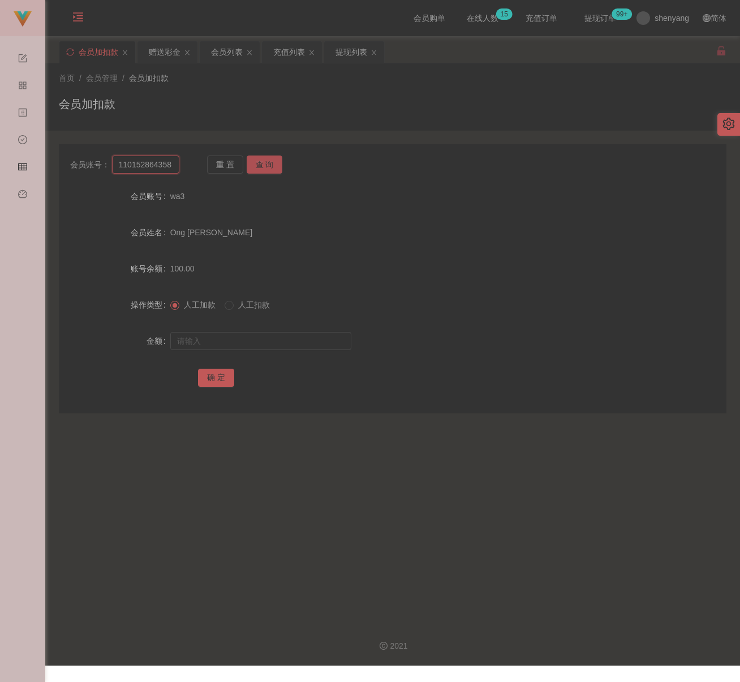
type input "110152864358"
drag, startPoint x: 263, startPoint y: 160, endPoint x: 260, endPoint y: 185, distance: 25.1
click at [263, 160] on button "查 询" at bounding box center [265, 165] width 36 height 18
click at [234, 337] on input "text" at bounding box center [260, 341] width 181 height 18
click at [281, 337] on input "text" at bounding box center [260, 341] width 181 height 18
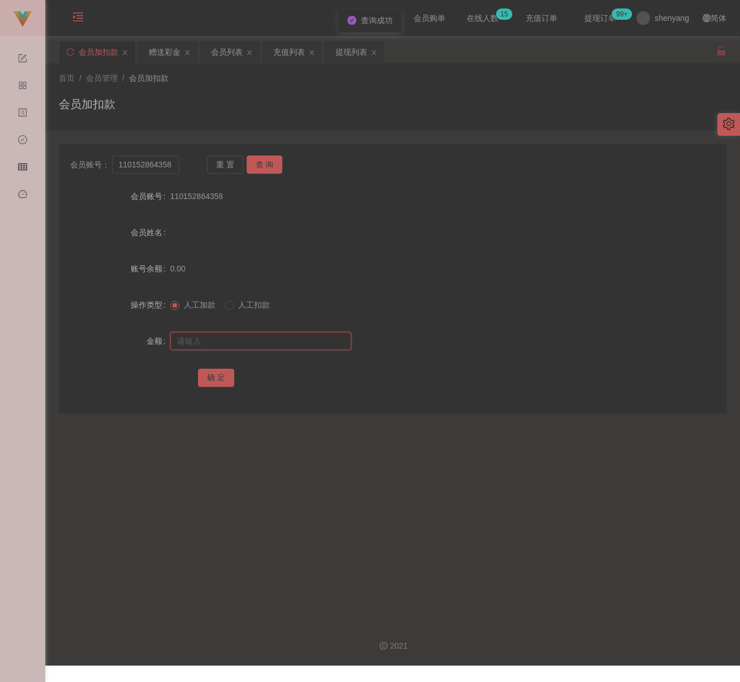
paste input "100"
type input "100"
click at [214, 374] on button "确 定" at bounding box center [216, 378] width 36 height 18
click at [167, 164] on input "110152864358" at bounding box center [146, 165] width 68 height 18
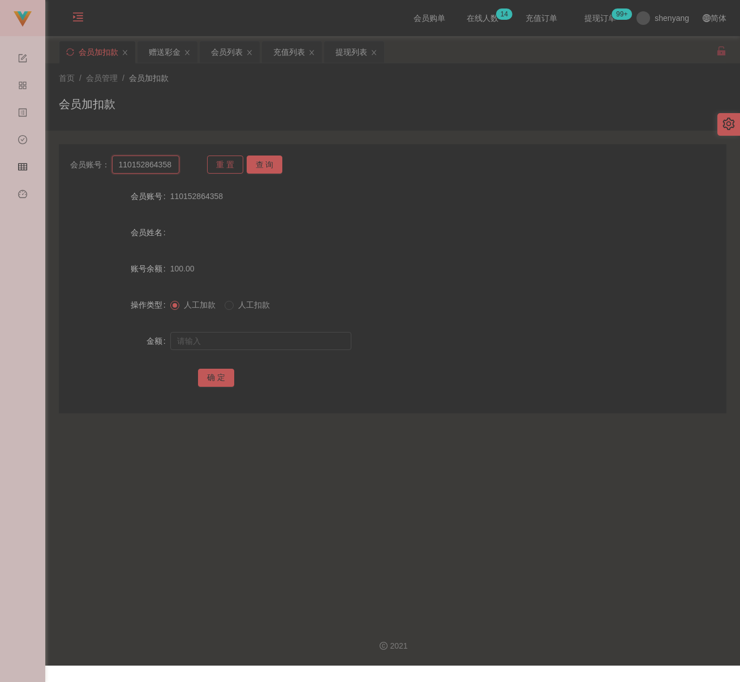
paste input "qq123"
type input "qq123"
click at [258, 160] on button "查 询" at bounding box center [265, 165] width 36 height 18
click at [233, 336] on input "text" at bounding box center [260, 341] width 181 height 18
type input "100"
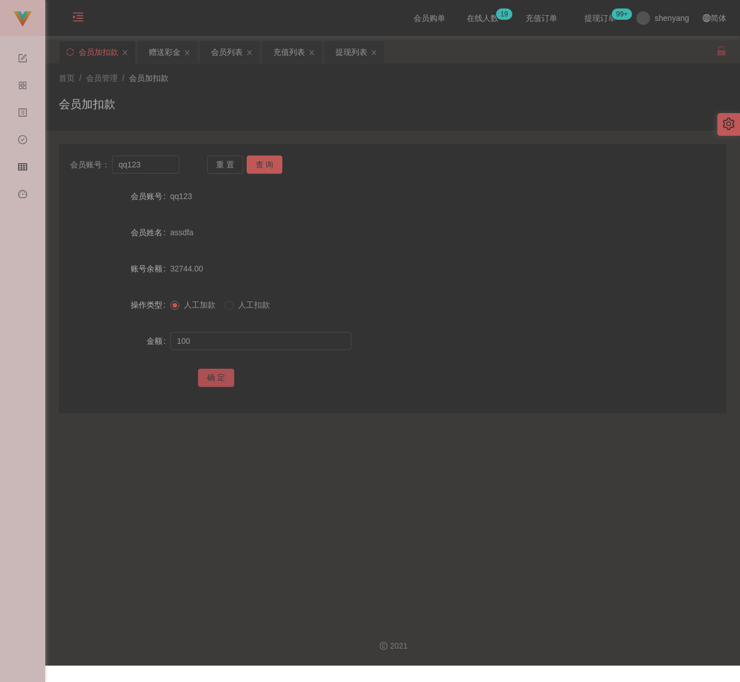
click at [221, 379] on button "确 定" at bounding box center [216, 378] width 36 height 18
click at [170, 165] on input "qq123" at bounding box center [146, 165] width 68 height 18
paste input "Billy95"
type input "Billy95"
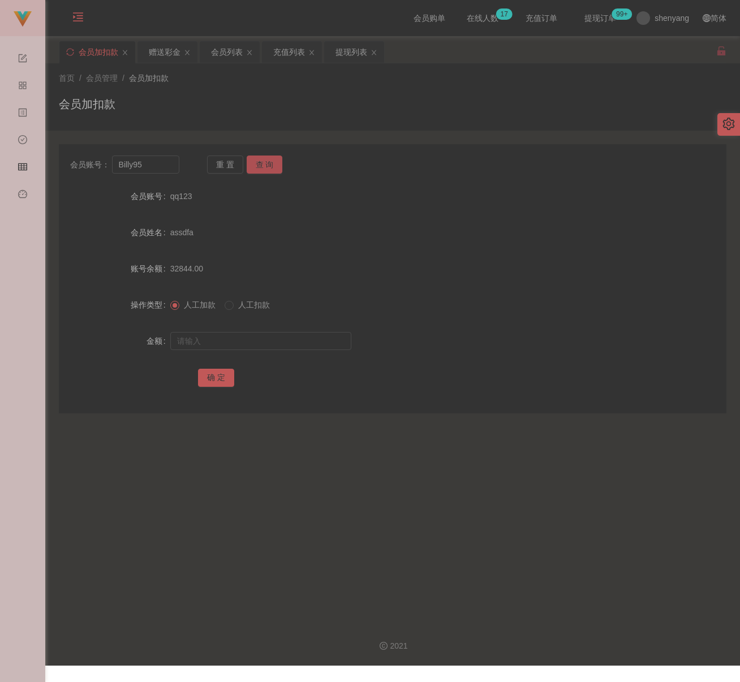
click at [270, 169] on button "查 询" at bounding box center [265, 165] width 36 height 18
click at [248, 337] on input "text" at bounding box center [260, 341] width 181 height 18
click at [206, 345] on input "text" at bounding box center [260, 341] width 181 height 18
paste input "100"
type input "100"
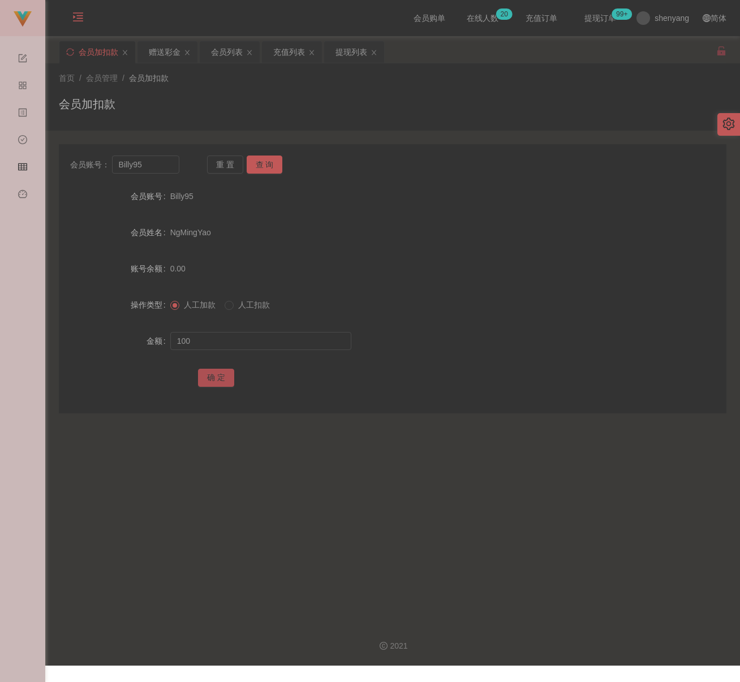
click at [204, 376] on button "确 定" at bounding box center [216, 378] width 36 height 18
click at [171, 169] on input "Billy95" at bounding box center [146, 165] width 68 height 18
paste input "czk"
type input "czk"
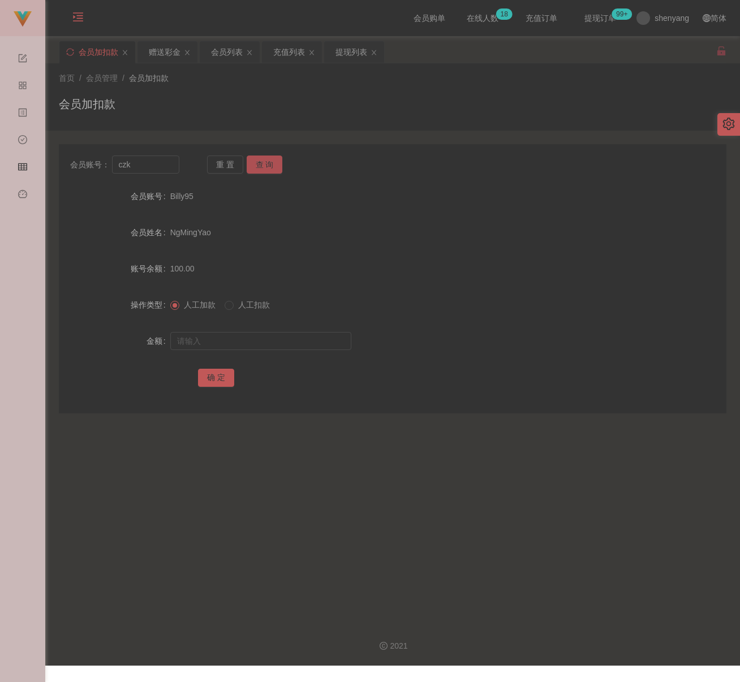
click at [253, 160] on button "查 询" at bounding box center [265, 165] width 36 height 18
click at [255, 336] on input "text" at bounding box center [260, 341] width 181 height 18
click at [287, 343] on input "text" at bounding box center [260, 341] width 181 height 18
paste input "100"
type input "100"
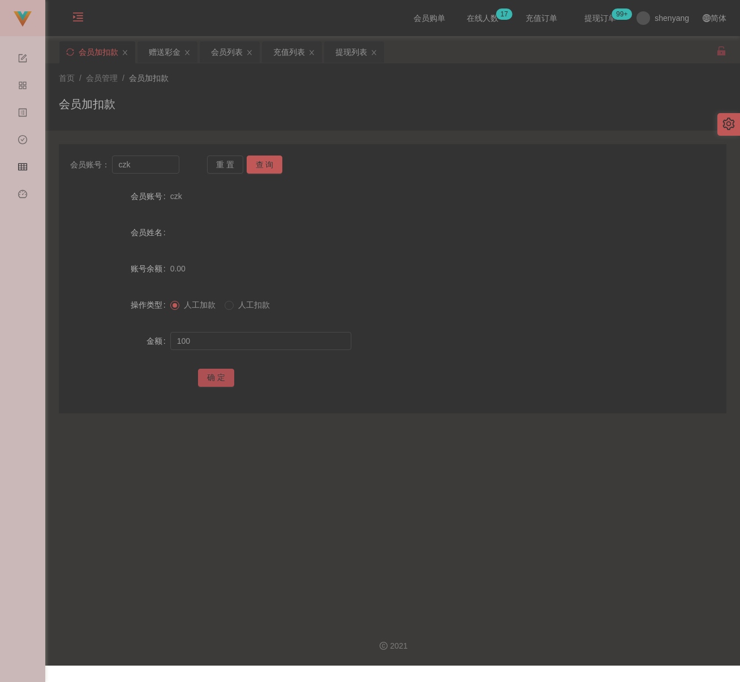
drag, startPoint x: 216, startPoint y: 377, endPoint x: 226, endPoint y: 377, distance: 10.2
click at [216, 377] on button "确 定" at bounding box center [216, 378] width 36 height 18
click at [158, 165] on input "czk" at bounding box center [146, 165] width 68 height 18
paste input "Horace1914"
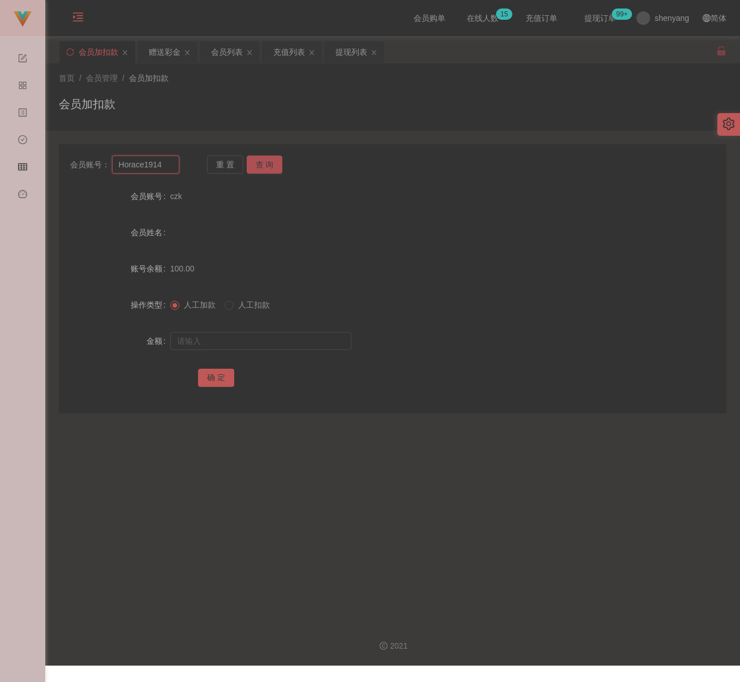
type input "Horace1914"
click at [267, 163] on button "查 询" at bounding box center [265, 165] width 36 height 18
click at [256, 332] on input "text" at bounding box center [260, 341] width 181 height 18
click at [277, 339] on input "text" at bounding box center [260, 341] width 181 height 18
paste input "100"
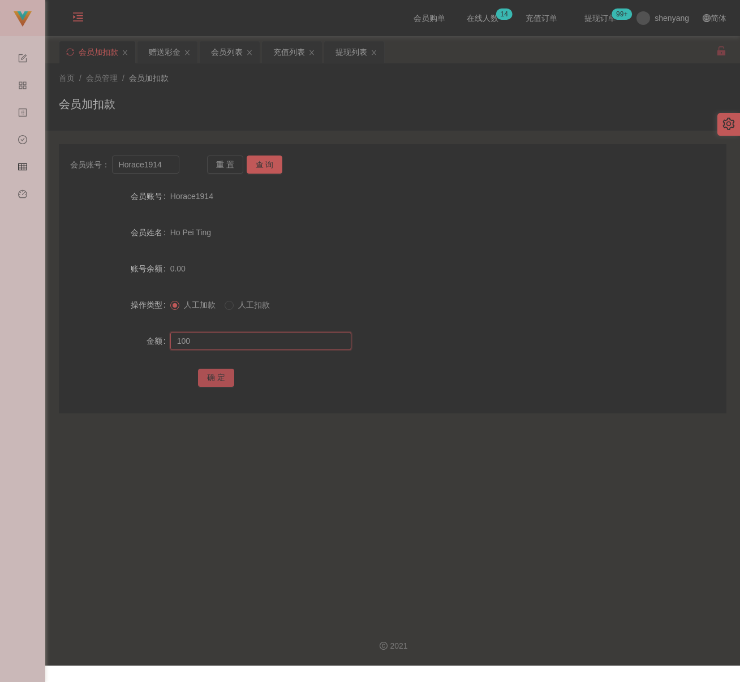
type input "100"
click at [219, 376] on button "确 定" at bounding box center [216, 378] width 36 height 18
click at [169, 170] on input "Horace1914" at bounding box center [146, 165] width 68 height 18
paste input "Peteryen96"
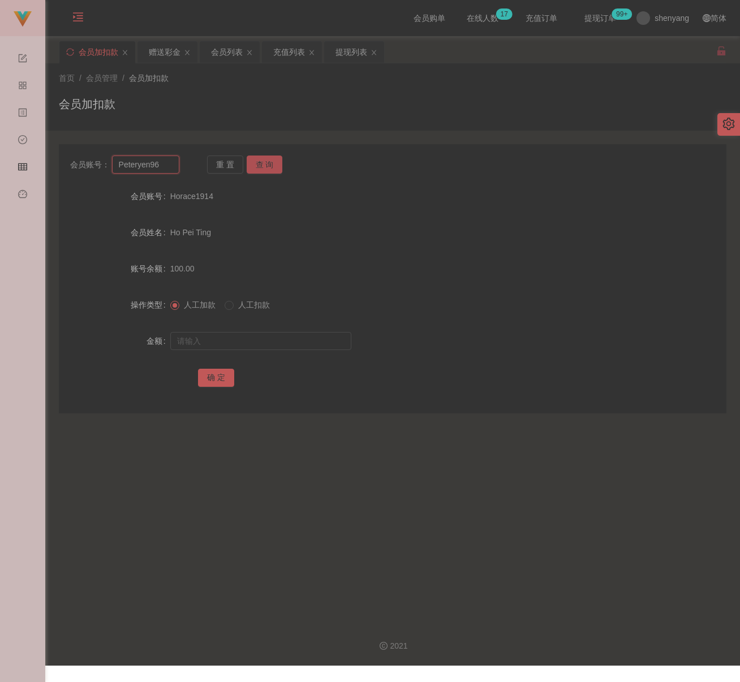
type input "Peteryen96"
click at [272, 167] on button "查 询" at bounding box center [265, 165] width 36 height 18
drag, startPoint x: 240, startPoint y: 337, endPoint x: 255, endPoint y: 339, distance: 15.0
click at [240, 337] on input "text" at bounding box center [260, 341] width 181 height 18
click at [258, 334] on input "text" at bounding box center [260, 341] width 181 height 18
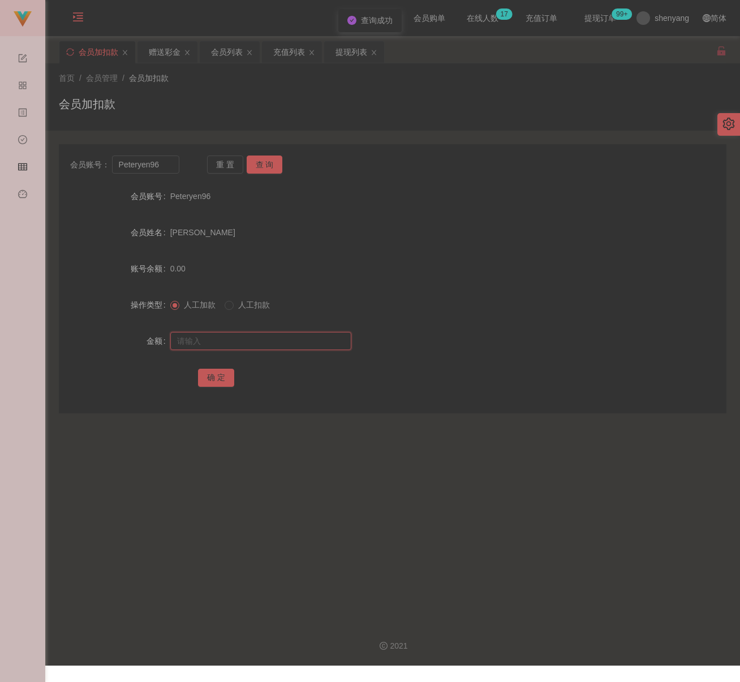
paste input "100"
type input "100"
drag, startPoint x: 221, startPoint y: 372, endPoint x: 240, endPoint y: 373, distance: 19.3
click at [221, 372] on button "确 定" at bounding box center [216, 378] width 36 height 18
click at [167, 167] on input "Peteryen96" at bounding box center [146, 165] width 68 height 18
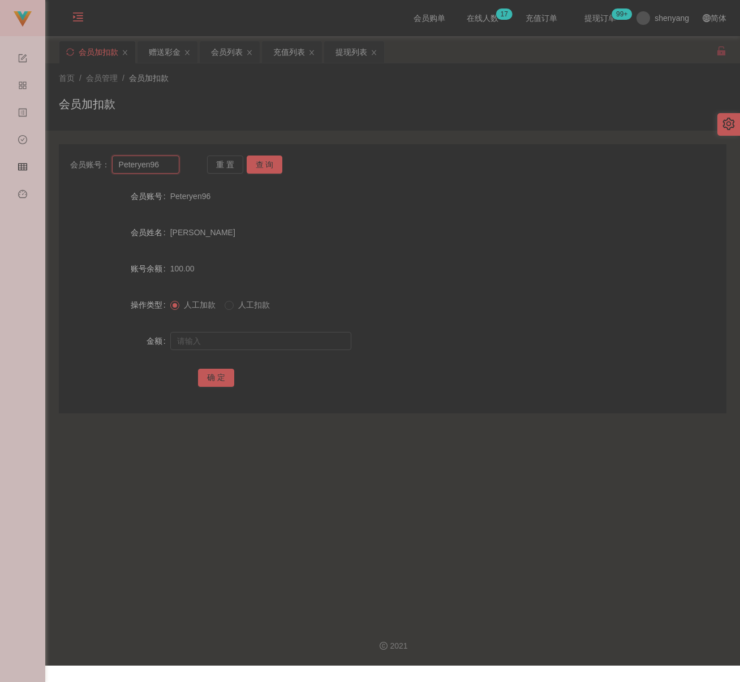
click at [167, 167] on input "Peteryen96" at bounding box center [146, 165] width 68 height 18
paste input "Bian1234"
type input "Bian1234"
click at [255, 161] on button "查 询" at bounding box center [265, 165] width 36 height 18
click at [238, 331] on div at bounding box center [364, 341] width 389 height 23
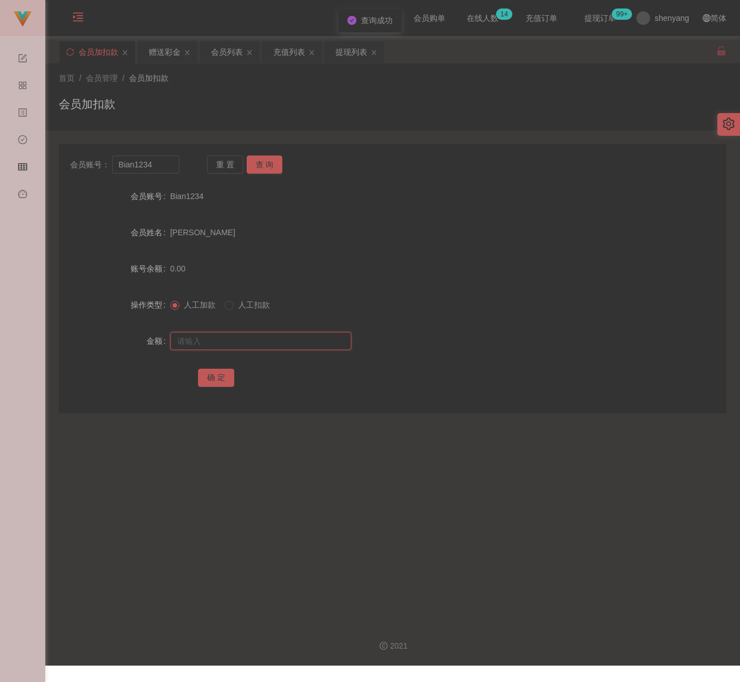
click at [240, 337] on input "text" at bounding box center [260, 341] width 181 height 18
click at [273, 343] on input "text" at bounding box center [260, 341] width 181 height 18
paste input "200"
type input "200"
click at [216, 373] on button "确 定" at bounding box center [216, 378] width 36 height 18
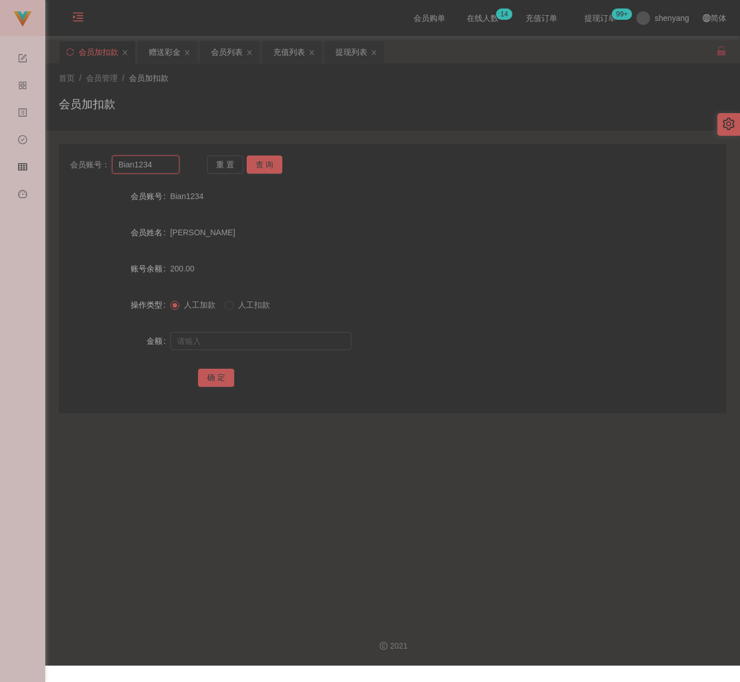
click at [163, 166] on input "Bian1234" at bounding box center [146, 165] width 68 height 18
paste input "goldenglory"
type input "goldenglory"
drag, startPoint x: 273, startPoint y: 161, endPoint x: 273, endPoint y: 174, distance: 12.4
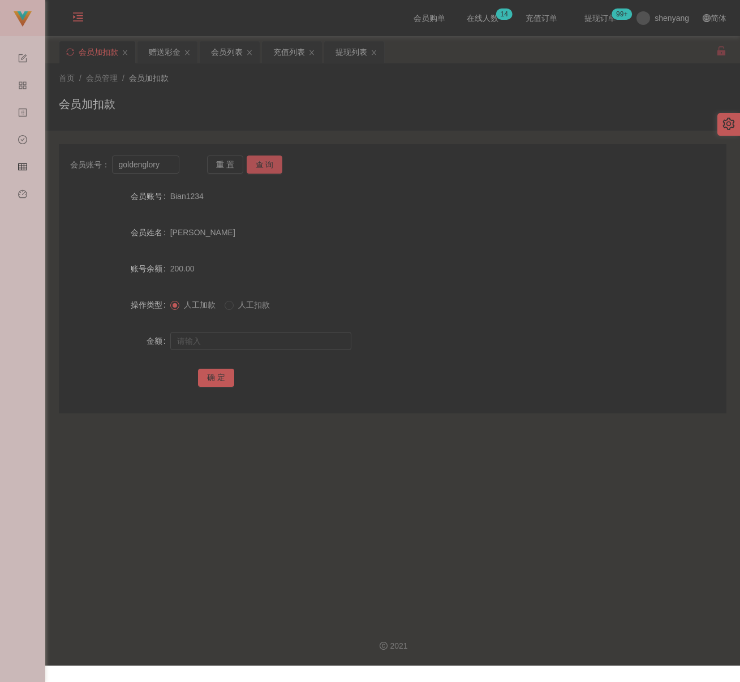
click at [273, 161] on button "查 询" at bounding box center [265, 165] width 36 height 18
click at [272, 331] on div at bounding box center [364, 341] width 389 height 23
click at [272, 337] on input "text" at bounding box center [260, 341] width 181 height 18
click at [295, 341] on input "text" at bounding box center [260, 341] width 181 height 18
paste input "100"
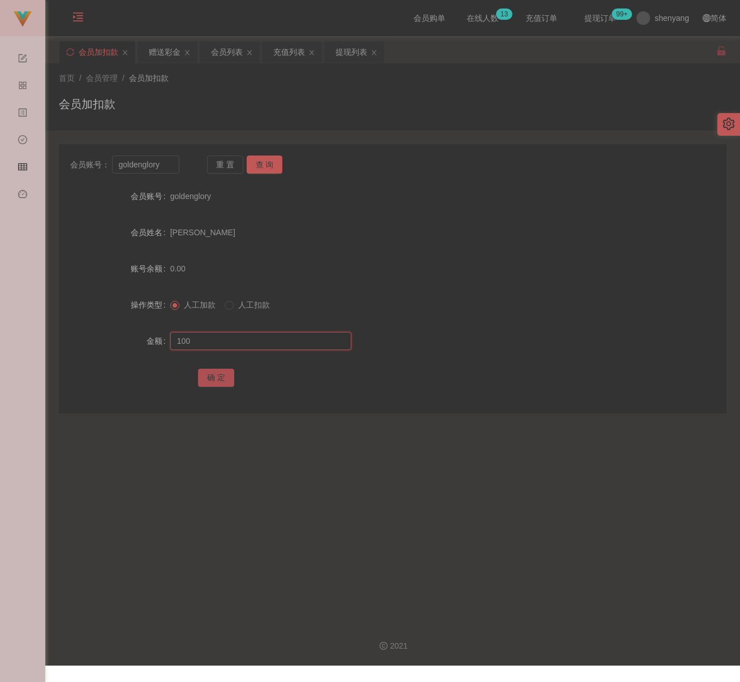
type input "100"
click at [220, 379] on button "确 定" at bounding box center [216, 378] width 36 height 18
click at [165, 166] on input "goldenglory" at bounding box center [146, 165] width 68 height 18
paste input "andrew7661"
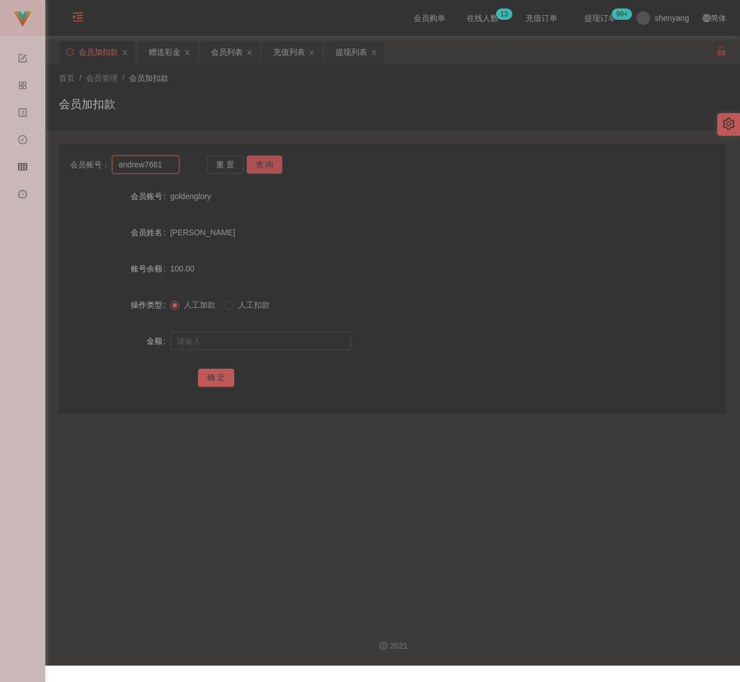
type input "andrew7661"
click at [264, 164] on button "查 询" at bounding box center [265, 165] width 36 height 18
click at [247, 338] on input "text" at bounding box center [260, 341] width 181 height 18
click at [304, 346] on input "text" at bounding box center [260, 341] width 181 height 18
paste input "100"
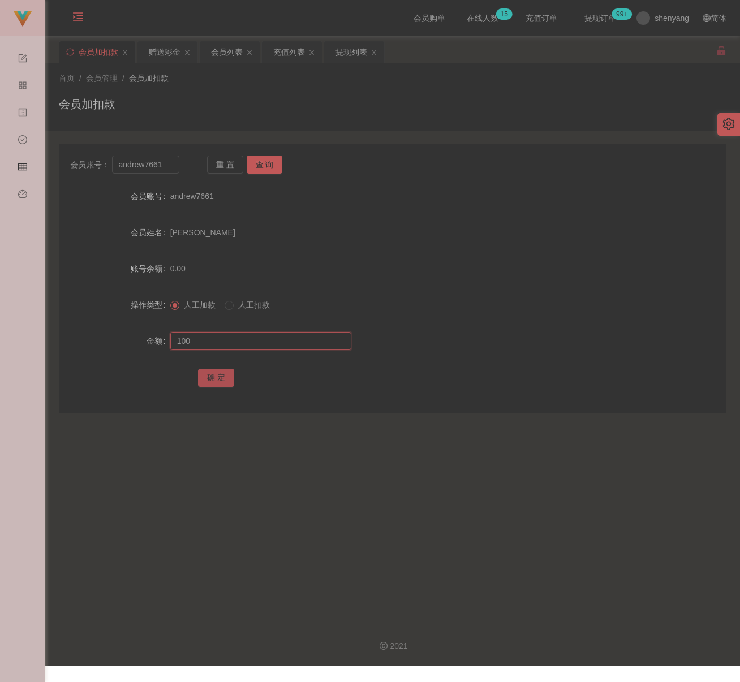
type input "100"
click at [216, 377] on button "确 定" at bounding box center [216, 378] width 36 height 18
click at [174, 164] on input "andrew7661" at bounding box center [146, 165] width 68 height 18
paste input "LK23211"
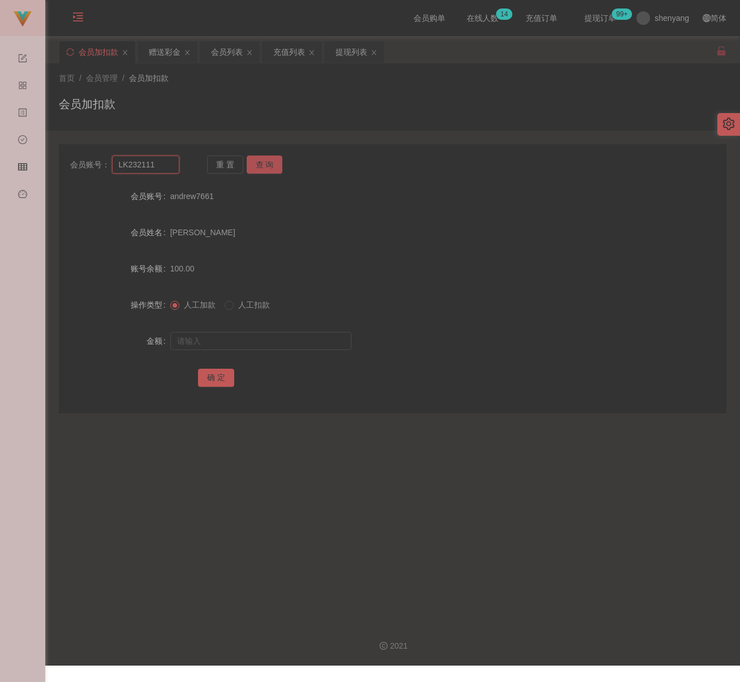
type input "LK232111"
click at [264, 157] on button "查 询" at bounding box center [265, 165] width 36 height 18
click at [253, 330] on div at bounding box center [364, 341] width 389 height 23
click at [255, 336] on input "text" at bounding box center [260, 341] width 181 height 18
click at [281, 338] on input "text" at bounding box center [260, 341] width 181 height 18
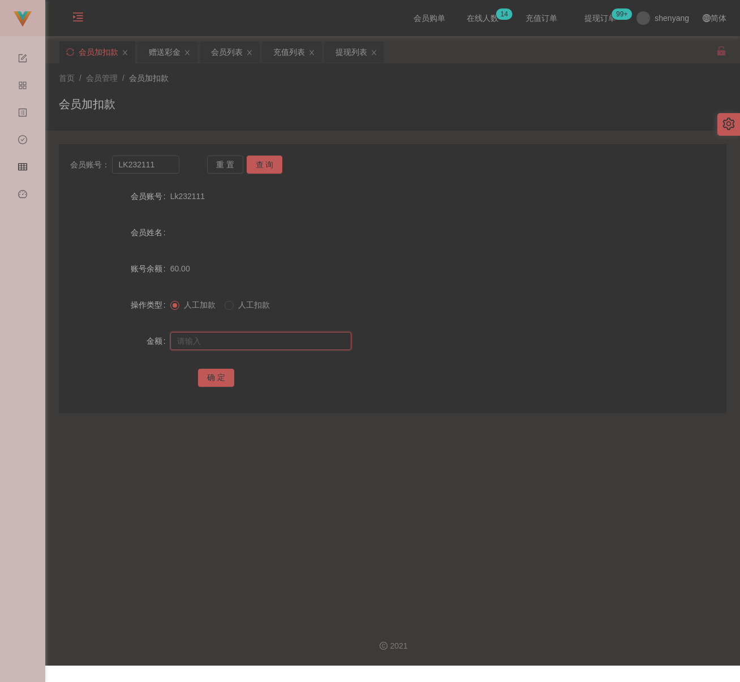
paste input "100"
type input "100"
click at [224, 376] on button "确 定" at bounding box center [216, 378] width 36 height 18
click at [165, 168] on input "LK232111" at bounding box center [146, 165] width 68 height 18
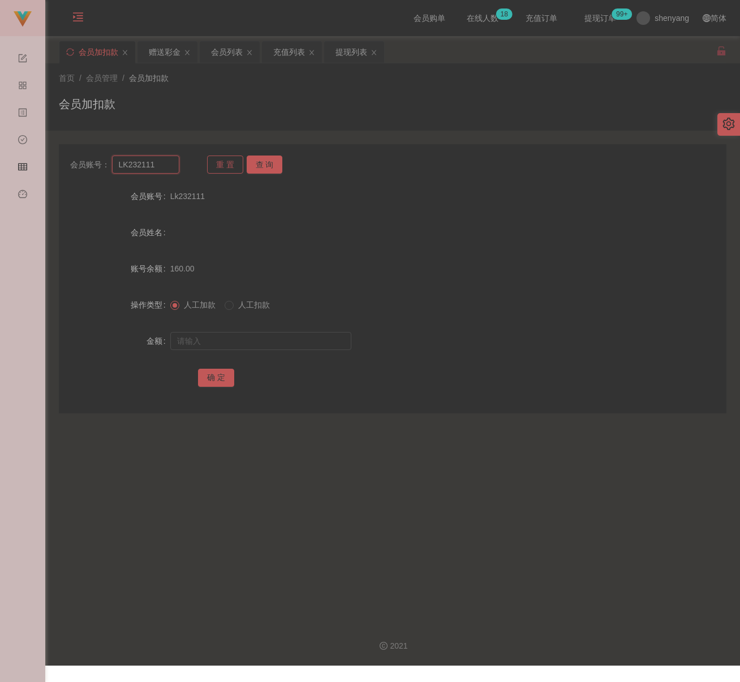
paste input "qq123"
type input "qq123"
click at [267, 160] on button "查 询" at bounding box center [265, 165] width 36 height 18
drag, startPoint x: 265, startPoint y: 342, endPoint x: 293, endPoint y: 345, distance: 27.3
click at [265, 342] on input "text" at bounding box center [260, 341] width 181 height 18
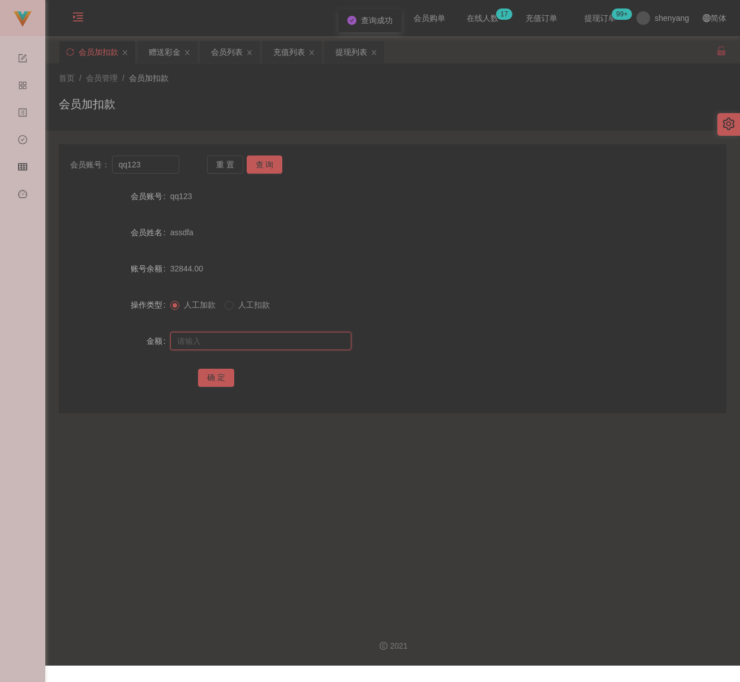
click at [318, 347] on input "text" at bounding box center [260, 341] width 181 height 18
paste input "100"
type input "100"
click at [219, 374] on button "确 定" at bounding box center [216, 378] width 36 height 18
click at [158, 171] on input "qq123" at bounding box center [146, 165] width 68 height 18
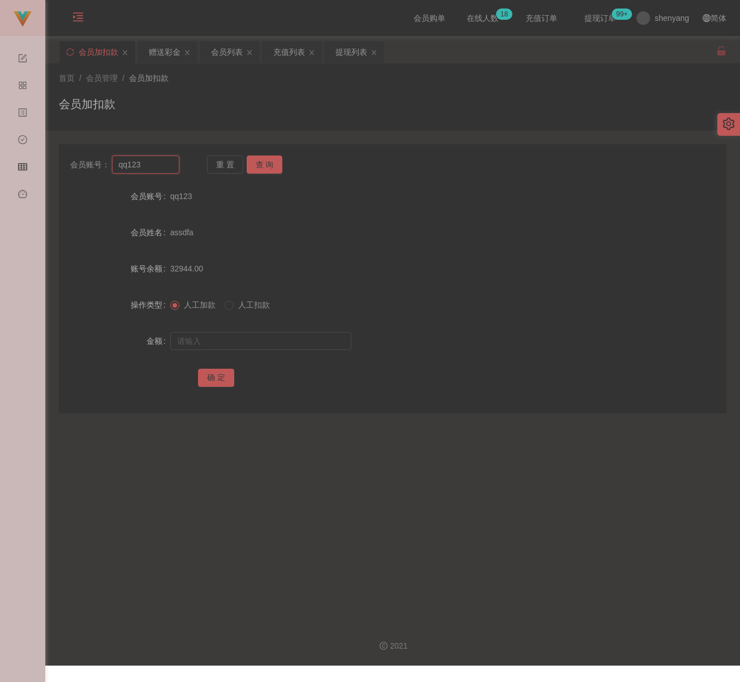
click at [158, 171] on input "qq123" at bounding box center [146, 165] width 68 height 18
paste input "laomi"
type input "laomi"
click at [272, 164] on button "查 询" at bounding box center [265, 165] width 36 height 18
click at [237, 336] on input "text" at bounding box center [260, 341] width 181 height 18
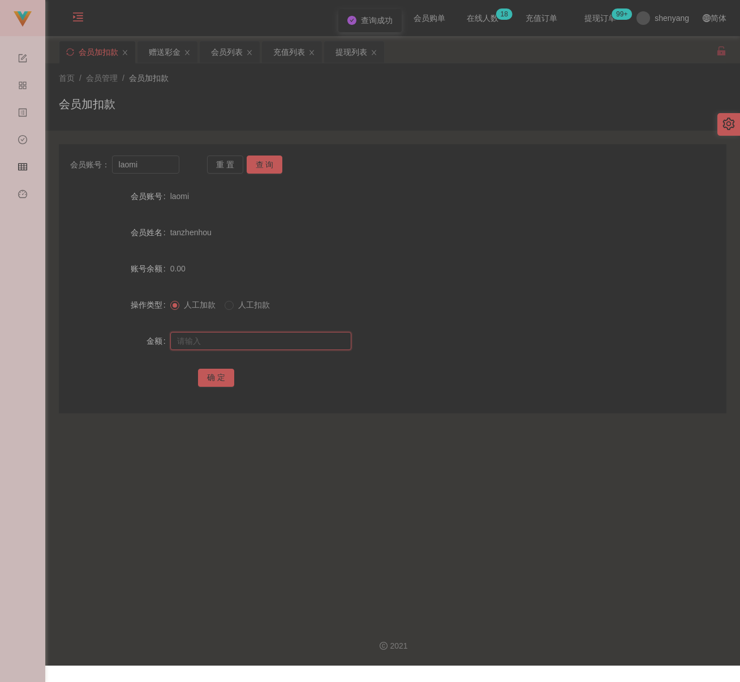
click at [257, 340] on input "text" at bounding box center [260, 341] width 181 height 18
paste input "100"
type input "100"
drag, startPoint x: 219, startPoint y: 377, endPoint x: 255, endPoint y: 376, distance: 35.7
click at [219, 377] on button "确 定" at bounding box center [216, 378] width 36 height 18
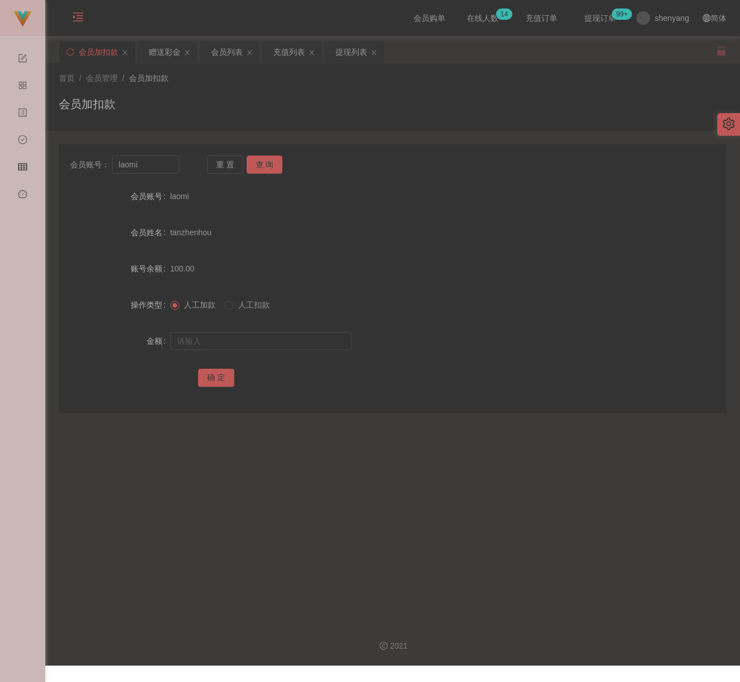
click at [218, 97] on div "会员加扣款" at bounding box center [393, 109] width 668 height 26
click at [160, 171] on input "laomi" at bounding box center [146, 165] width 68 height 18
click at [160, 170] on input "laomi" at bounding box center [146, 165] width 68 height 18
paste input "Chin716"
type input "Chin716"
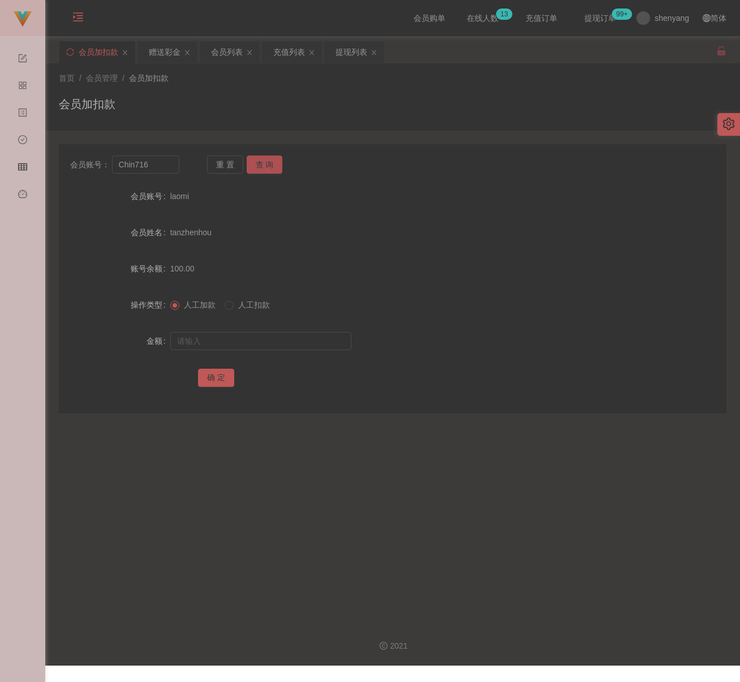
click at [270, 166] on button "查 询" at bounding box center [265, 165] width 36 height 18
drag, startPoint x: 272, startPoint y: 334, endPoint x: 278, endPoint y: 335, distance: 6.2
click at [272, 334] on input "text" at bounding box center [260, 341] width 181 height 18
click at [265, 343] on input "text" at bounding box center [260, 341] width 181 height 18
paste input "500"
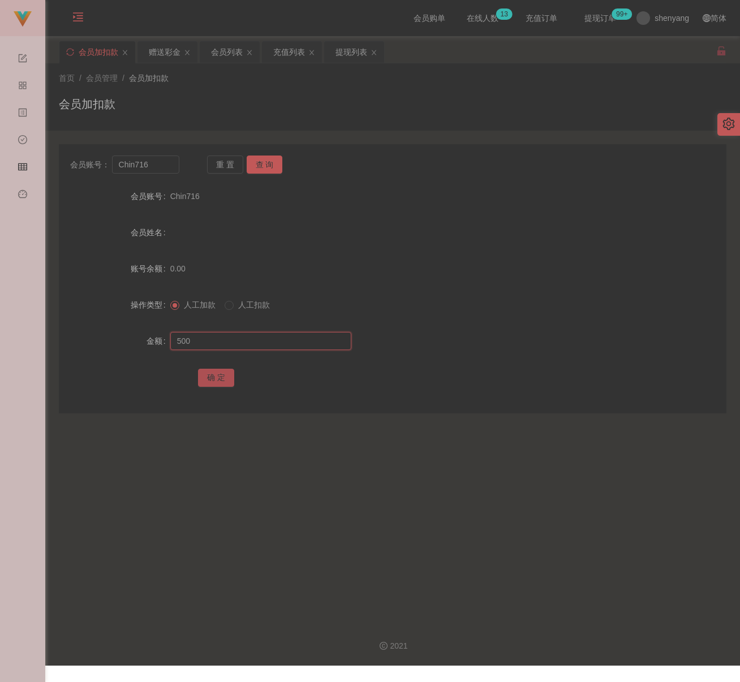
type input "500"
click at [220, 377] on button "确 定" at bounding box center [216, 378] width 36 height 18
click at [170, 171] on input "Chin716" at bounding box center [146, 165] width 68 height 18
paste input "King45679"
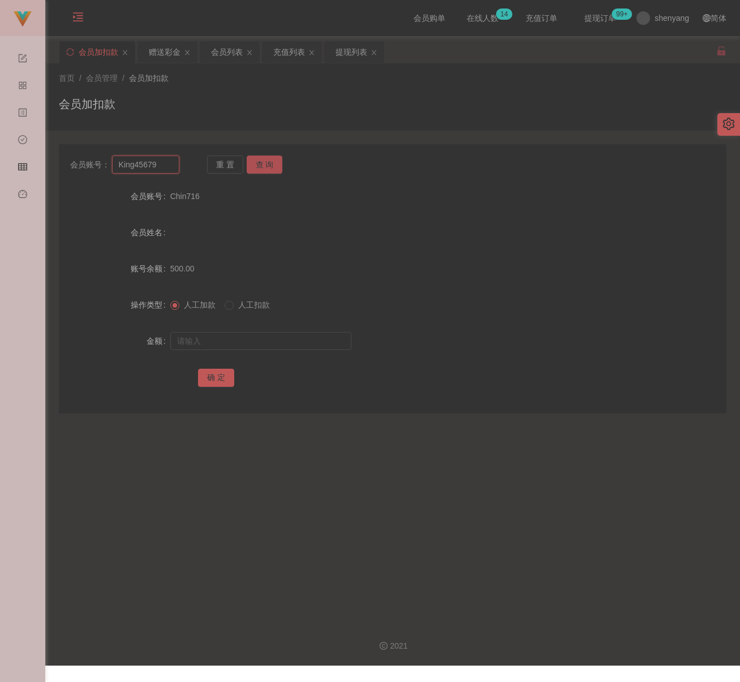
type input "King45679"
click at [259, 163] on button "查 询" at bounding box center [265, 165] width 36 height 18
click at [250, 345] on input "text" at bounding box center [260, 341] width 181 height 18
click at [253, 343] on input "text" at bounding box center [260, 341] width 181 height 18
paste input "200"
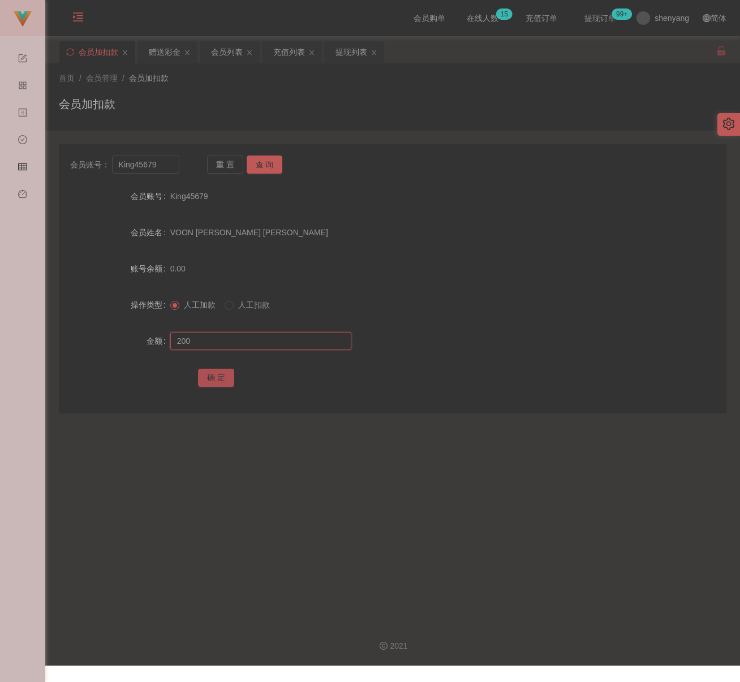
type input "200"
click at [226, 370] on button "确 定" at bounding box center [216, 378] width 36 height 18
click at [161, 167] on input "King45679" at bounding box center [146, 165] width 68 height 18
paste input "Teng5738"
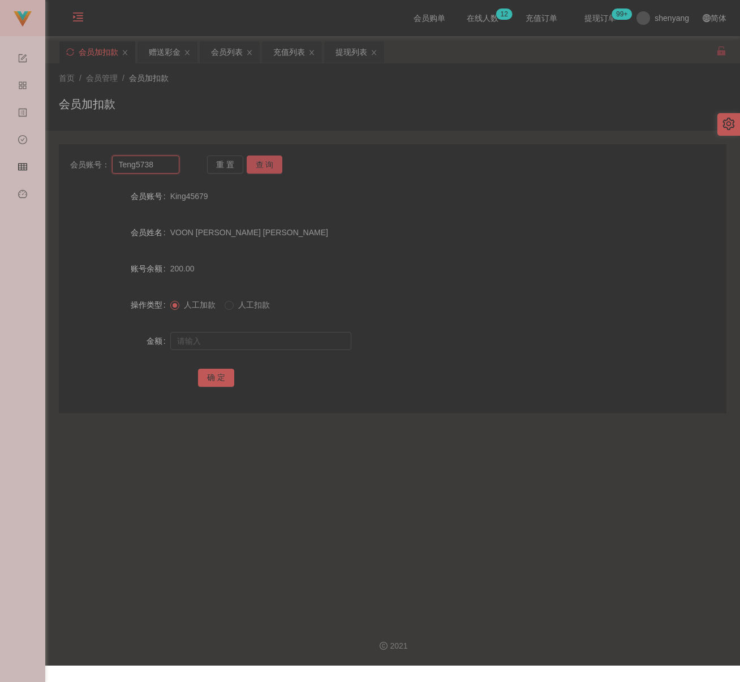
type input "Teng5738"
click at [257, 165] on button "查 询" at bounding box center [265, 165] width 36 height 18
click at [255, 331] on div at bounding box center [364, 341] width 389 height 23
click at [256, 341] on input "text" at bounding box center [260, 341] width 181 height 18
click at [258, 343] on input "text" at bounding box center [260, 341] width 181 height 18
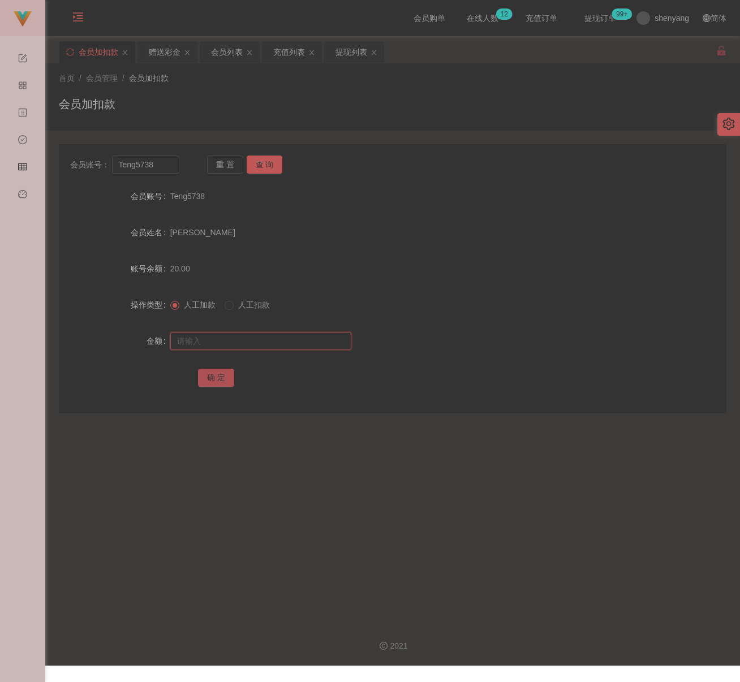
paste input "300"
type input "300"
click at [217, 374] on button "确 定" at bounding box center [216, 378] width 36 height 18
click at [169, 164] on input "Teng5738" at bounding box center [146, 165] width 68 height 18
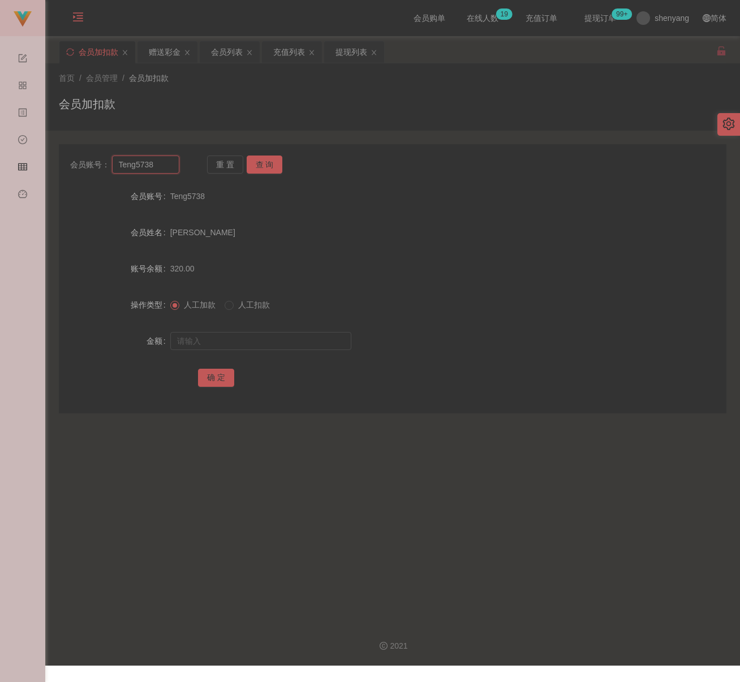
paste input "Fei123"
type input "Fei123"
click at [267, 163] on button "查 询" at bounding box center [265, 165] width 36 height 18
drag, startPoint x: 255, startPoint y: 339, endPoint x: 265, endPoint y: 338, distance: 10.2
click at [255, 339] on input "text" at bounding box center [260, 341] width 181 height 18
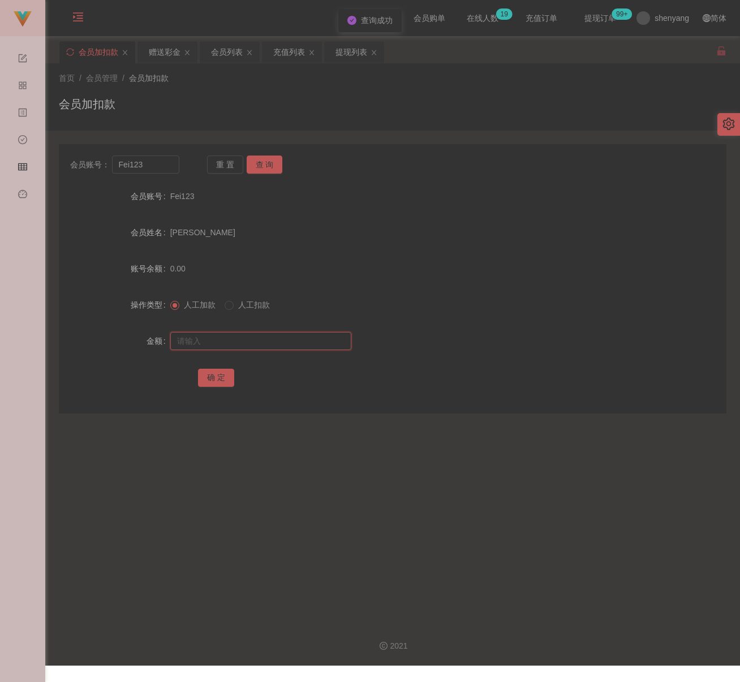
click at [290, 347] on input "text" at bounding box center [260, 341] width 181 height 18
paste input "100"
type input "100"
drag, startPoint x: 207, startPoint y: 380, endPoint x: 226, endPoint y: 380, distance: 19.2
click at [208, 380] on button "确 定" at bounding box center [216, 378] width 36 height 18
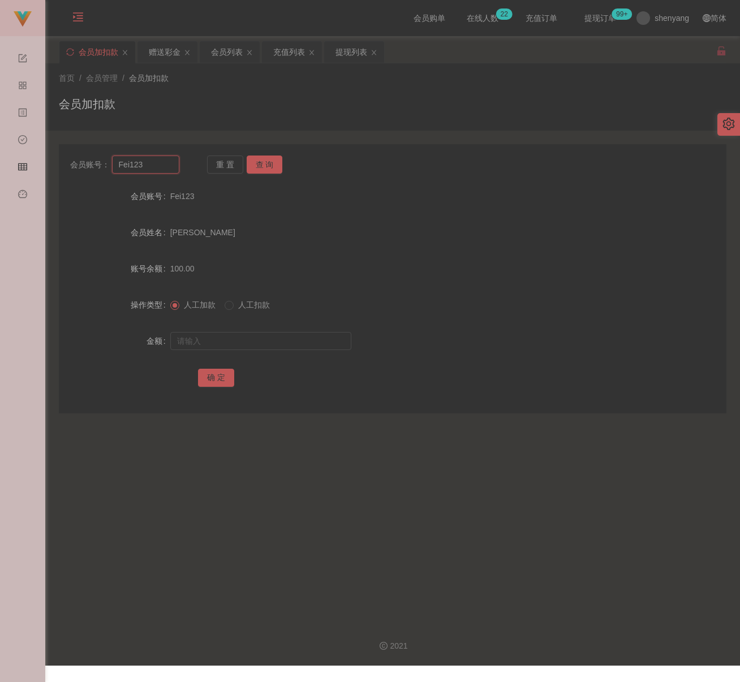
click at [147, 167] on input "Fei123" at bounding box center [146, 165] width 68 height 18
paste input "0185727658"
type input "0185727658"
click at [261, 164] on button "查 询" at bounding box center [265, 165] width 36 height 18
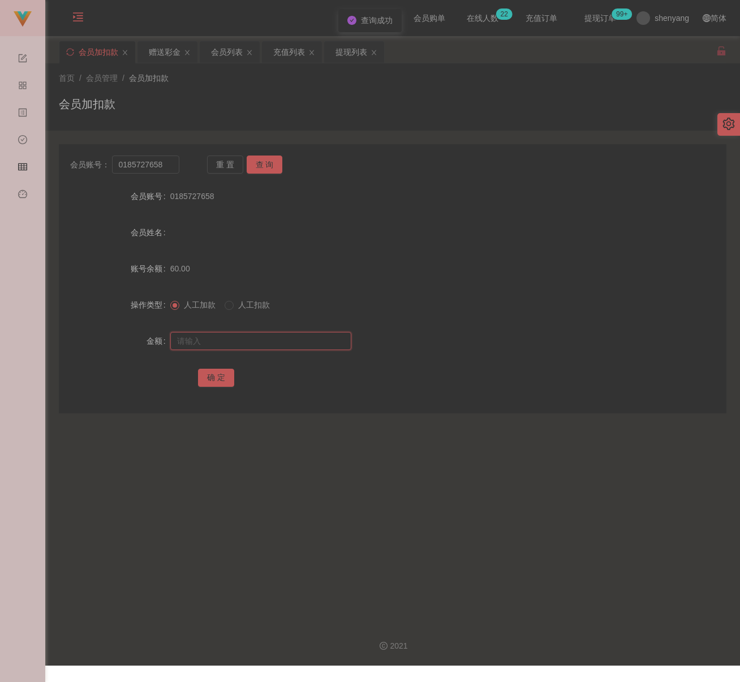
click at [234, 339] on input "text" at bounding box center [260, 341] width 181 height 18
click at [221, 337] on input "text" at bounding box center [260, 341] width 181 height 18
paste input "200"
type input "200"
click at [226, 379] on button "确 定" at bounding box center [216, 378] width 36 height 18
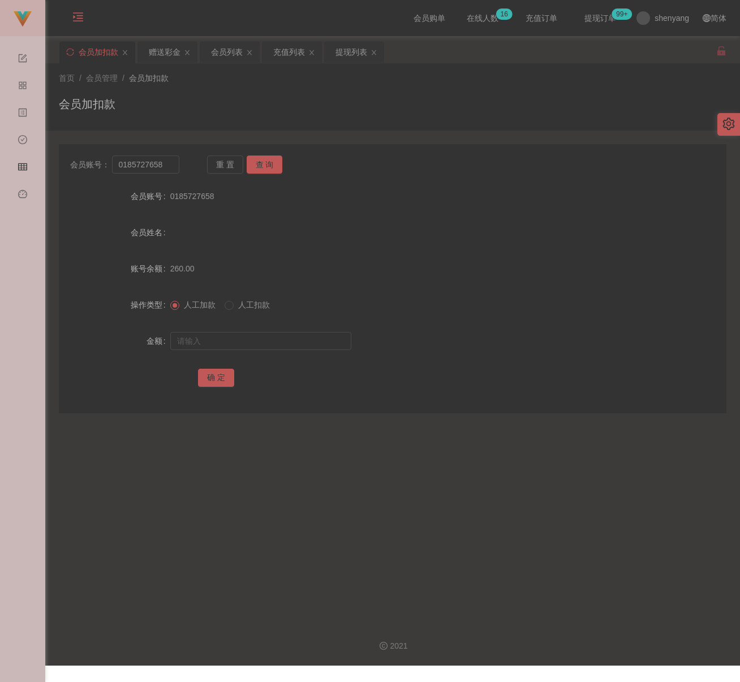
click at [259, 96] on div "会员加扣款" at bounding box center [393, 109] width 668 height 26
click at [164, 162] on input "0185727658" at bounding box center [146, 165] width 68 height 18
paste input "lau007"
type input "lau007"
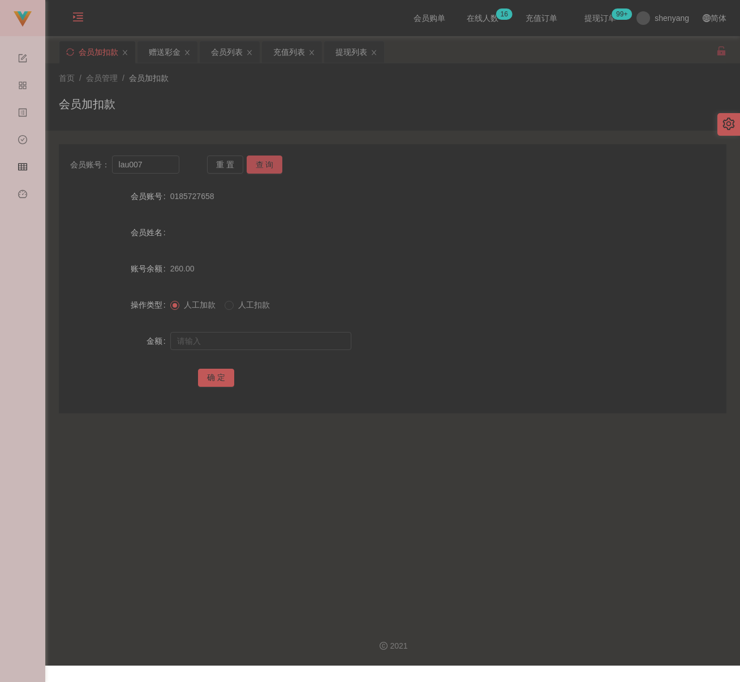
click at [257, 161] on button "查 询" at bounding box center [265, 165] width 36 height 18
click at [248, 333] on input "text" at bounding box center [260, 341] width 181 height 18
click at [265, 348] on input "text" at bounding box center [260, 341] width 181 height 18
paste input "30"
type input "30"
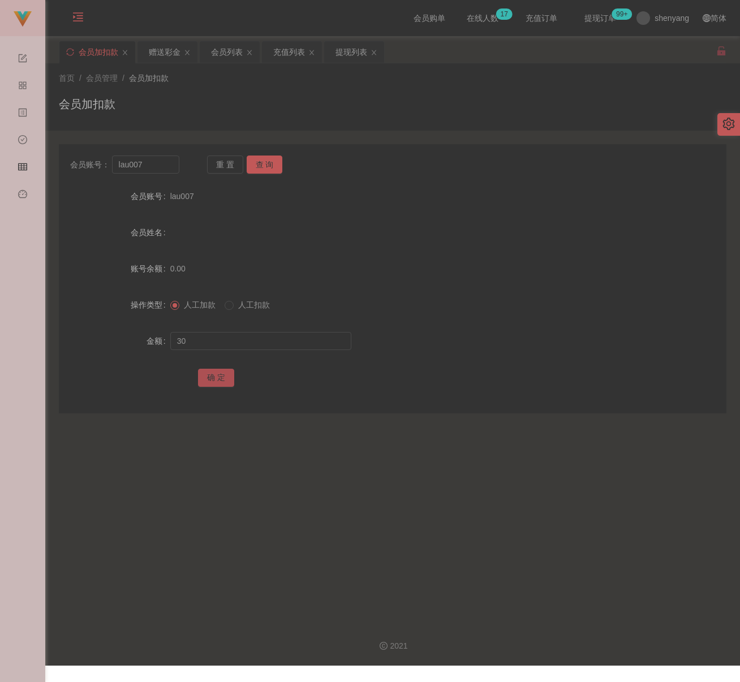
click at [220, 374] on button "确 定" at bounding box center [216, 378] width 36 height 18
click at [319, 83] on div "首页 / 会员管理 / 会员加扣款 /" at bounding box center [393, 78] width 668 height 12
click at [154, 162] on input "lau007" at bounding box center [146, 165] width 68 height 18
click at [153, 162] on input "lau007" at bounding box center [146, 165] width 68 height 18
click at [256, 161] on button "查 询" at bounding box center [265, 165] width 36 height 18
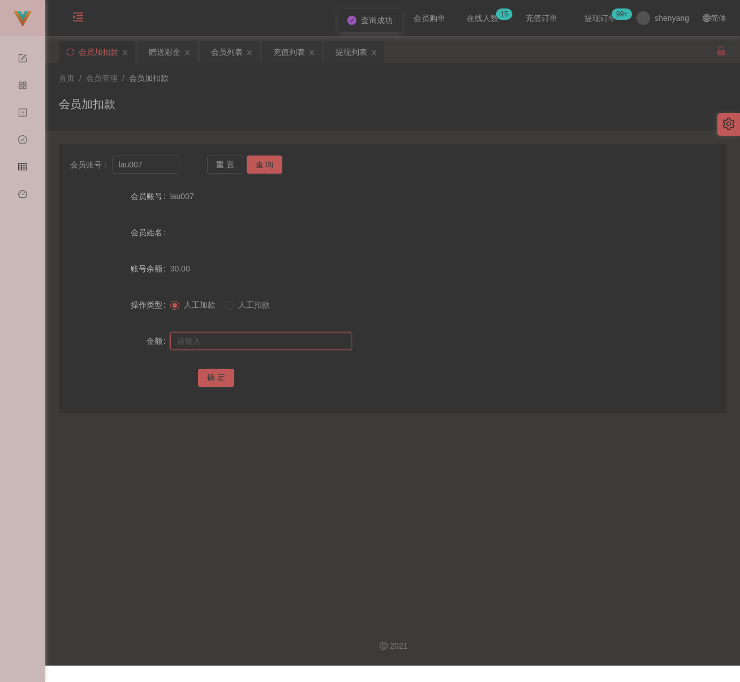
click at [253, 345] on input "text" at bounding box center [260, 341] width 181 height 18
type input "300"
click at [204, 377] on button "确 定" at bounding box center [216, 378] width 36 height 18
click at [248, 107] on div "会员加扣款" at bounding box center [393, 109] width 668 height 26
click at [164, 166] on input "lau007" at bounding box center [146, 165] width 68 height 18
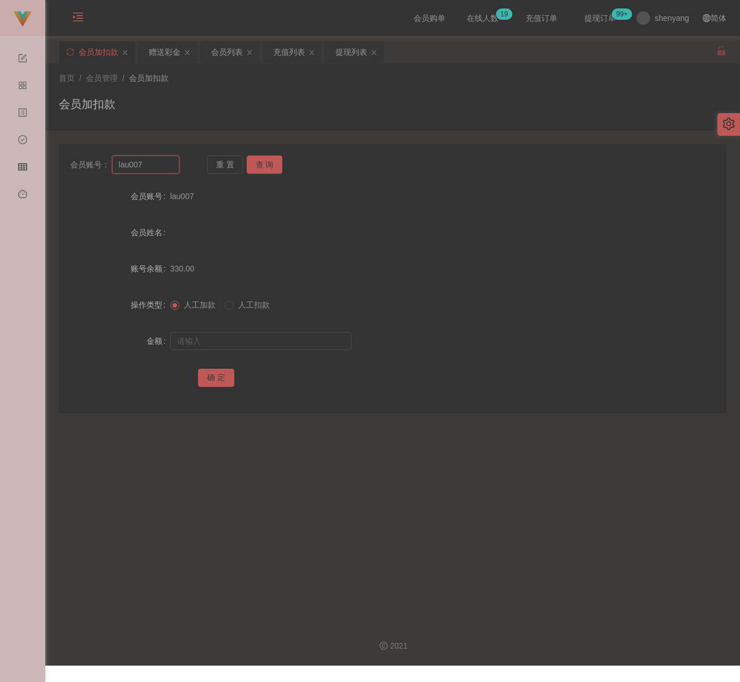
click at [164, 166] on input "lau007" at bounding box center [146, 165] width 68 height 18
paste input "qq123"
type input "qq123"
click at [269, 160] on button "查 询" at bounding box center [265, 165] width 36 height 18
click at [263, 335] on input "text" at bounding box center [260, 341] width 181 height 18
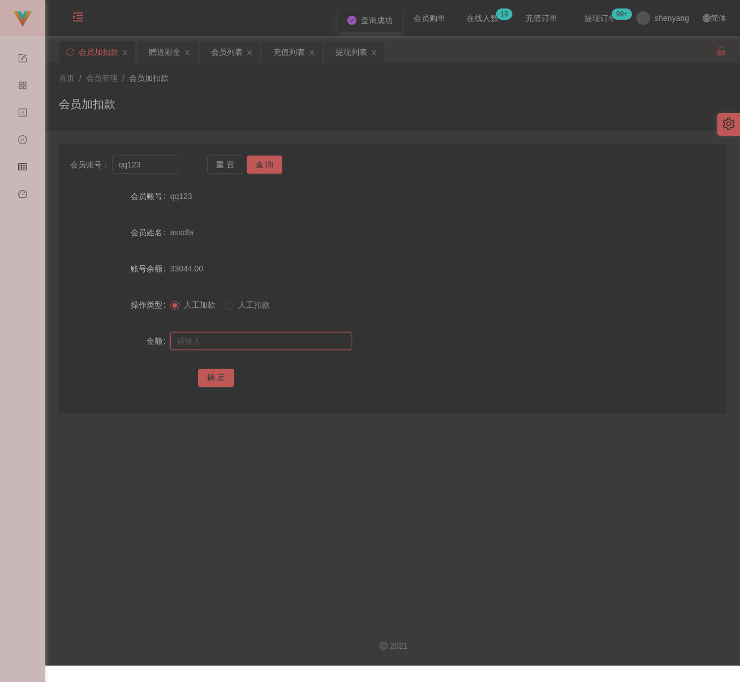
click at [290, 338] on input "text" at bounding box center [260, 341] width 181 height 18
paste input "100"
type input "100"
click at [220, 377] on button "确 定" at bounding box center [216, 378] width 36 height 18
click at [248, 108] on div "会员加扣款" at bounding box center [393, 109] width 668 height 26
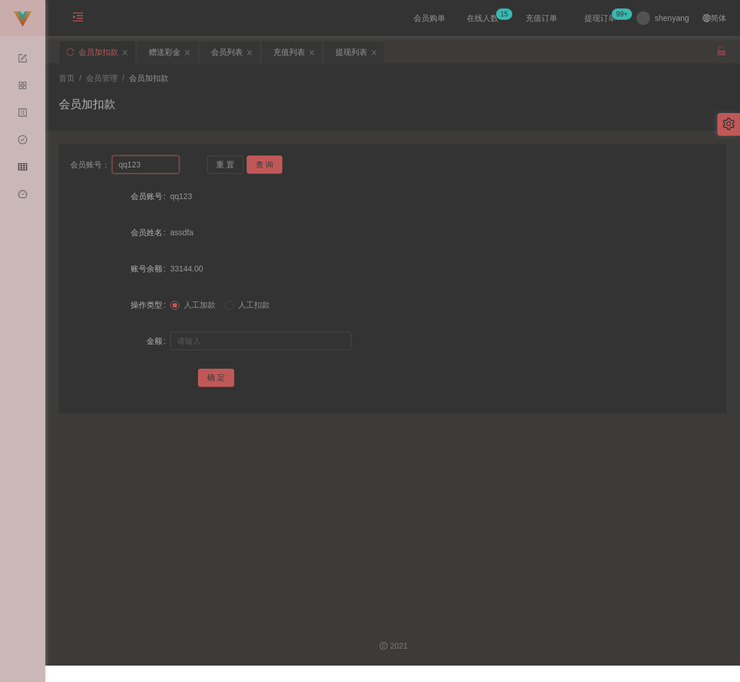
click at [169, 165] on input "qq123" at bounding box center [146, 165] width 68 height 18
paste input "Ng123456"
type input "Ng123456"
click at [267, 163] on button "查 询" at bounding box center [265, 165] width 36 height 18
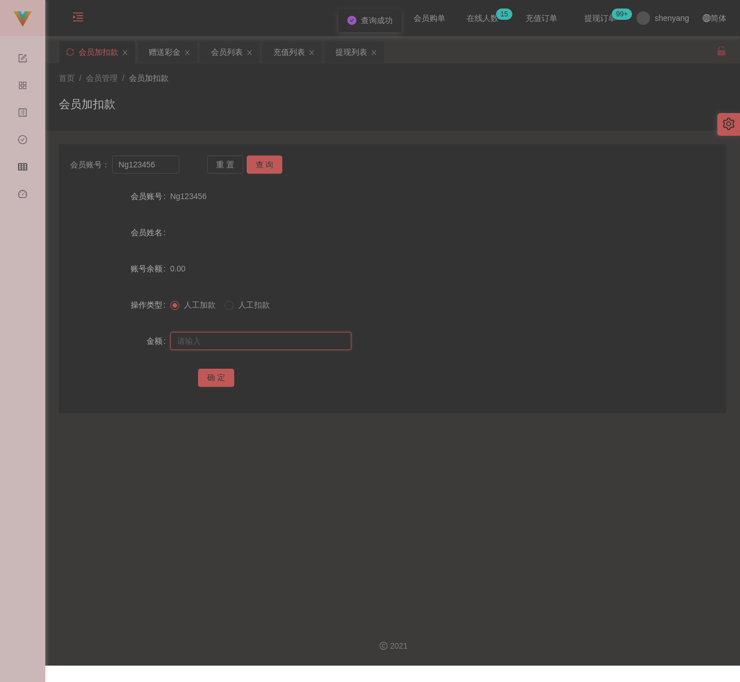
click at [247, 335] on input "text" at bounding box center [260, 341] width 181 height 18
click at [280, 341] on input "text" at bounding box center [260, 341] width 181 height 18
paste input "100"
type input "100"
click at [214, 374] on button "确 定" at bounding box center [216, 378] width 36 height 18
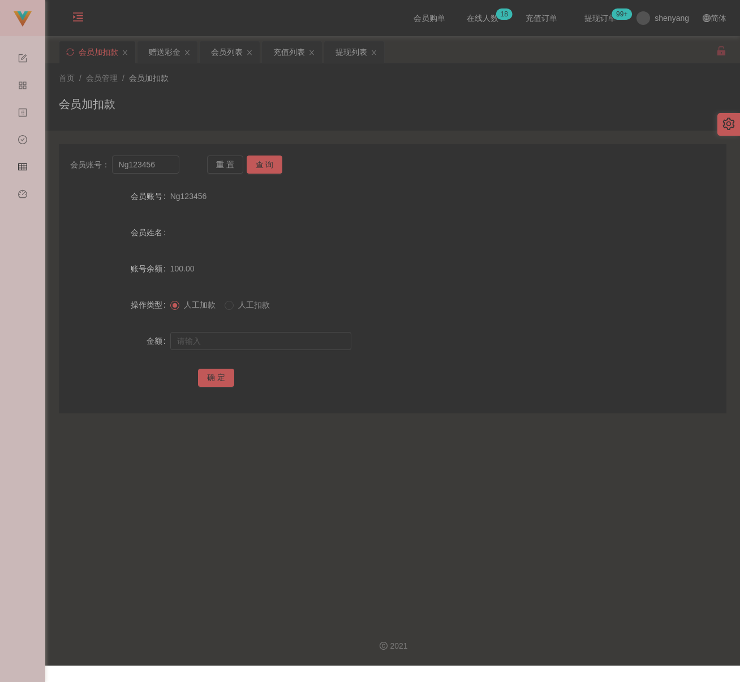
click at [419, 109] on div "会员加扣款" at bounding box center [393, 109] width 668 height 26
click at [170, 170] on input "Ng123456" at bounding box center [146, 165] width 68 height 18
paste input "ctan6"
type input "ctan66"
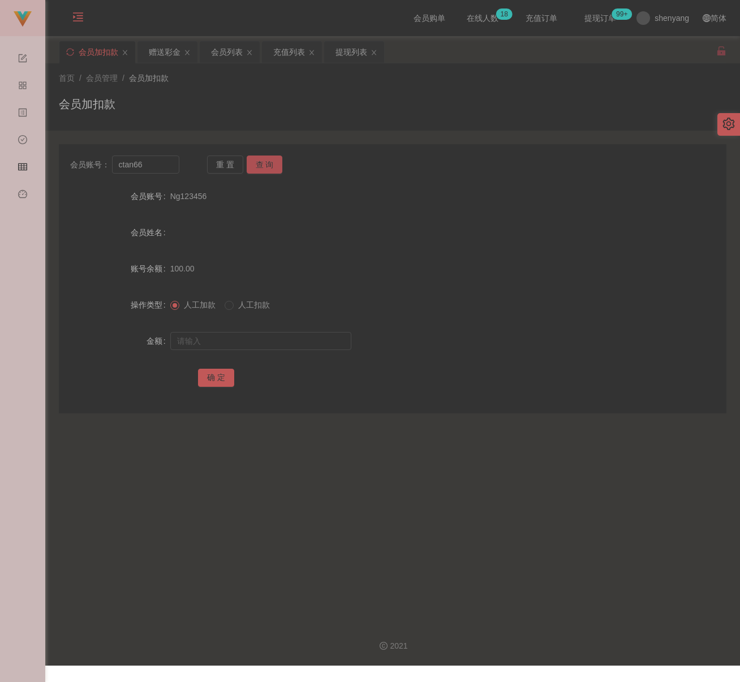
click at [262, 162] on button "查 询" at bounding box center [265, 165] width 36 height 18
click at [277, 336] on input "text" at bounding box center [260, 341] width 181 height 18
click at [272, 343] on input "text" at bounding box center [260, 341] width 181 height 18
paste input "100"
type input "100"
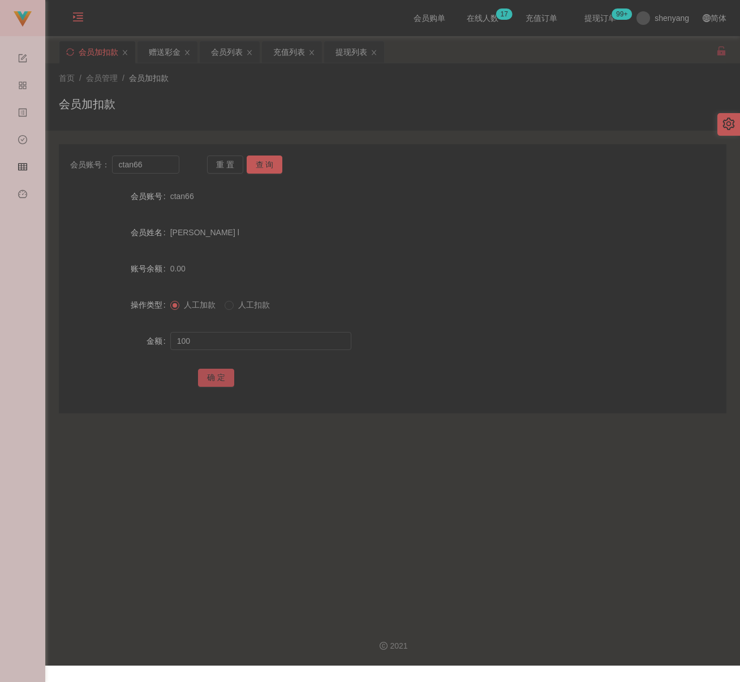
click at [216, 380] on button "确 定" at bounding box center [216, 378] width 36 height 18
click at [272, 87] on div "首页 / 会员管理 / 会员加扣款 / 会员加扣款" at bounding box center [393, 96] width 668 height 49
click at [149, 167] on input "ctan66" at bounding box center [146, 165] width 68 height 18
paste input "952688"
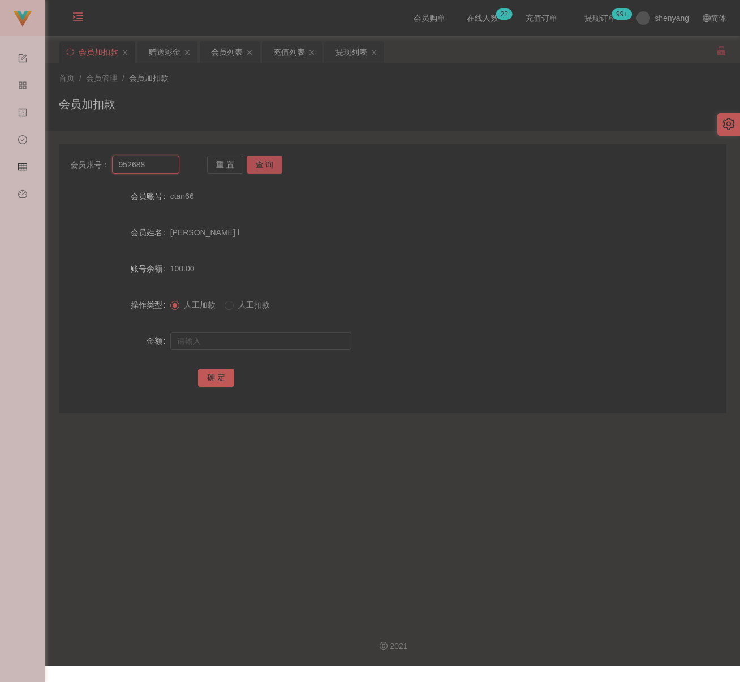
type input "952688"
click at [267, 160] on button "查 询" at bounding box center [265, 165] width 36 height 18
click at [247, 338] on input "text" at bounding box center [260, 341] width 181 height 18
click at [242, 338] on input "text" at bounding box center [260, 341] width 181 height 18
paste input "5000"
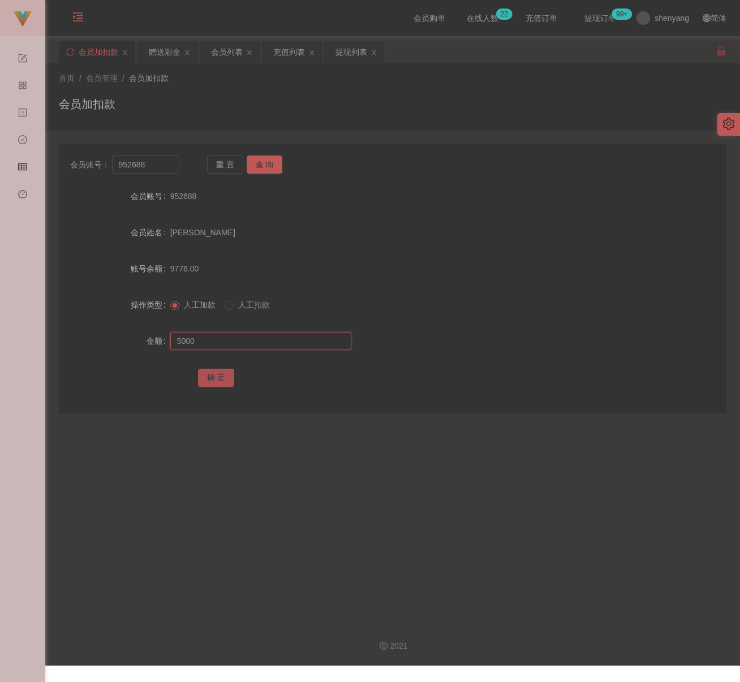
type input "5000"
click at [206, 379] on button "确 定" at bounding box center [216, 378] width 36 height 18
click at [290, 97] on div "会员加扣款" at bounding box center [393, 109] width 668 height 26
click at [157, 165] on input "952688" at bounding box center [146, 165] width 68 height 18
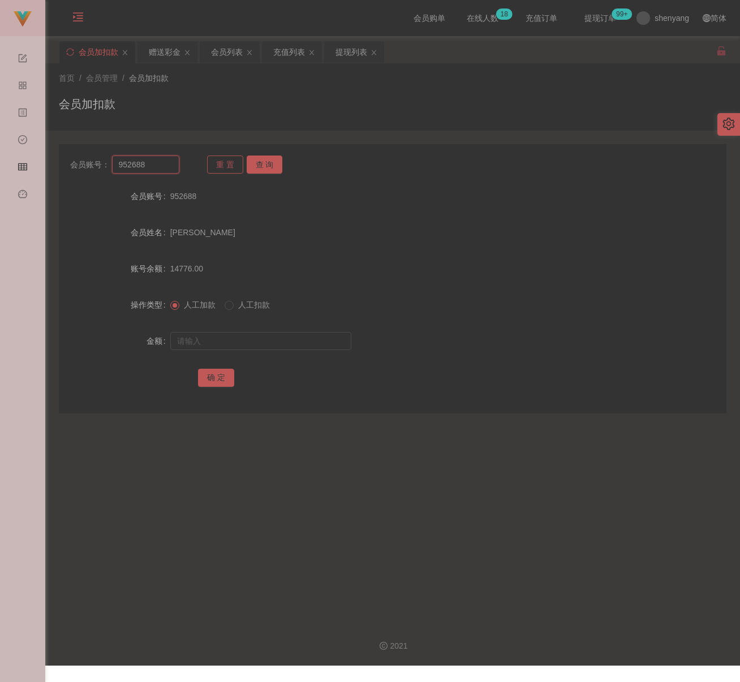
paste input "BlackEagle86"
type input "BlackEagle86"
click at [257, 161] on button "查 询" at bounding box center [265, 165] width 36 height 18
click at [255, 337] on input "text" at bounding box center [260, 341] width 181 height 18
click at [306, 341] on input "text" at bounding box center [260, 341] width 181 height 18
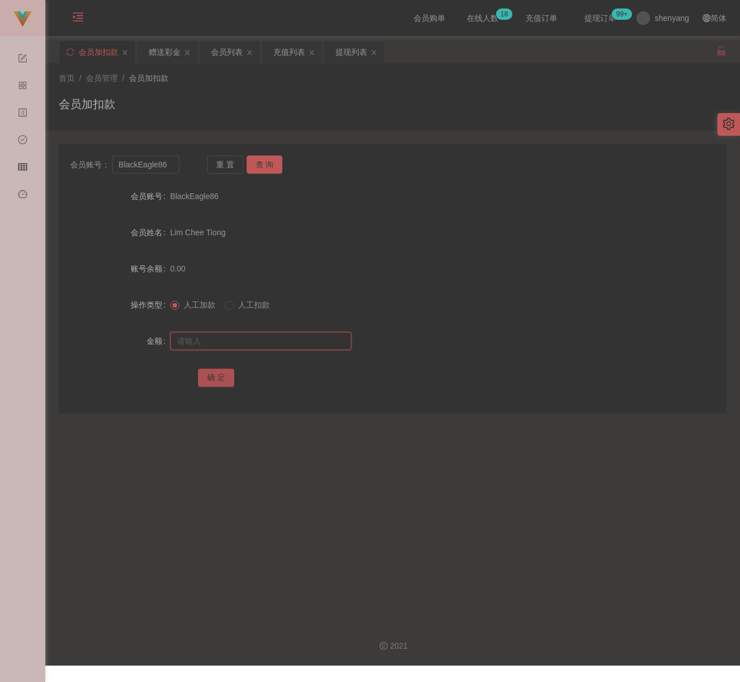
paste input "30"
type input "30"
click at [219, 371] on button "确 定" at bounding box center [216, 378] width 36 height 18
